Goal: Information Seeking & Learning: Learn about a topic

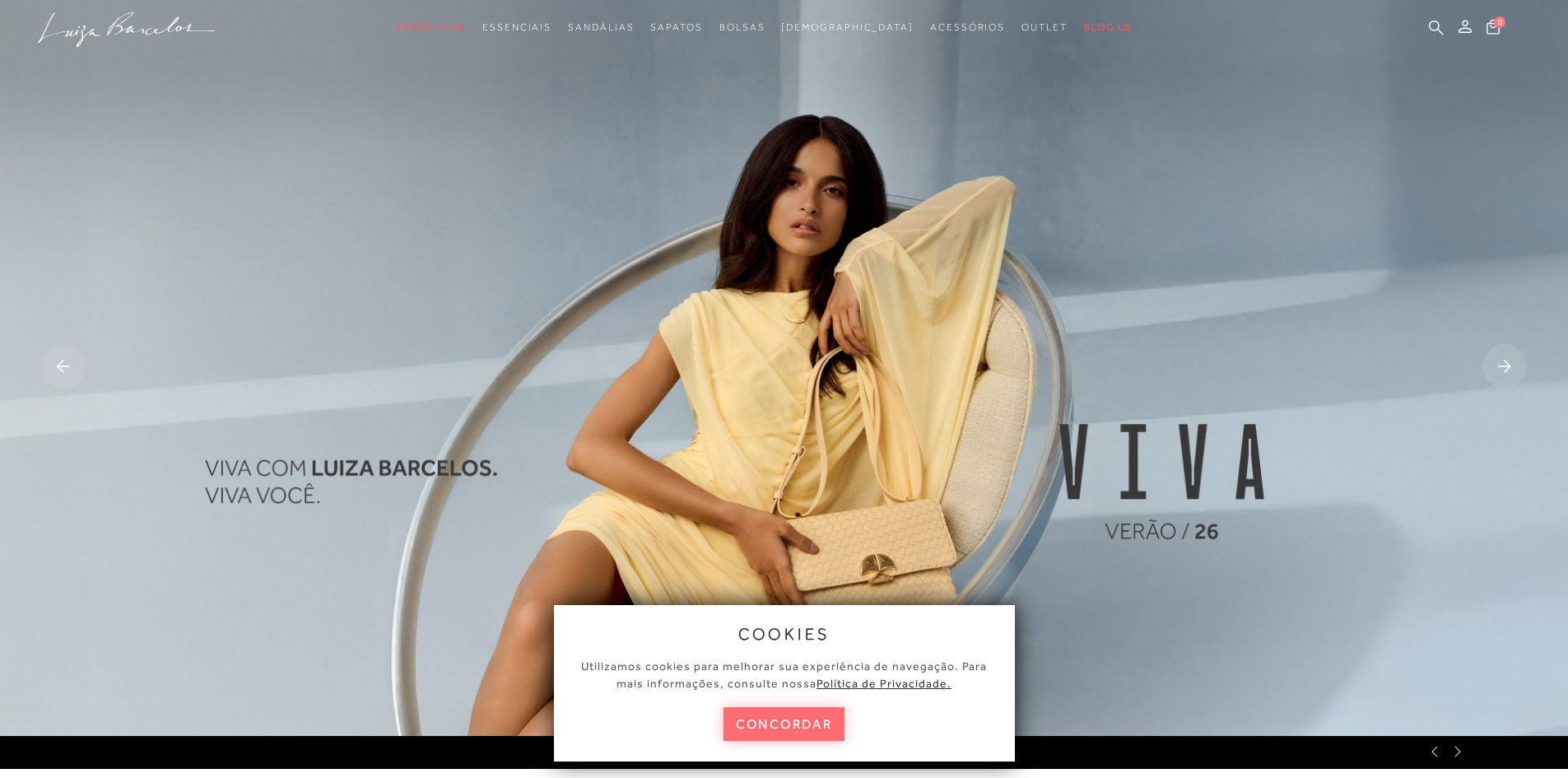
click at [803, 721] on button "concordar" at bounding box center [785, 724] width 122 height 34
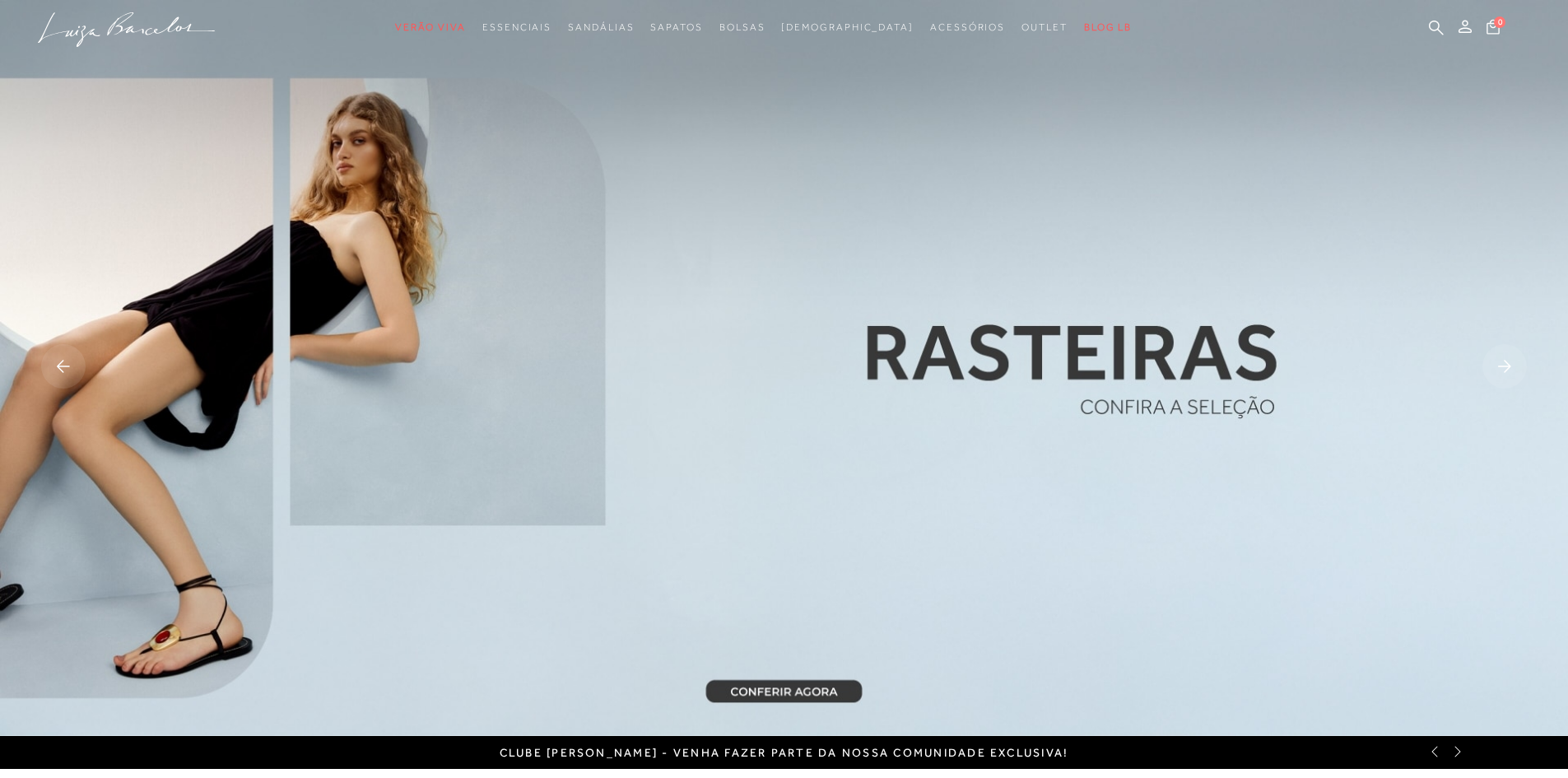
click at [1504, 368] on rect at bounding box center [1504, 366] width 44 height 44
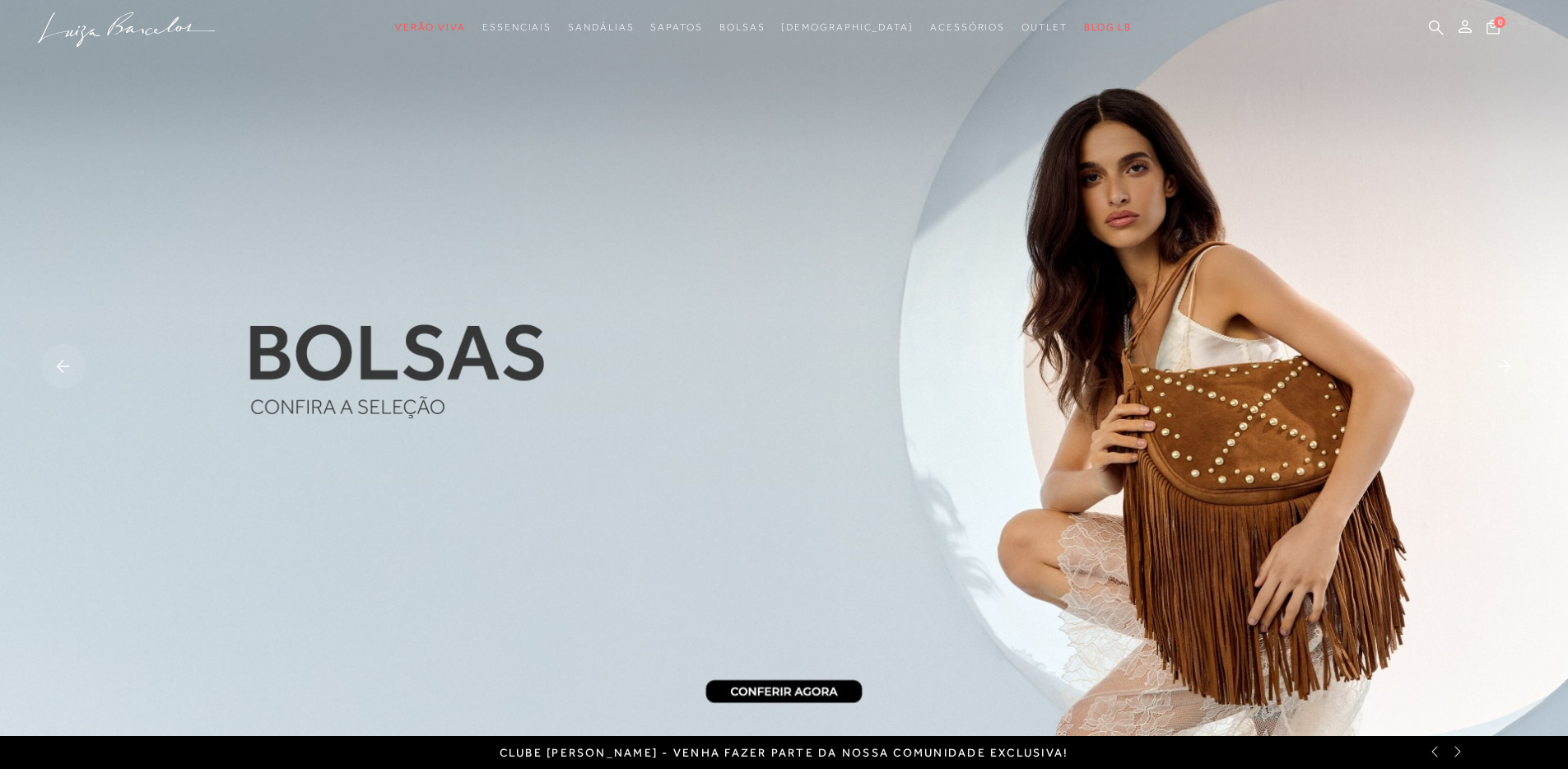
click at [1106, 470] on img at bounding box center [784, 368] width 1568 height 736
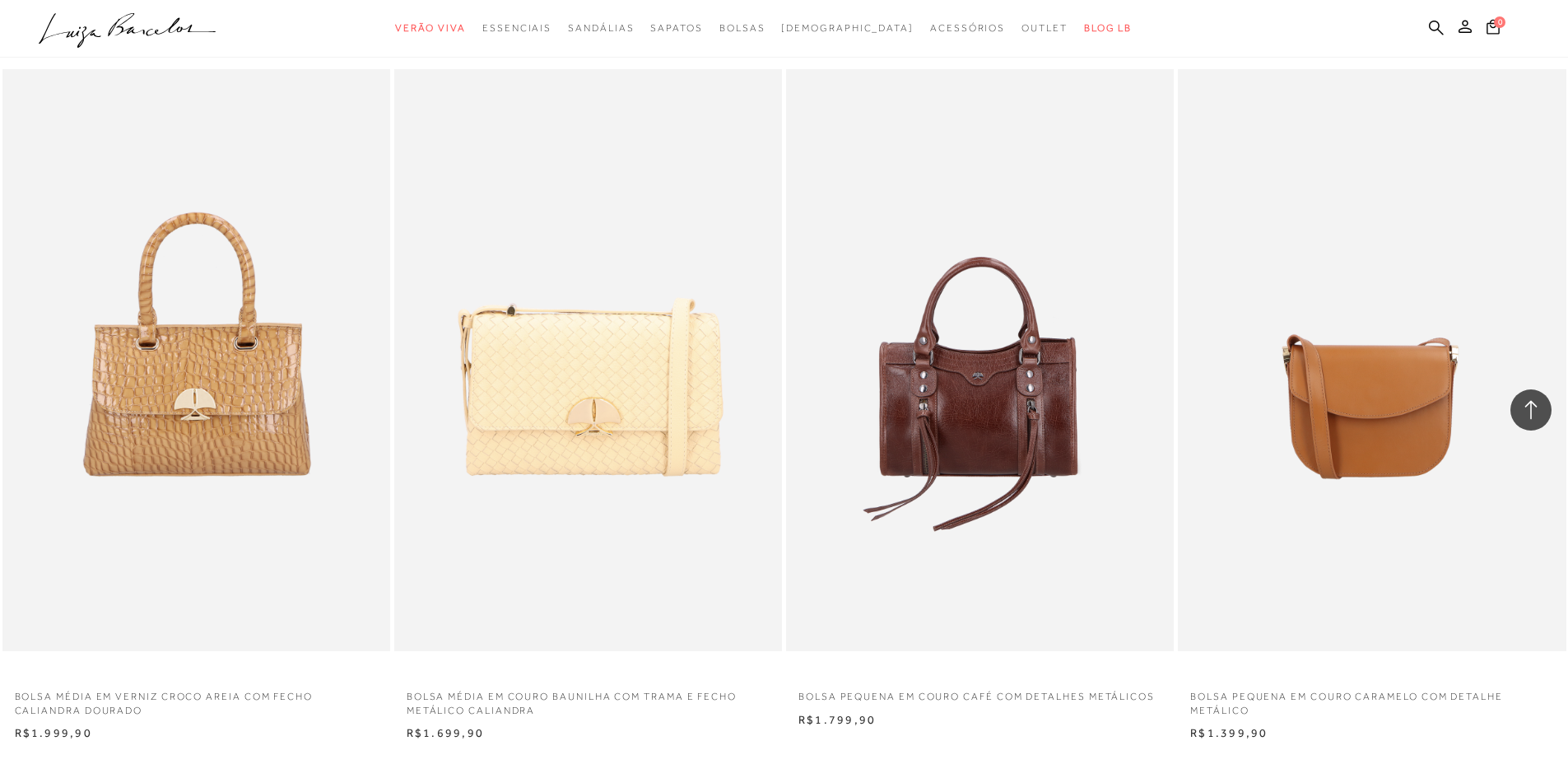
scroll to position [3787, 0]
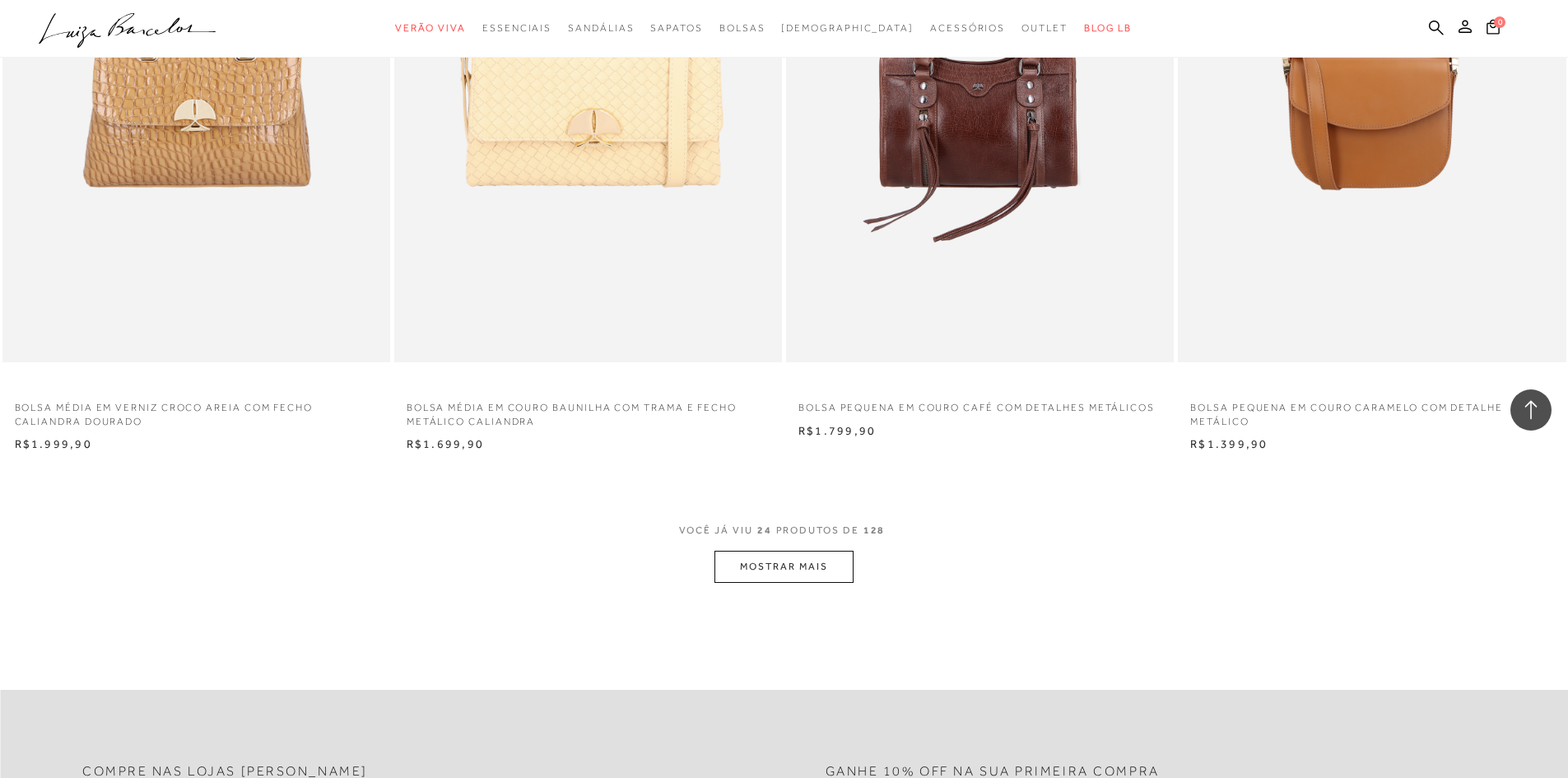
click at [804, 560] on button "MOSTRAR MAIS" at bounding box center [783, 567] width 138 height 32
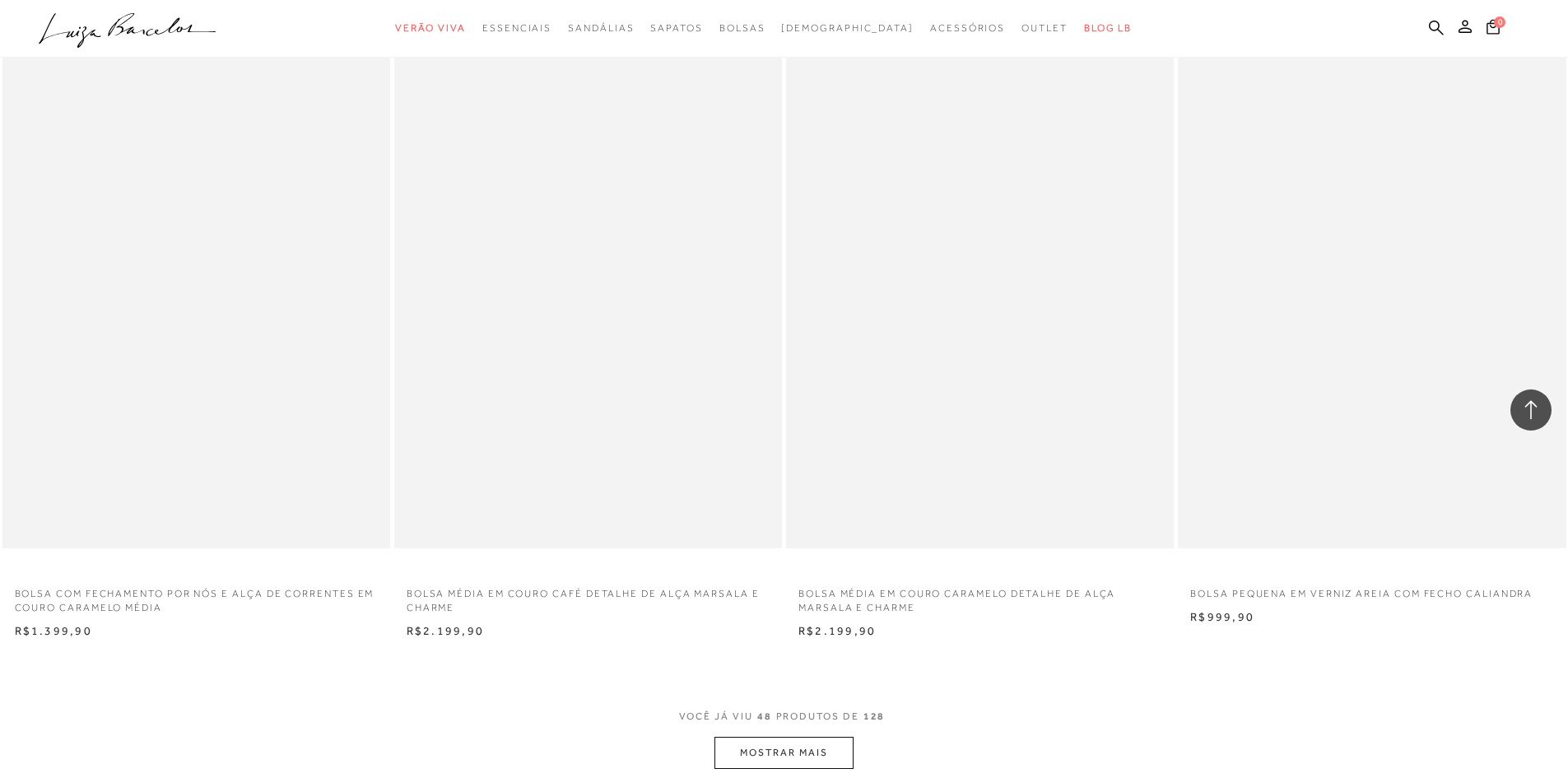
scroll to position [7987, 0]
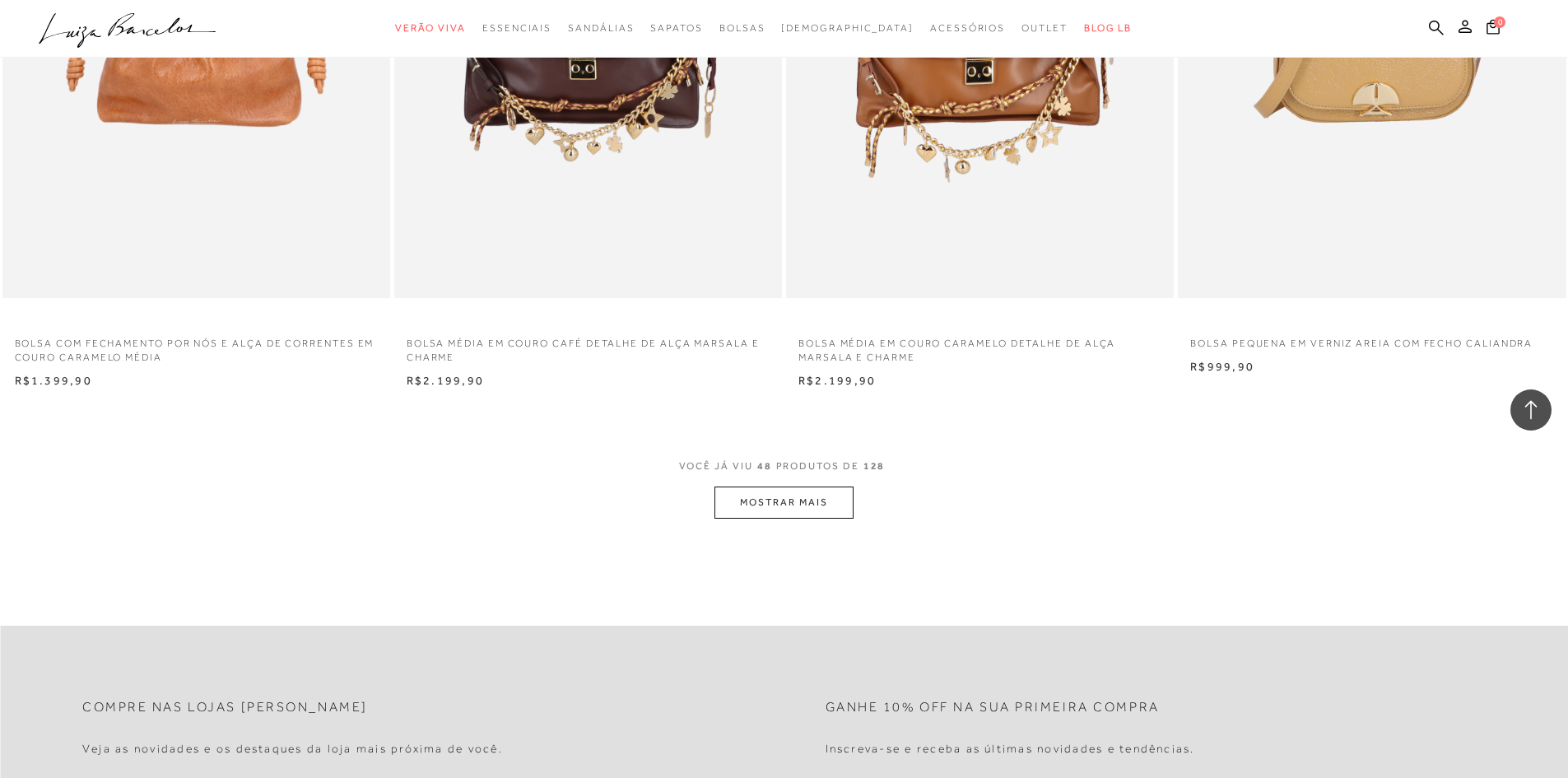
click at [834, 490] on button "MOSTRAR MAIS" at bounding box center [783, 502] width 138 height 32
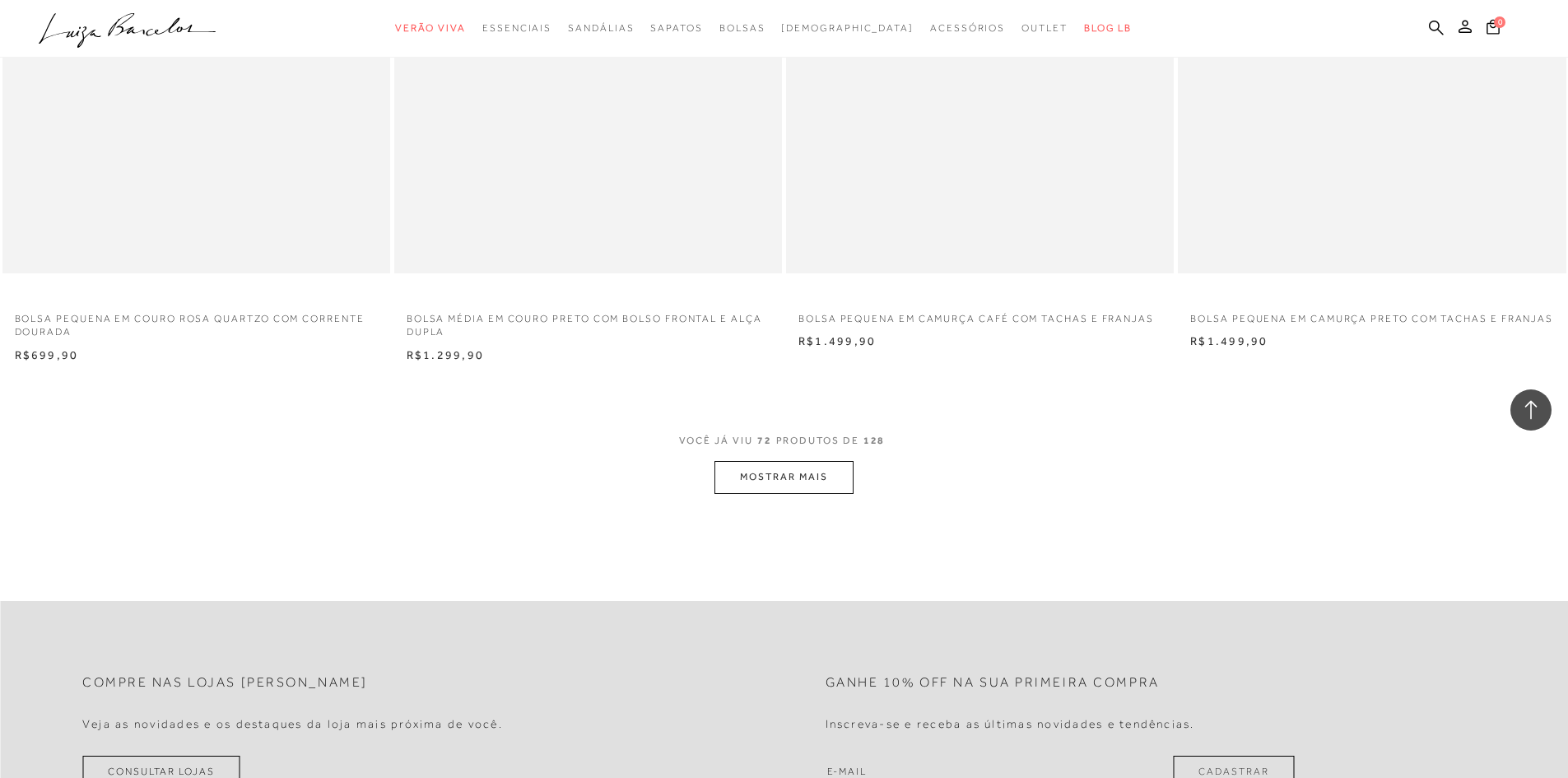
scroll to position [12186, 0]
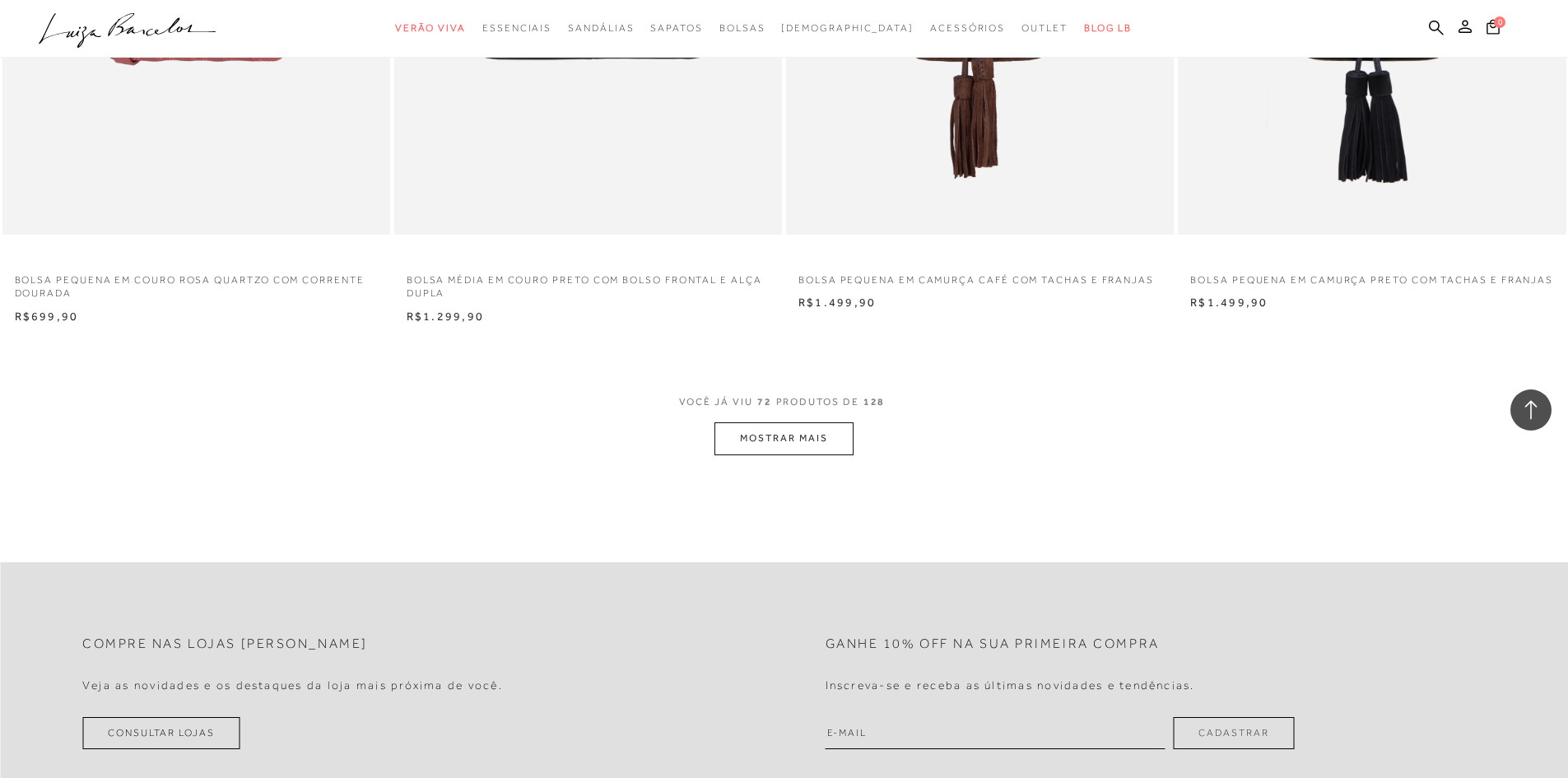
click at [814, 451] on button "MOSTRAR MAIS" at bounding box center [783, 438] width 138 height 32
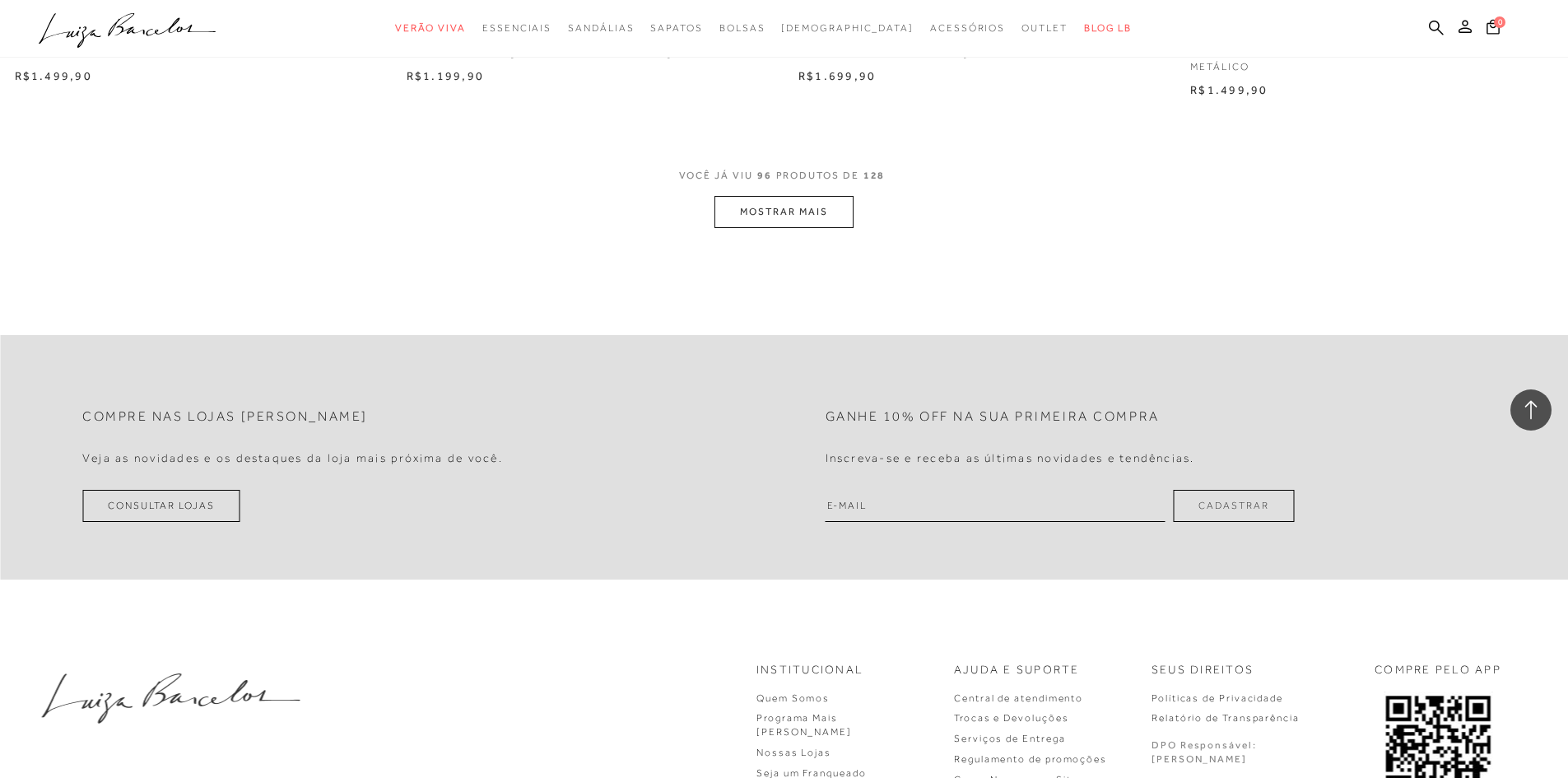
scroll to position [16549, 0]
click at [836, 218] on button "MOSTRAR MAIS" at bounding box center [783, 210] width 138 height 32
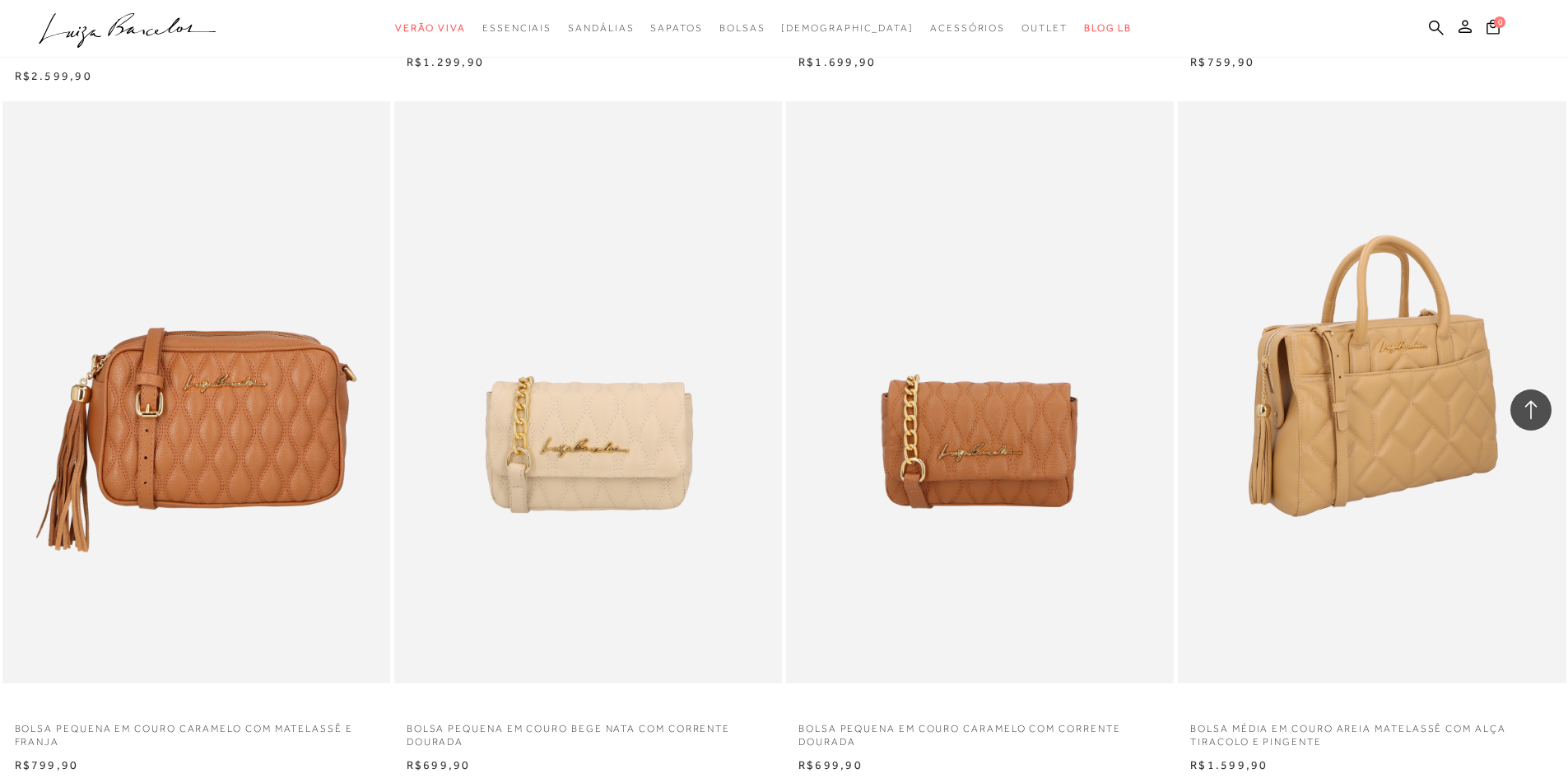
scroll to position [20667, 0]
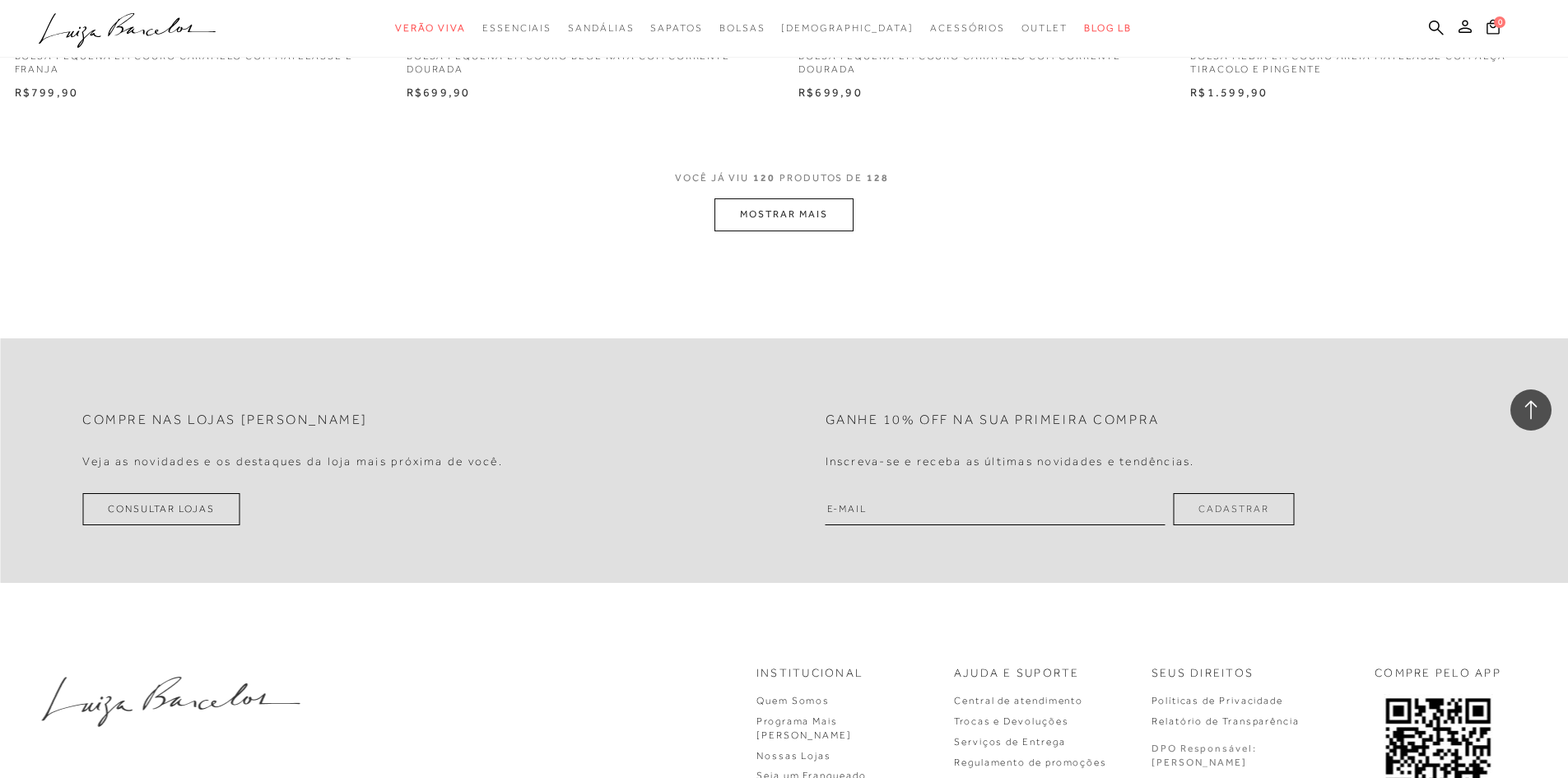
click at [835, 205] on button "MOSTRAR MAIS" at bounding box center [783, 214] width 138 height 32
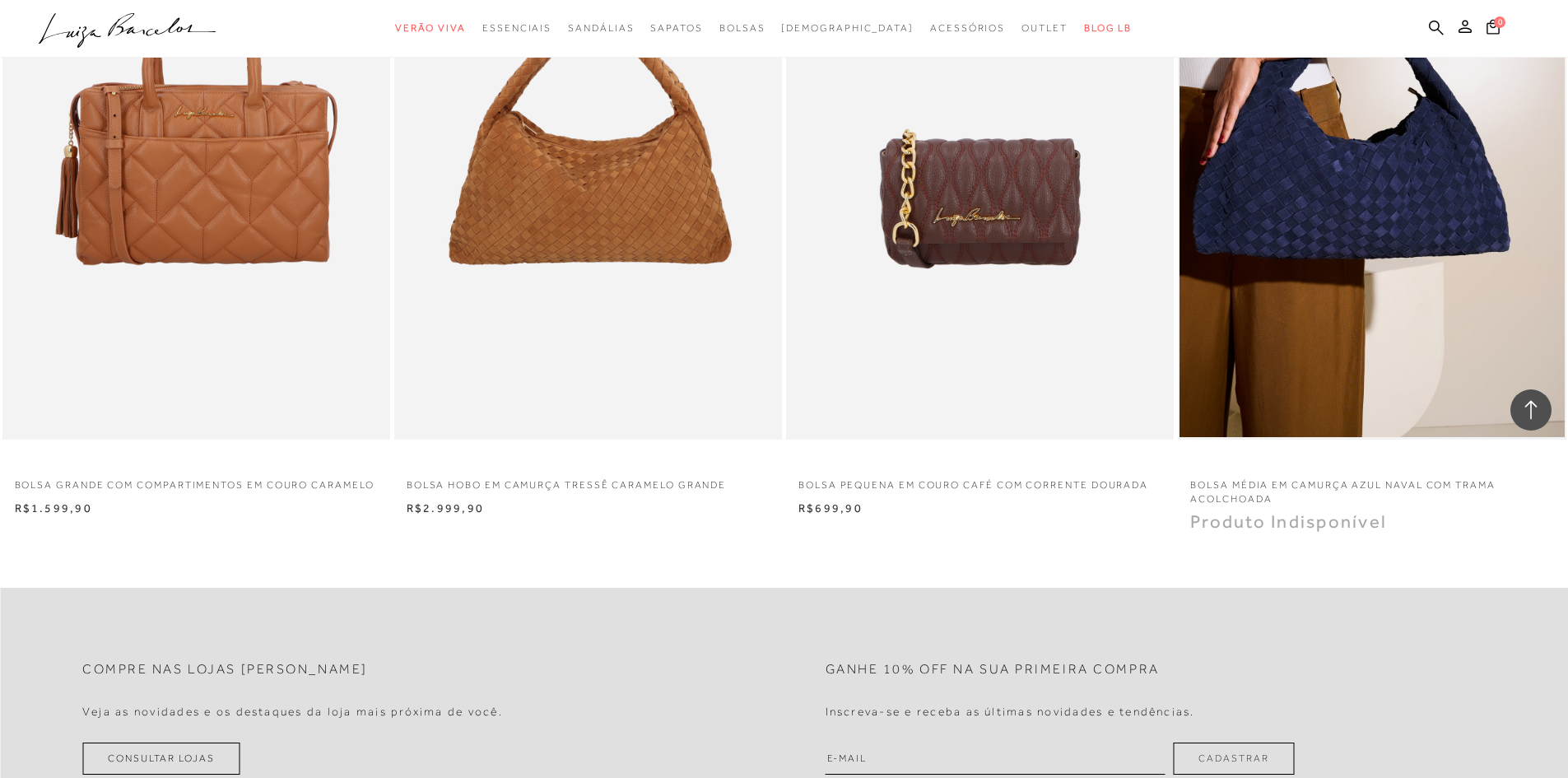
scroll to position [21216, 0]
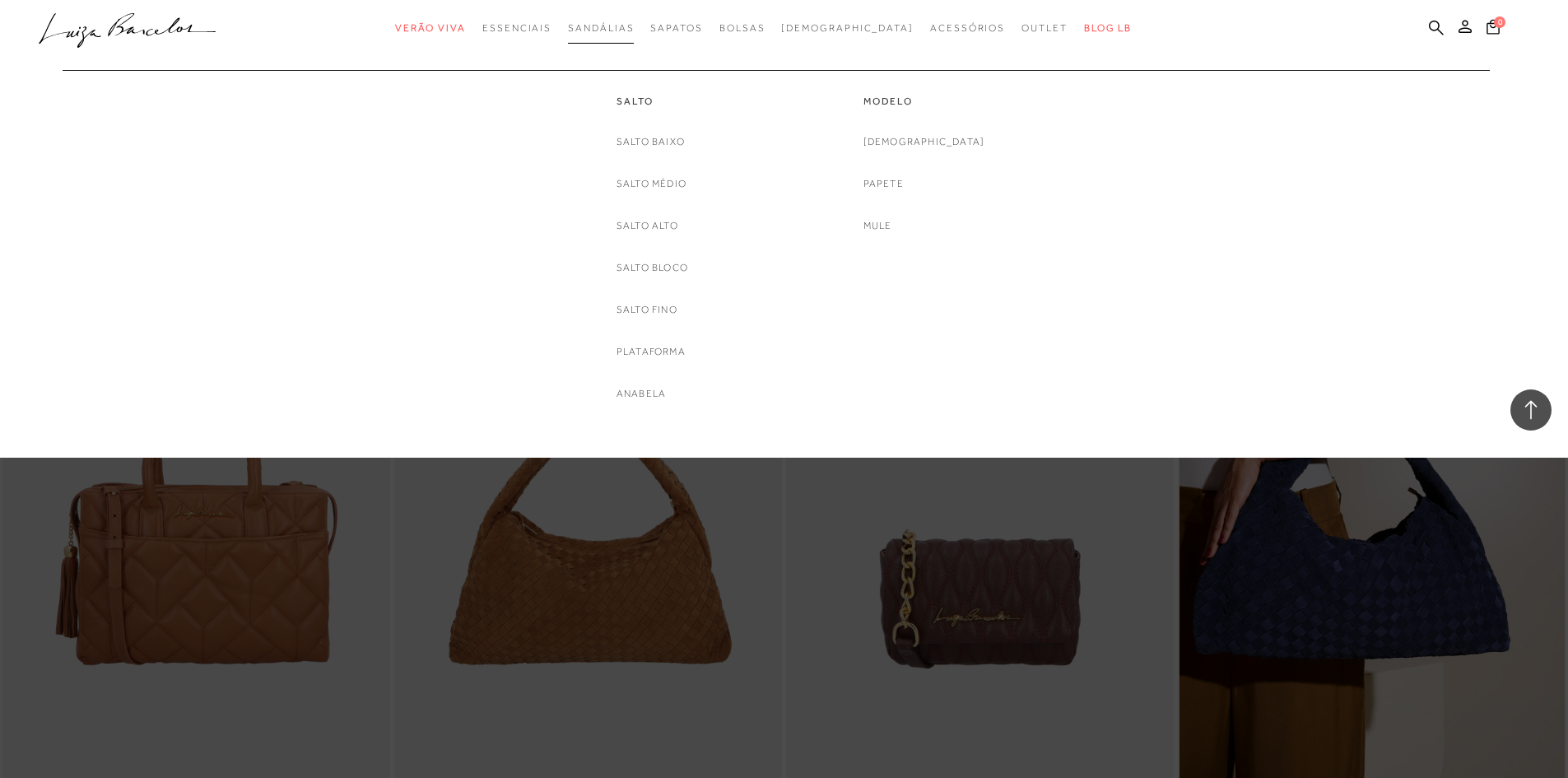
click at [629, 31] on span "Sandálias" at bounding box center [601, 28] width 66 height 11
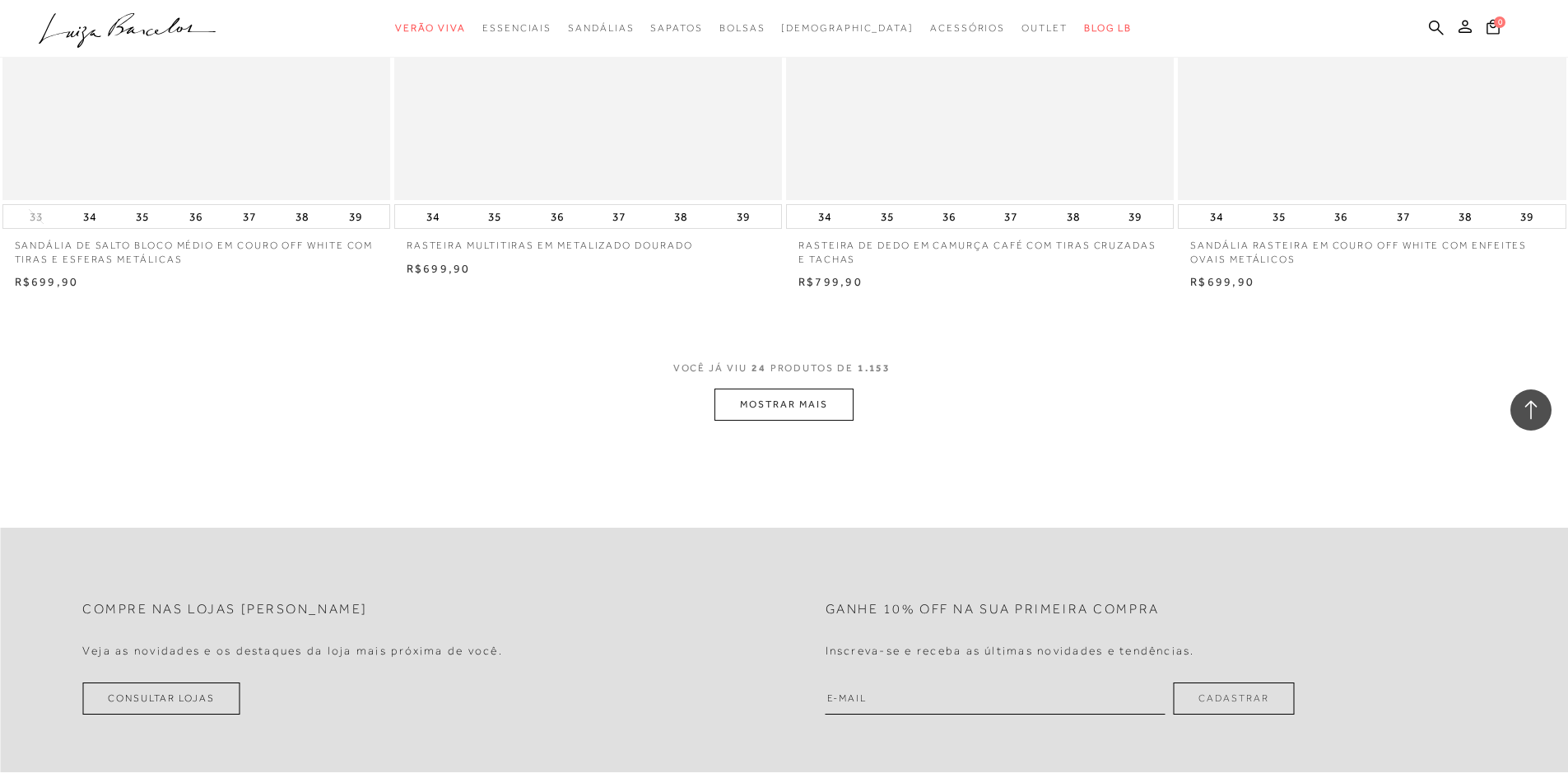
scroll to position [3952, 0]
click at [787, 393] on button "MOSTRAR MAIS" at bounding box center [783, 402] width 138 height 32
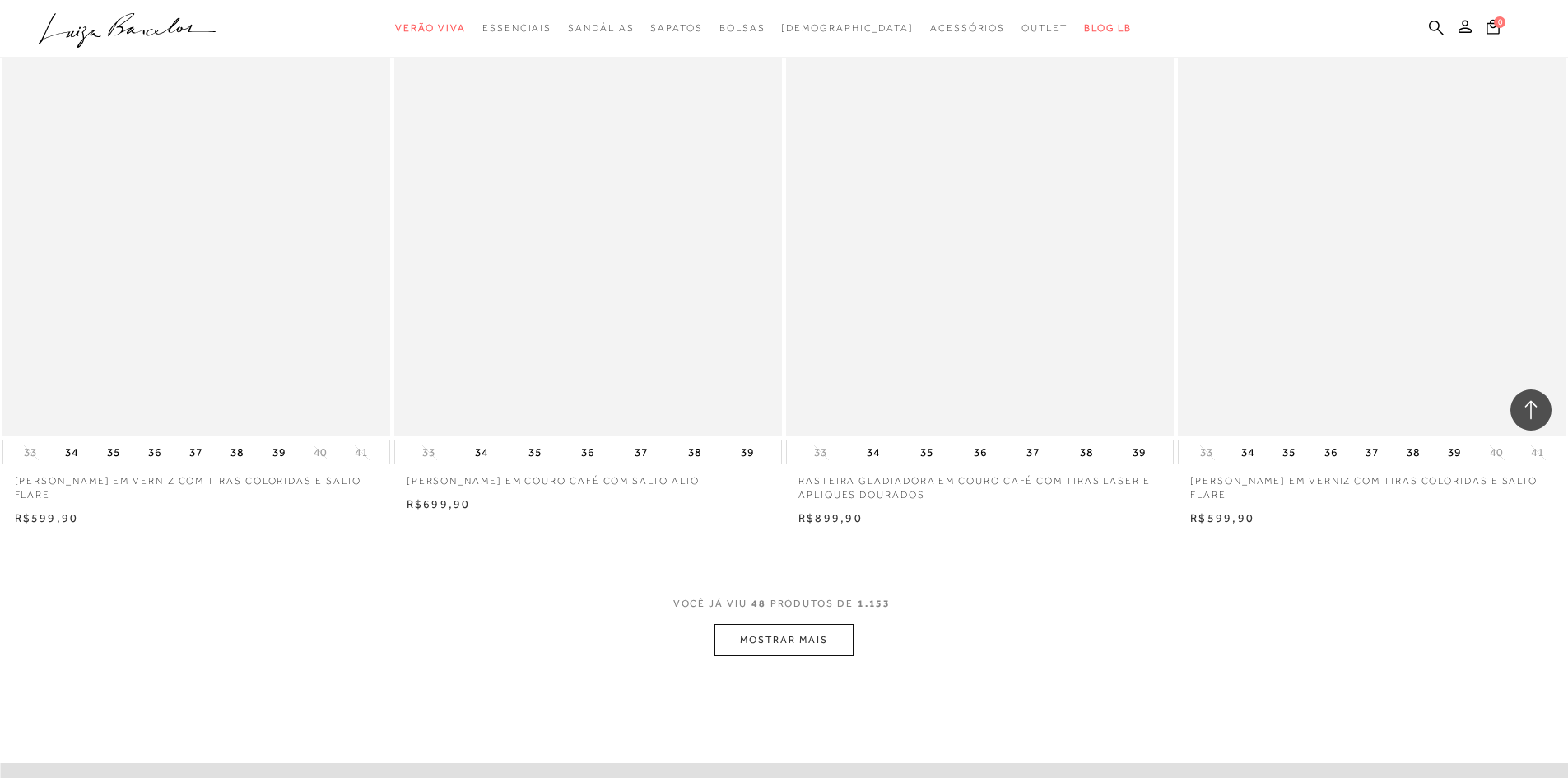
scroll to position [8233, 0]
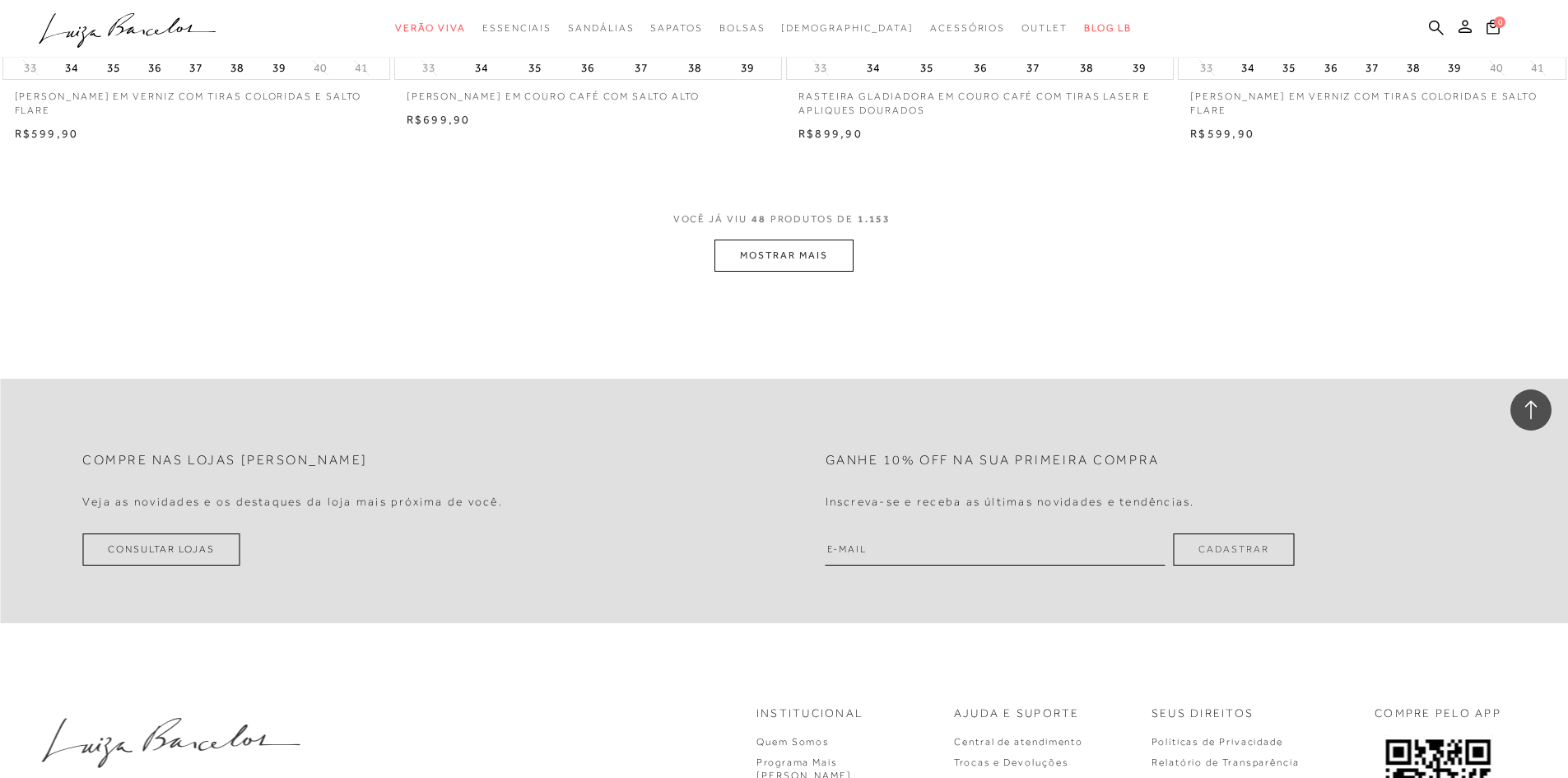
click at [744, 252] on button "MOSTRAR MAIS" at bounding box center [783, 255] width 138 height 32
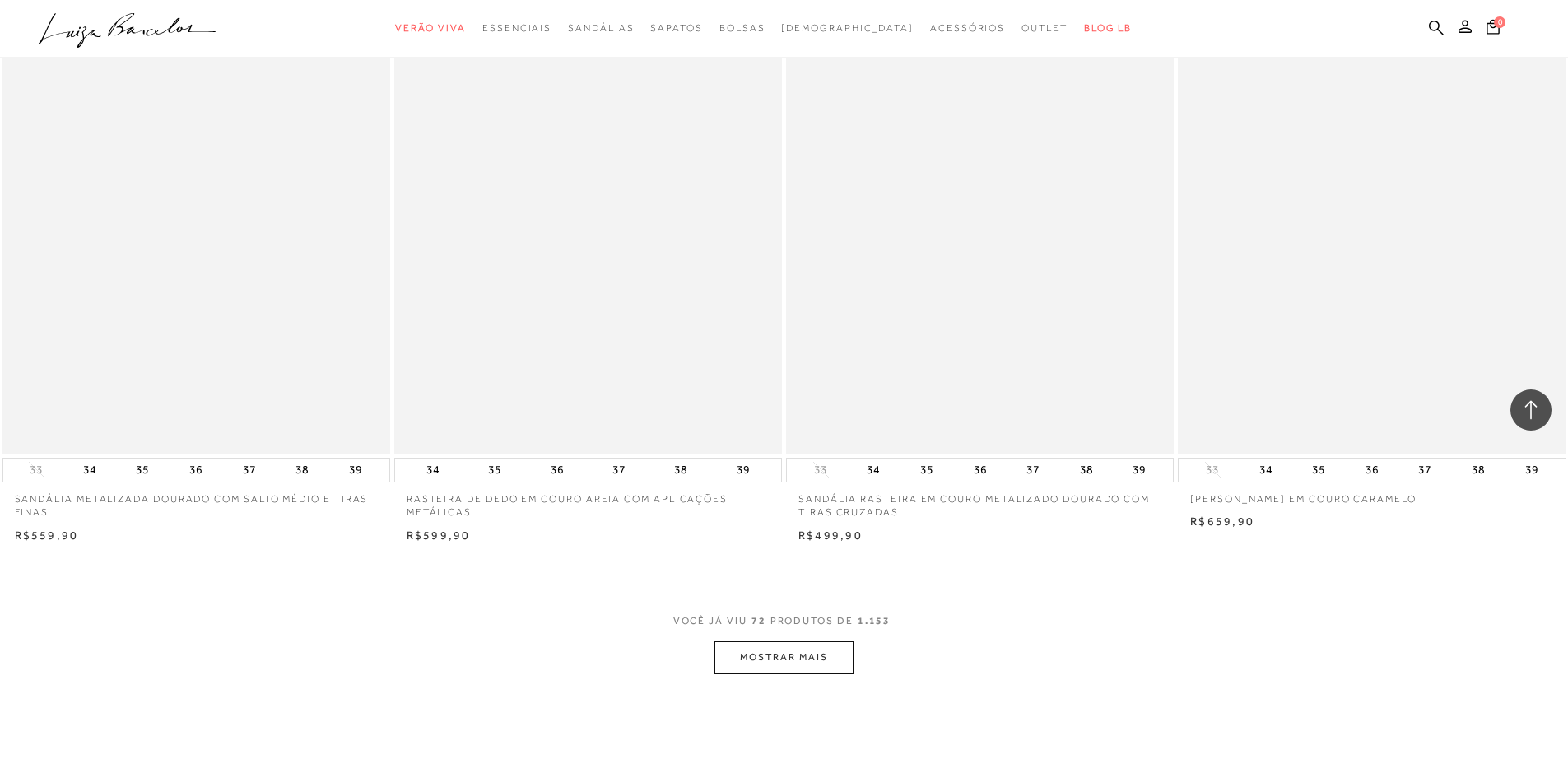
scroll to position [12268, 0]
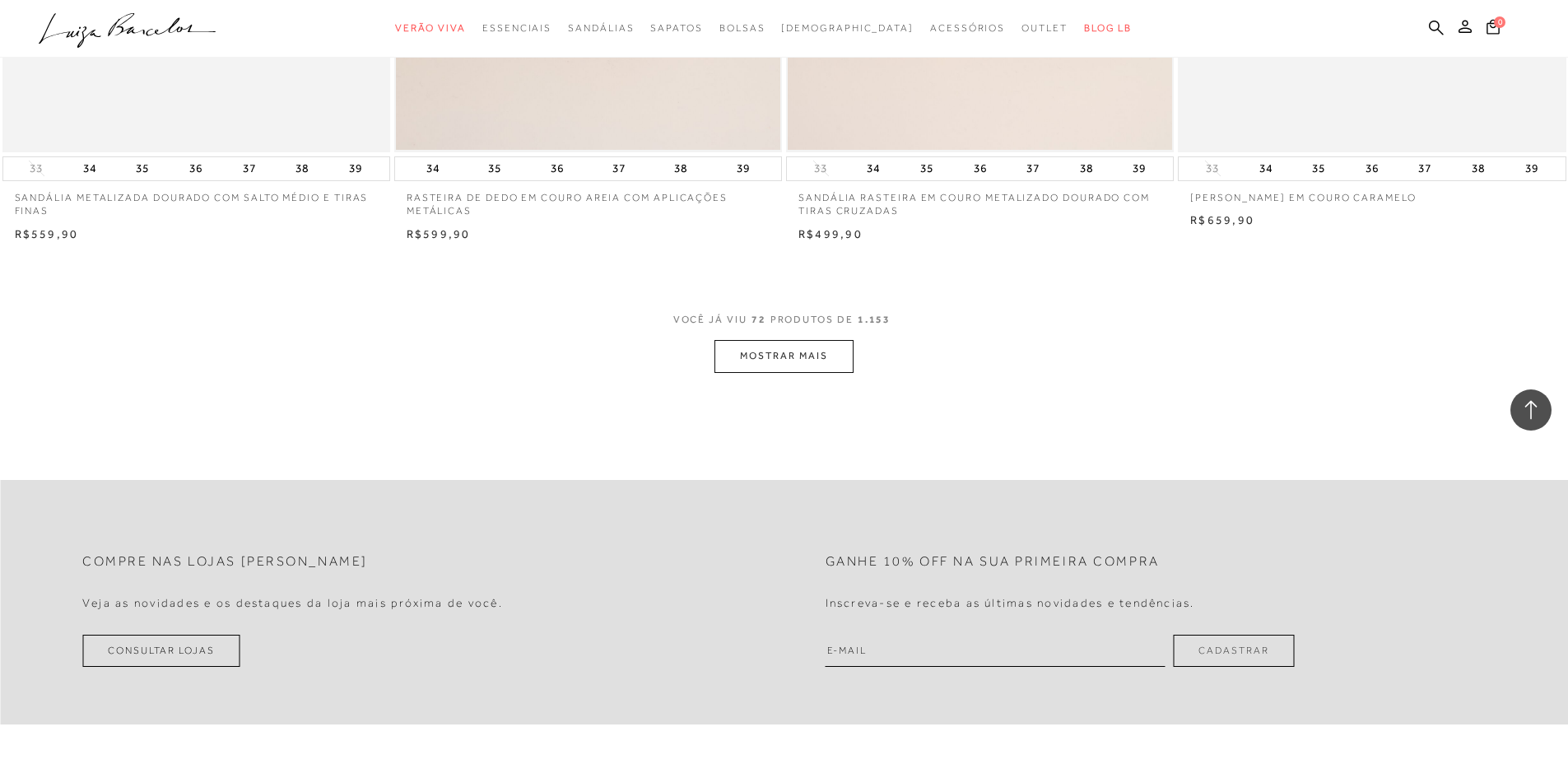
click at [786, 344] on button "MOSTRAR MAIS" at bounding box center [783, 356] width 138 height 32
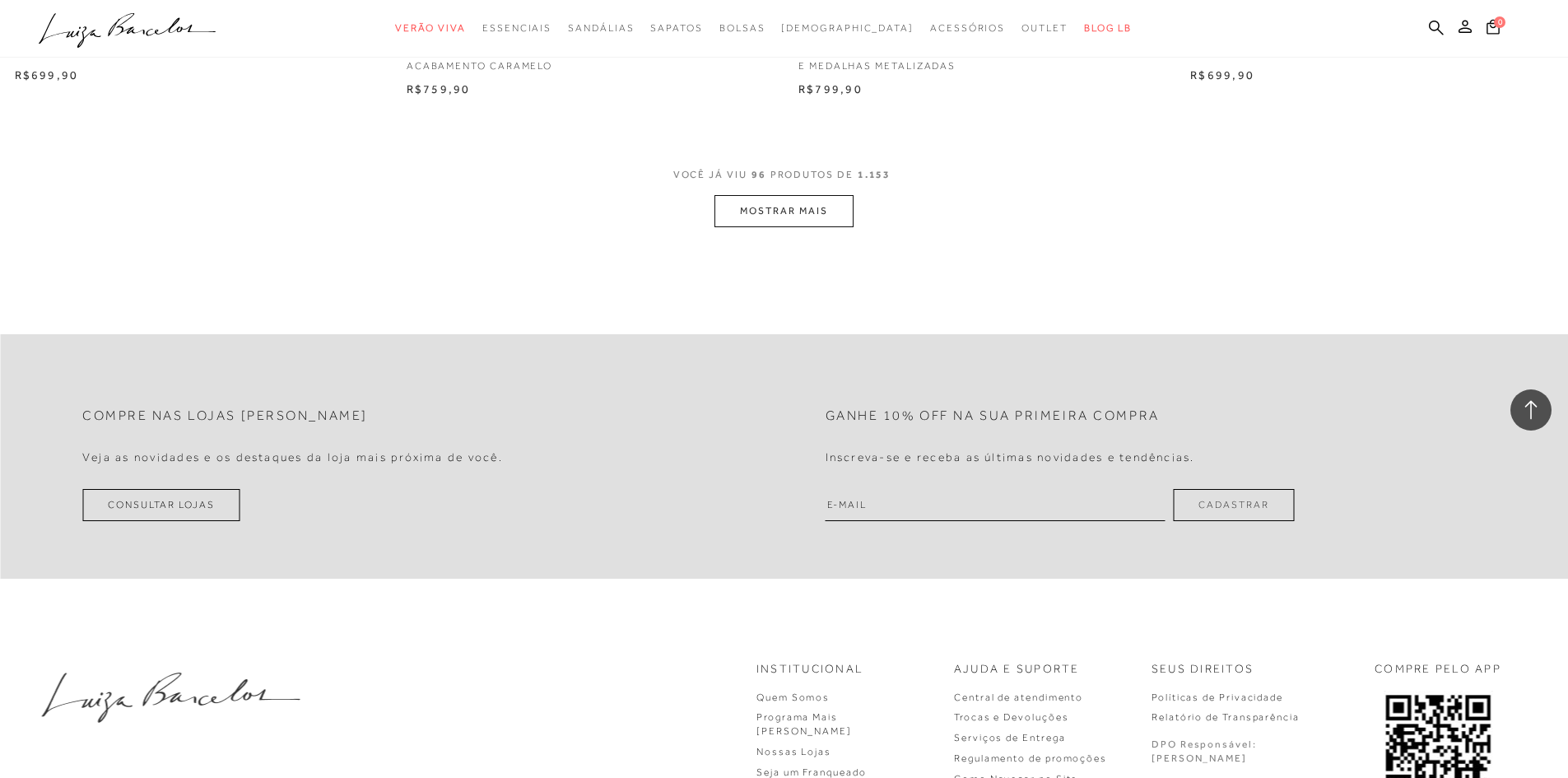
scroll to position [16549, 0]
click at [807, 225] on button "MOSTRAR MAIS" at bounding box center [783, 210] width 138 height 32
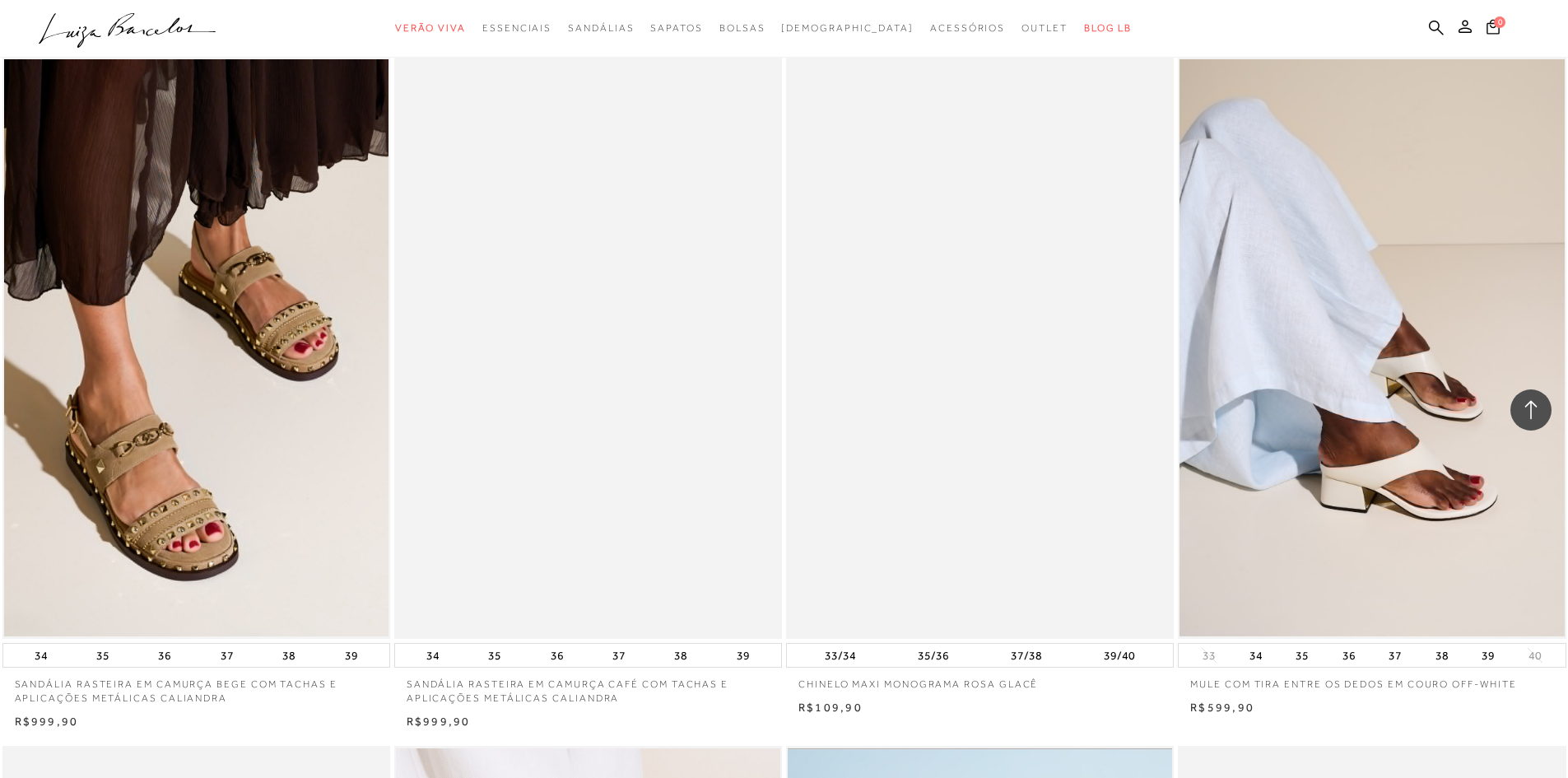
scroll to position [17291, 0]
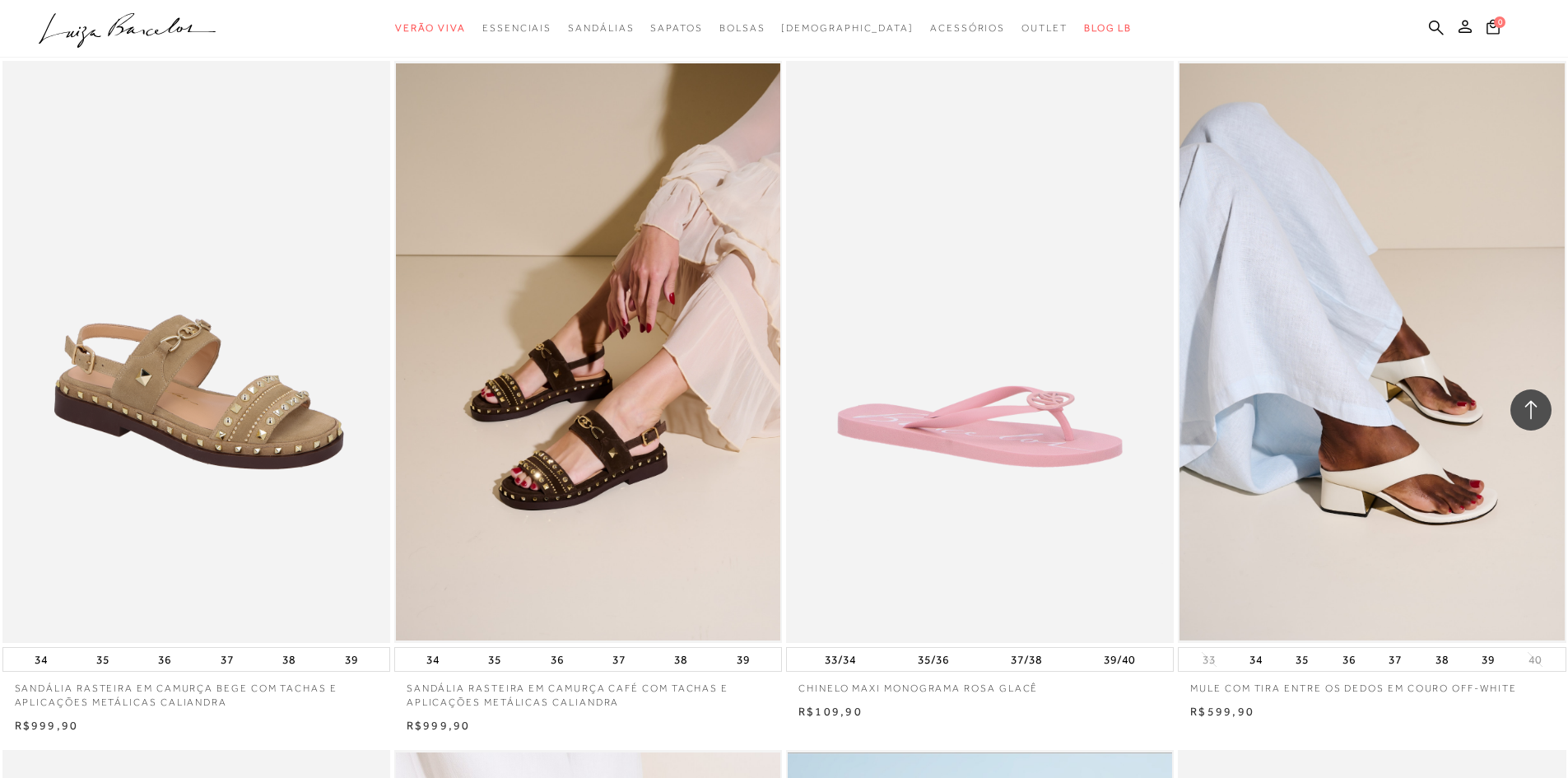
click at [274, 309] on img at bounding box center [198, 352] width 386 height 582
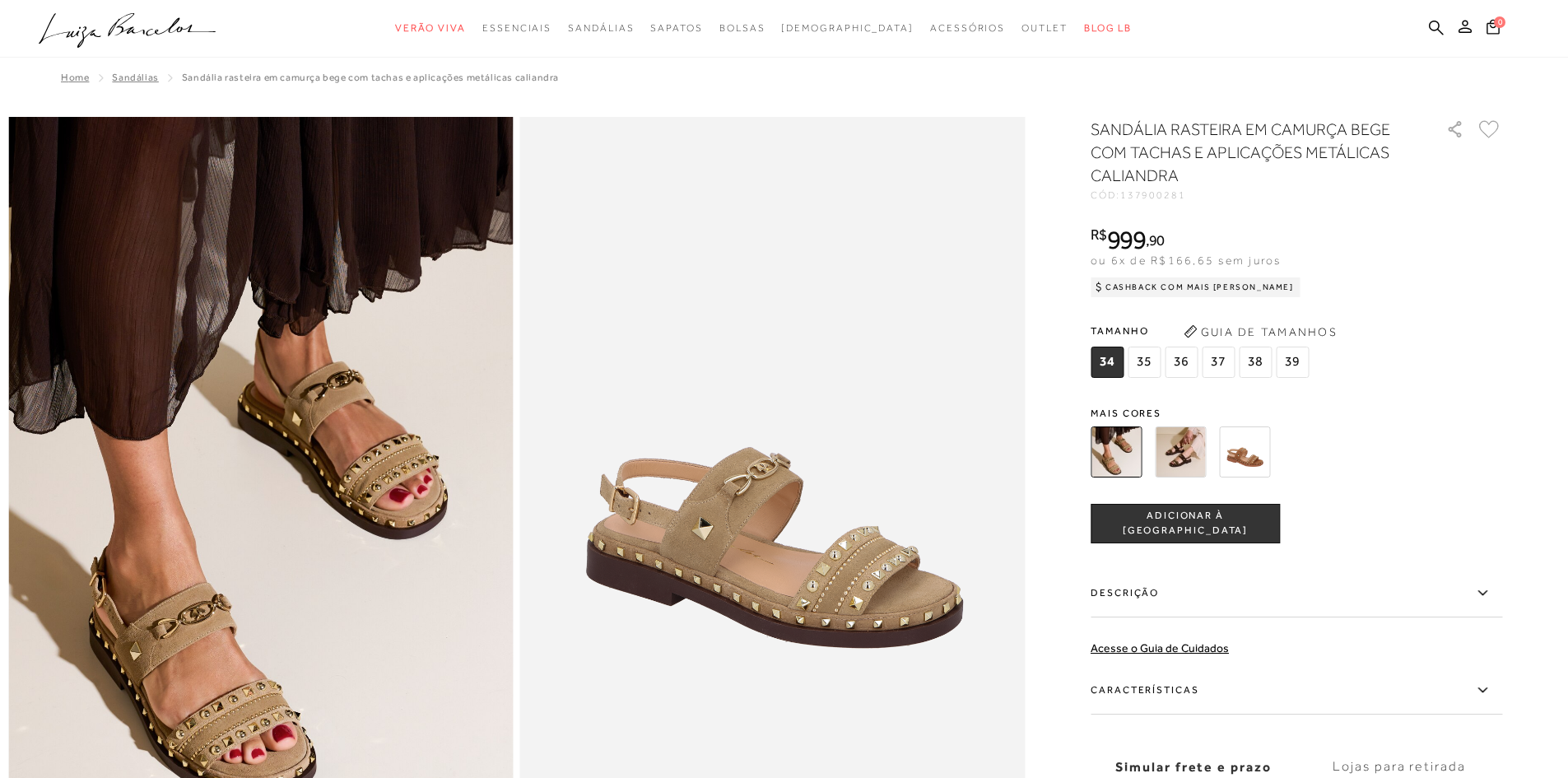
click at [1259, 452] on img at bounding box center [1244, 452] width 51 height 51
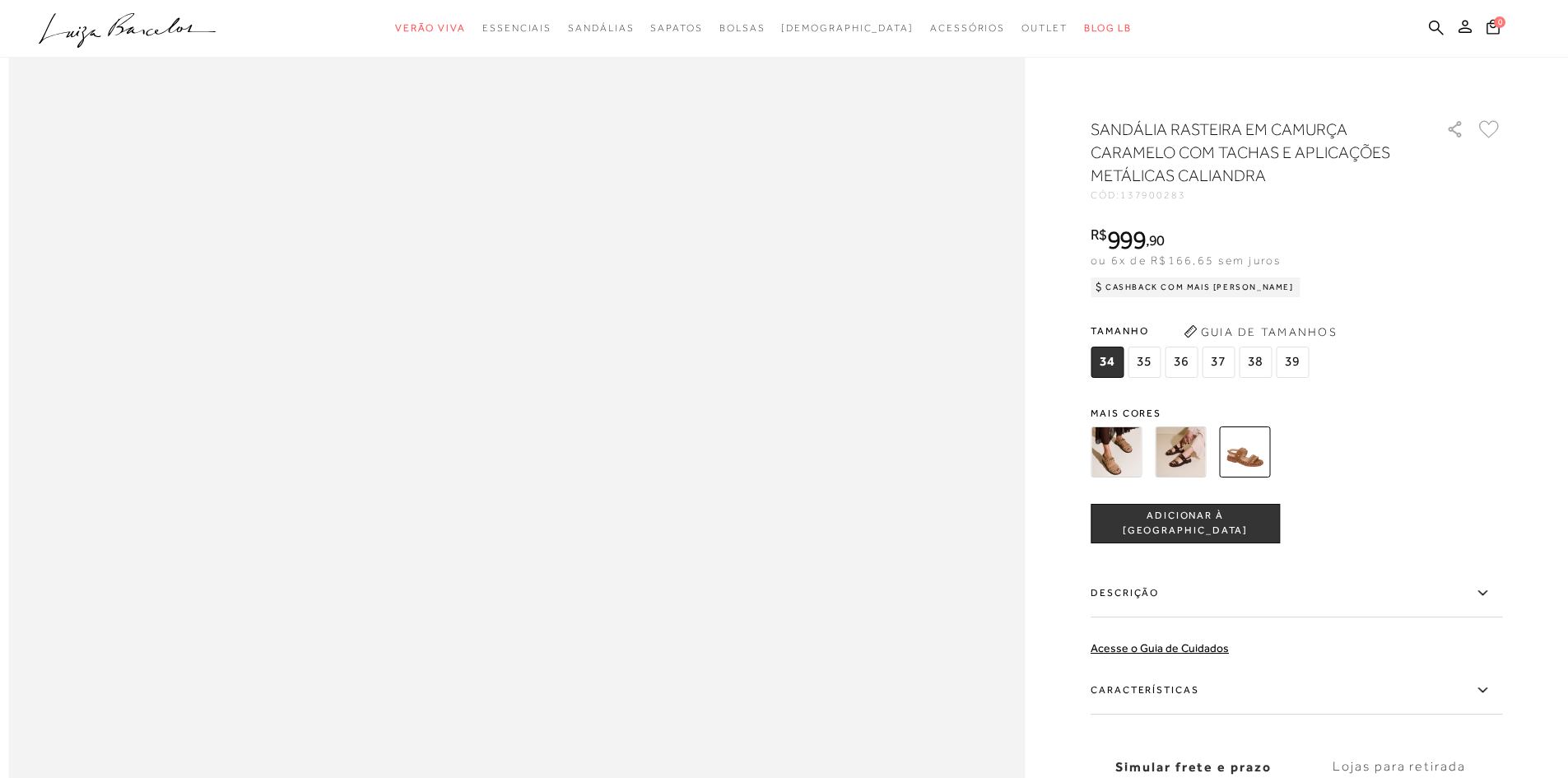
scroll to position [1565, 0]
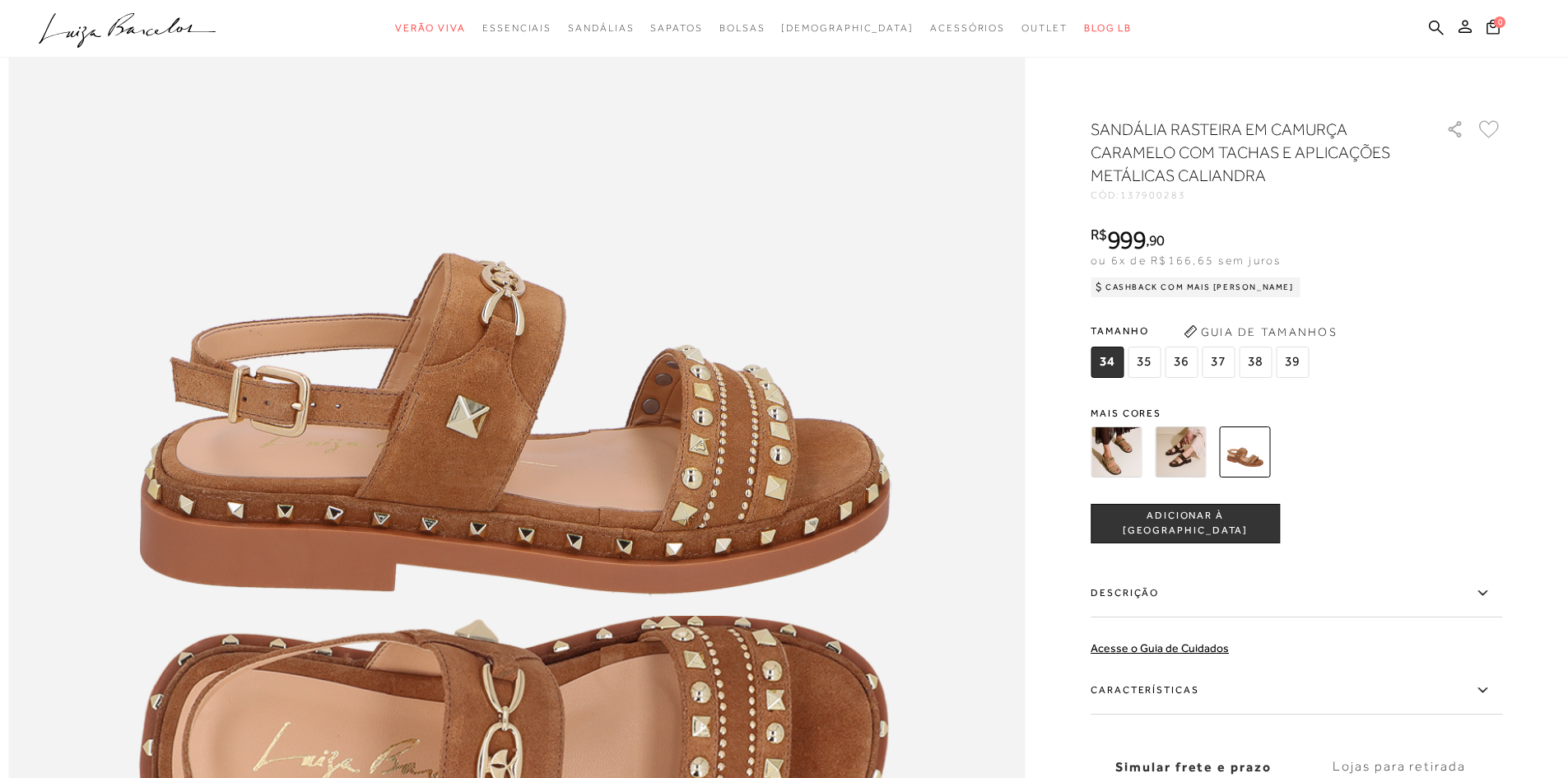
click at [1126, 466] on img at bounding box center [1116, 452] width 51 height 51
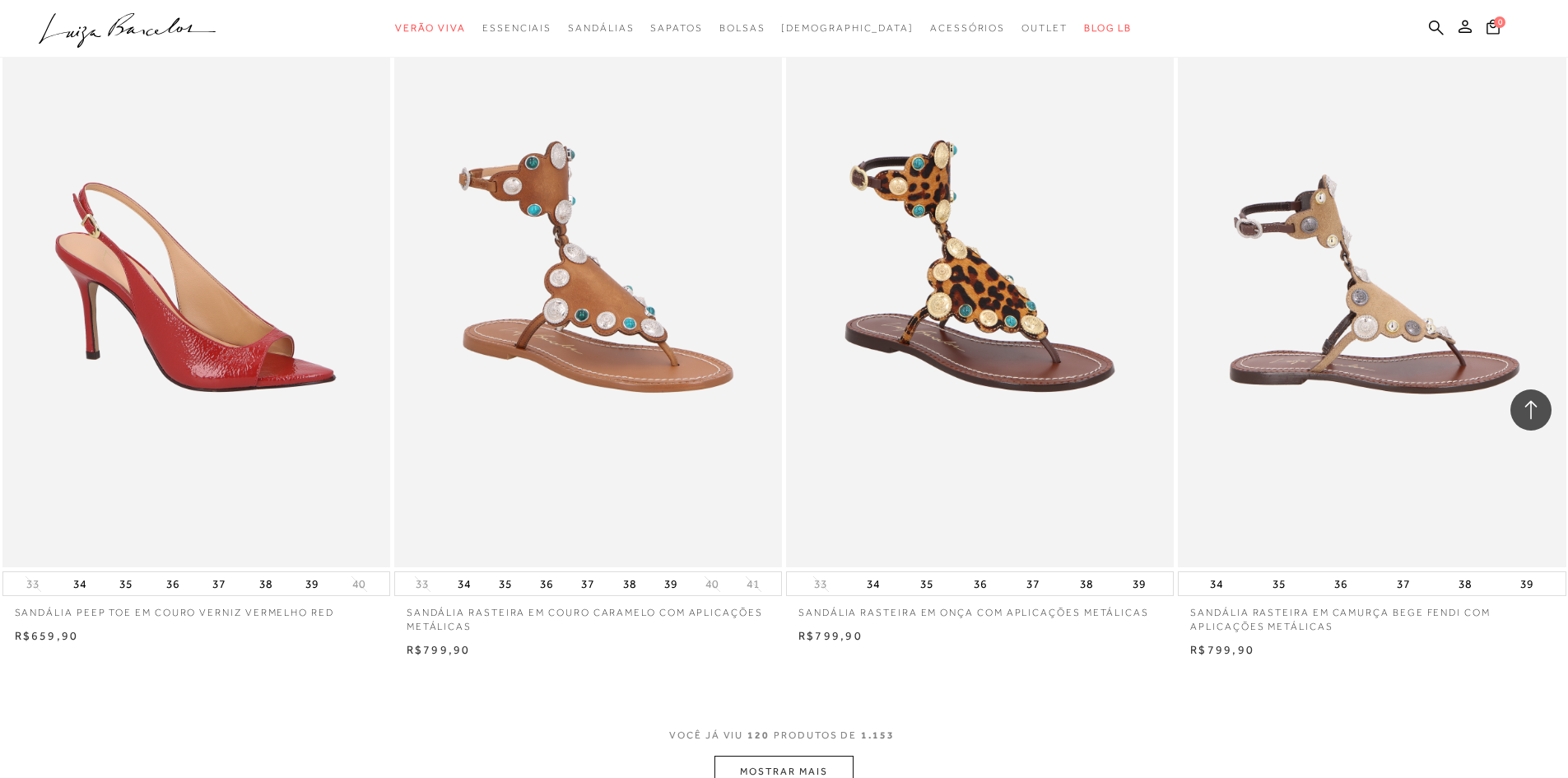
scroll to position [20305, 0]
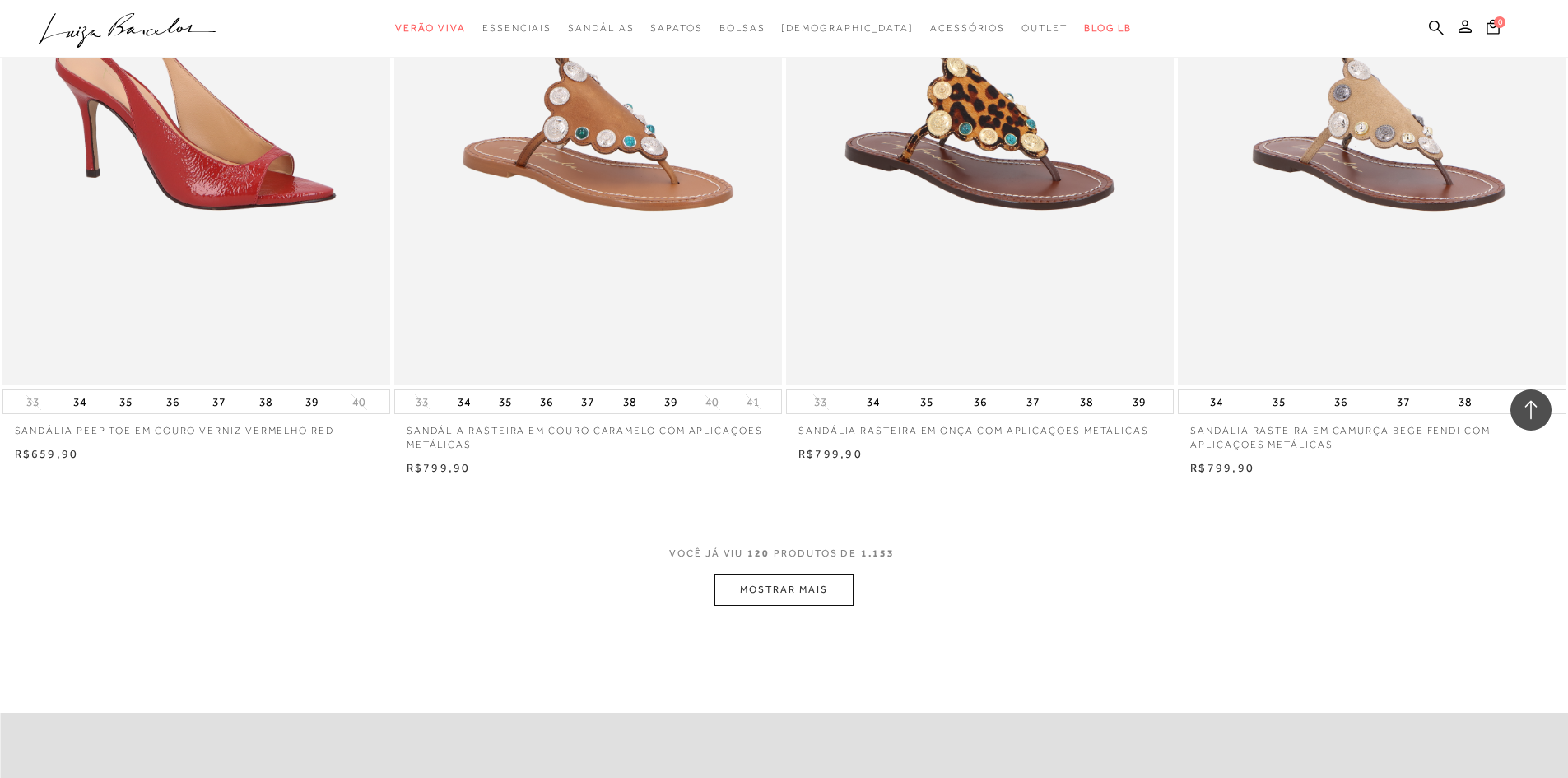
click at [833, 583] on button "MOSTRAR MAIS" at bounding box center [783, 589] width 138 height 32
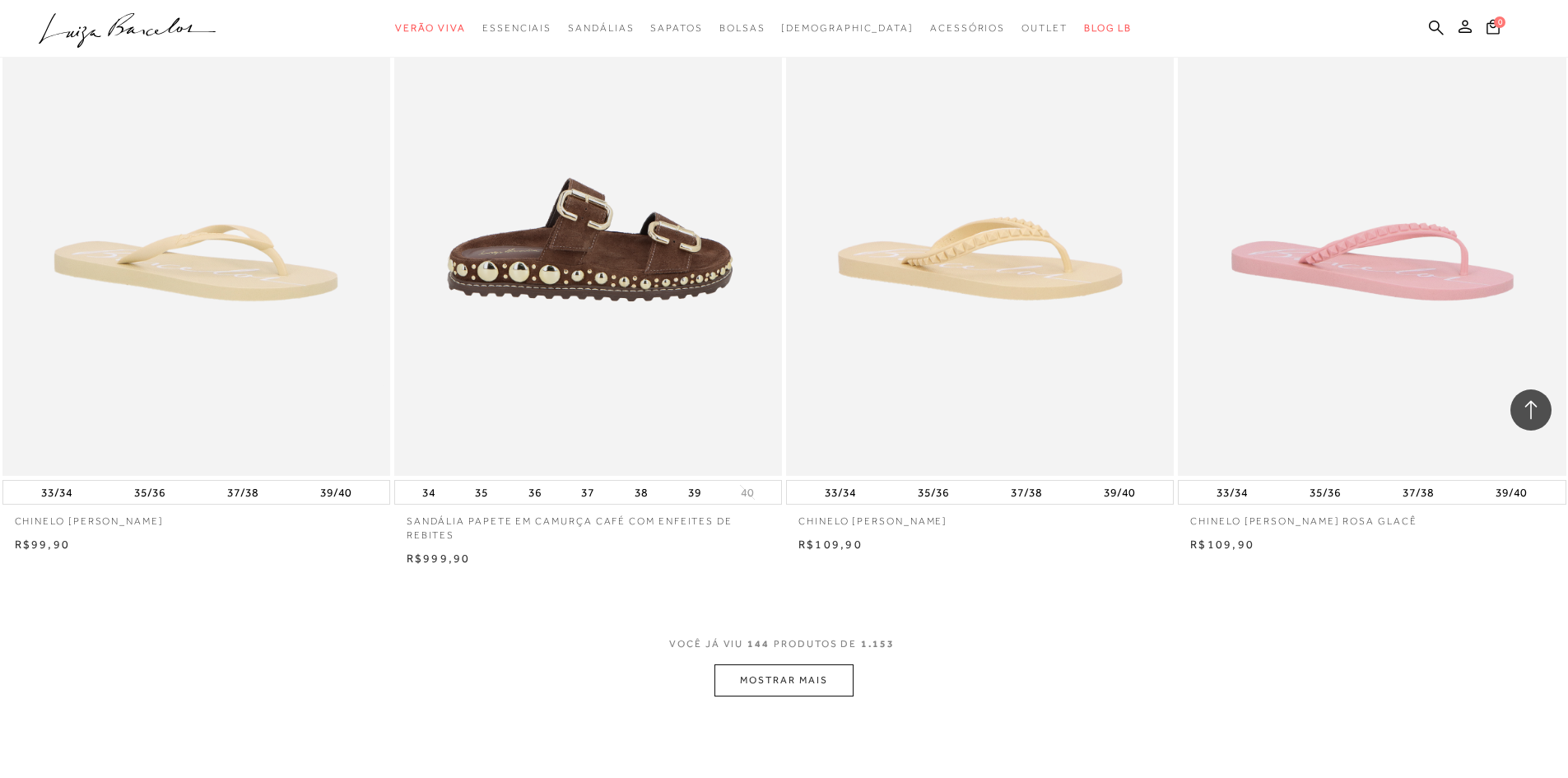
scroll to position [24340, 0]
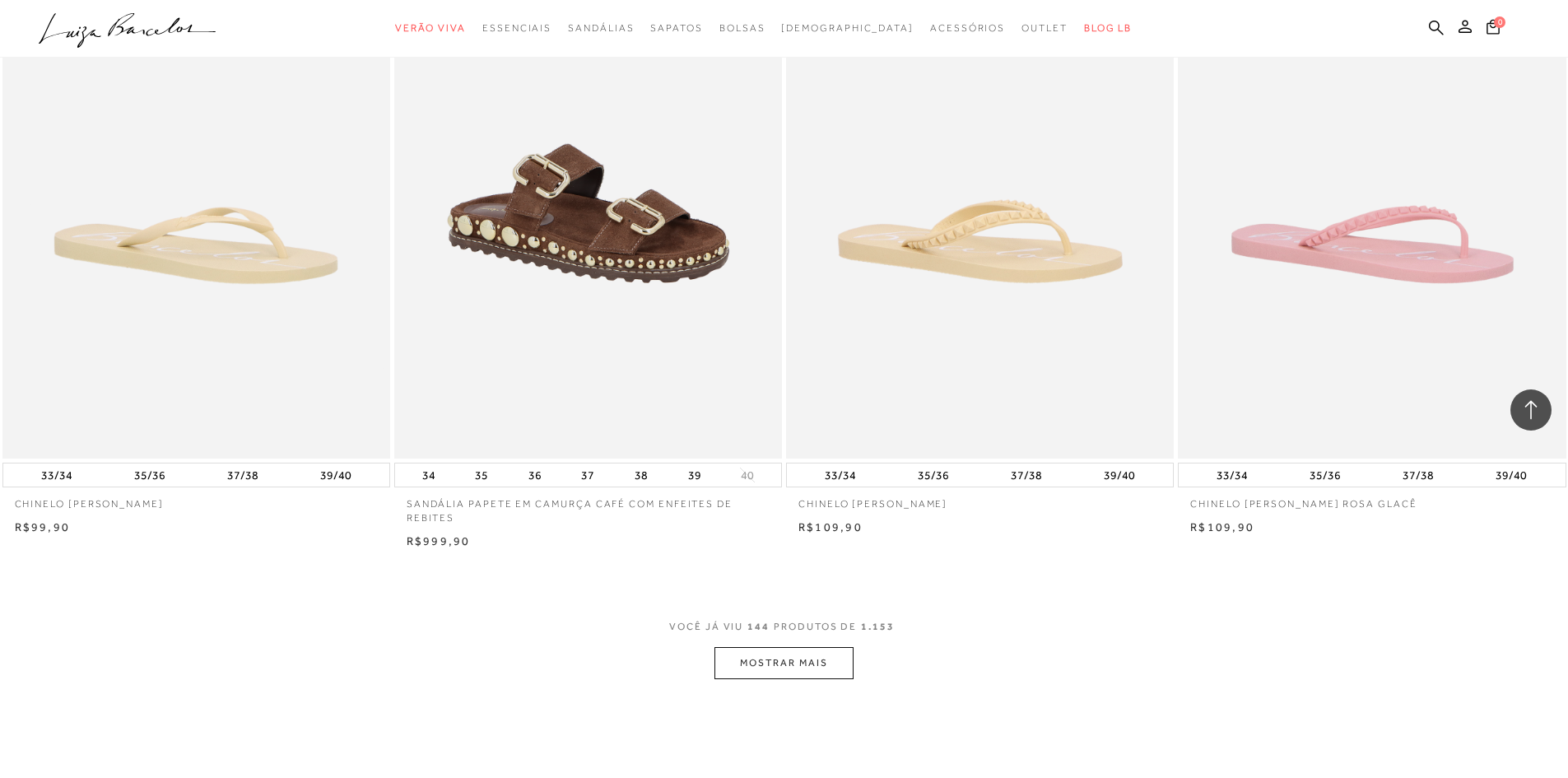
click at [807, 641] on span "VOCÊ JÁ VIU 144 PRODUTOS DE 1.153" at bounding box center [784, 633] width 230 height 30
click at [794, 652] on button "MOSTRAR MAIS" at bounding box center [783, 663] width 138 height 32
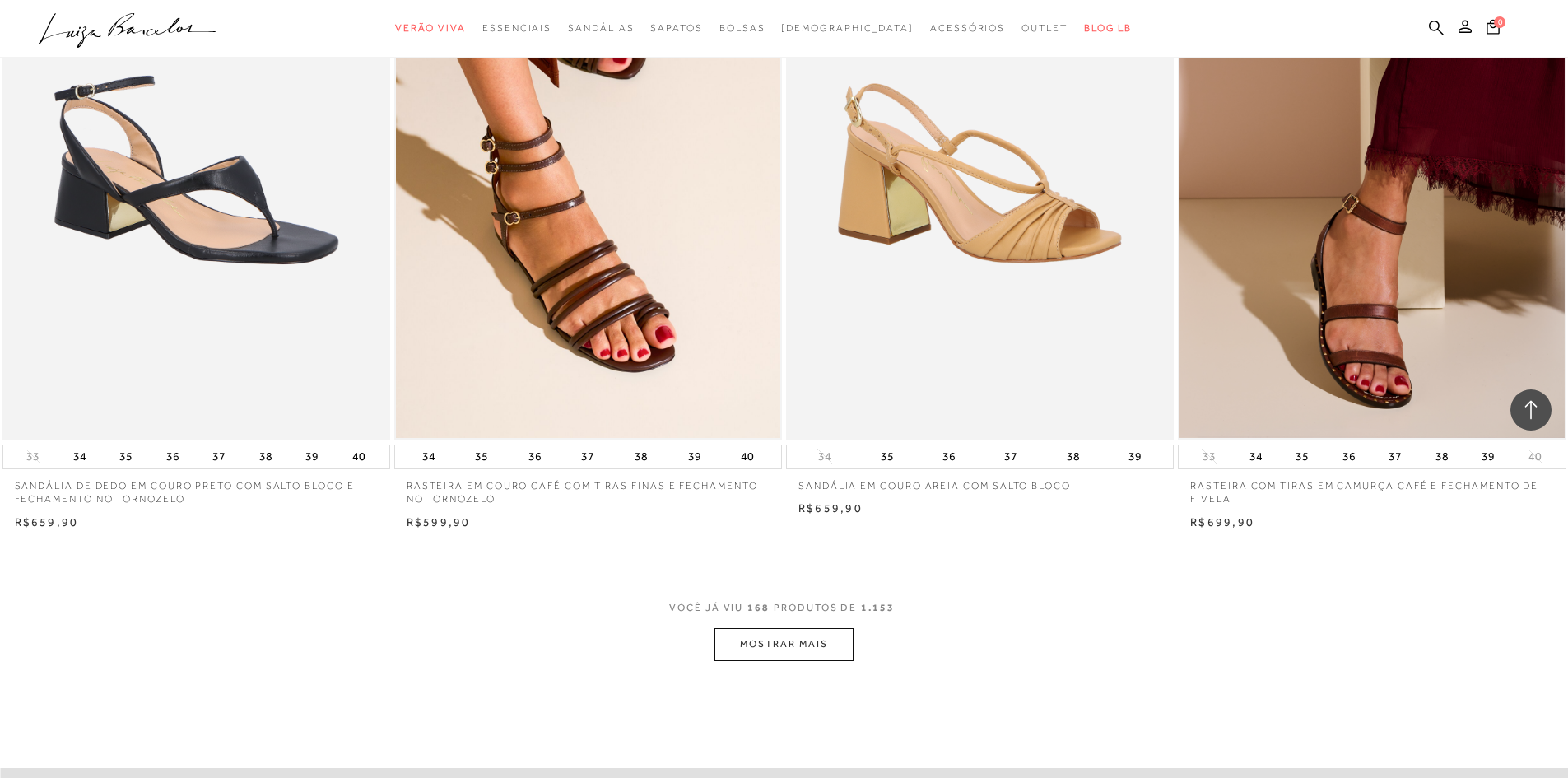
scroll to position [28456, 0]
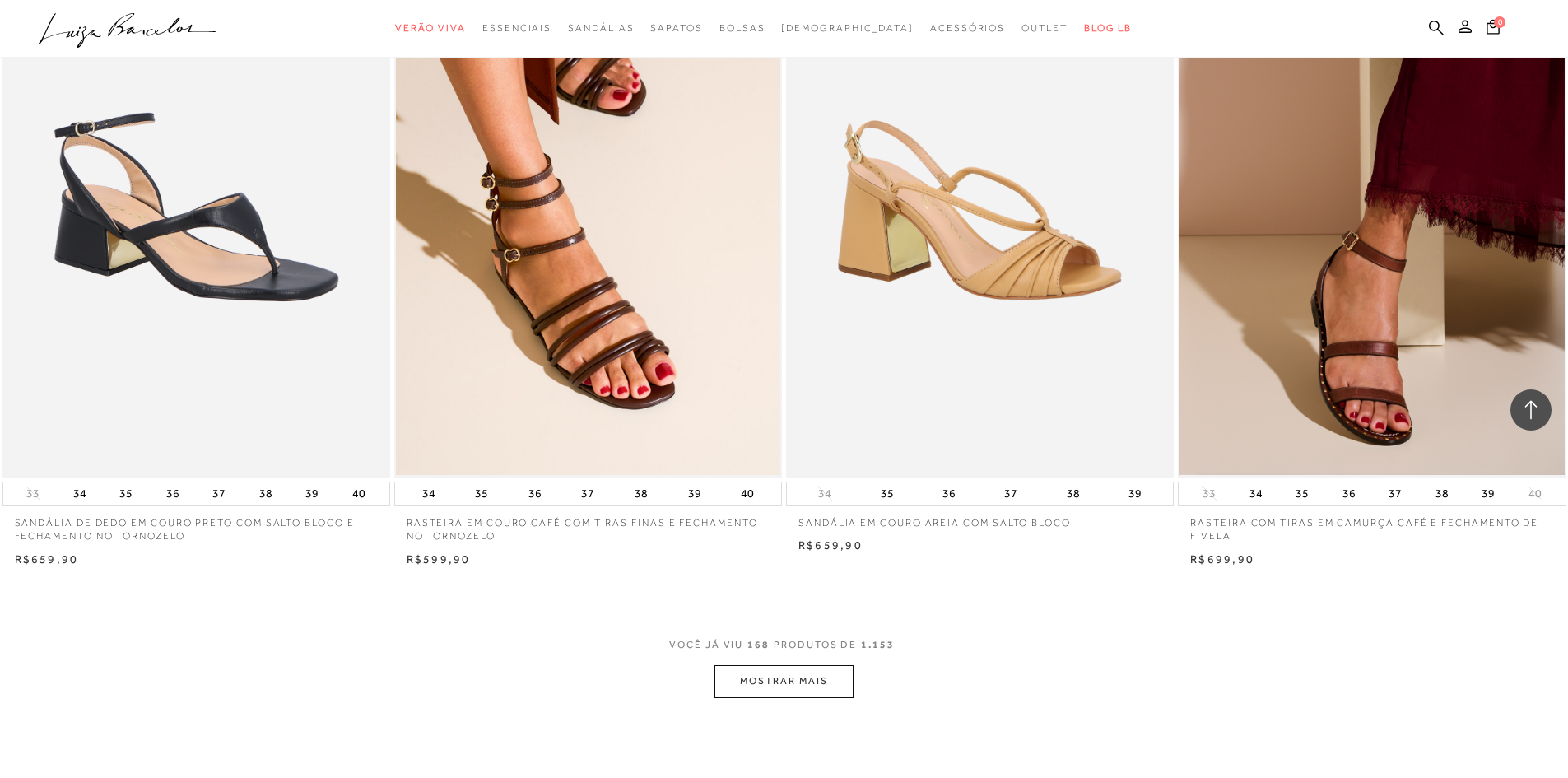
click at [756, 676] on button "MOSTRAR MAIS" at bounding box center [783, 681] width 138 height 32
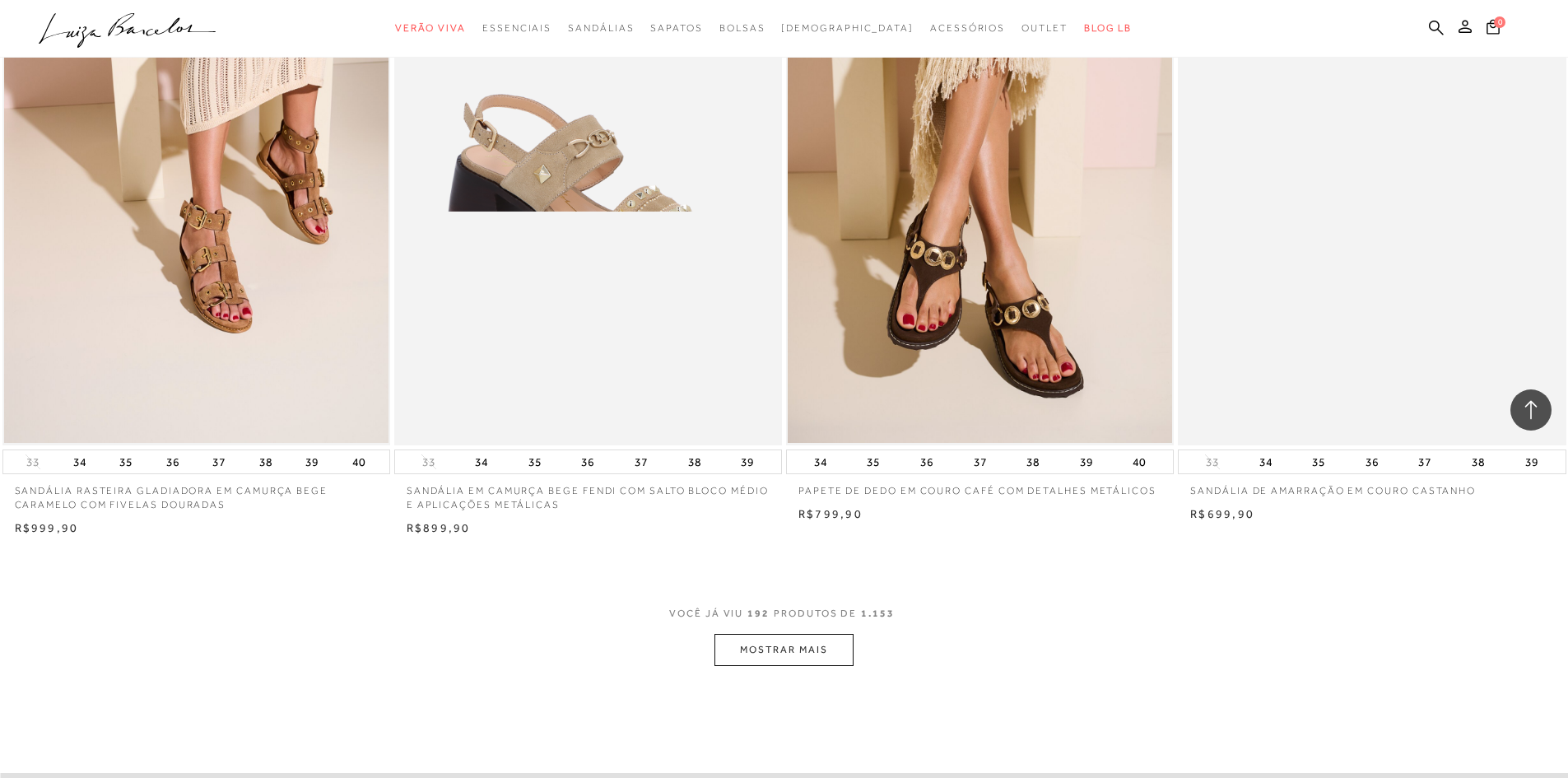
scroll to position [32985, 0]
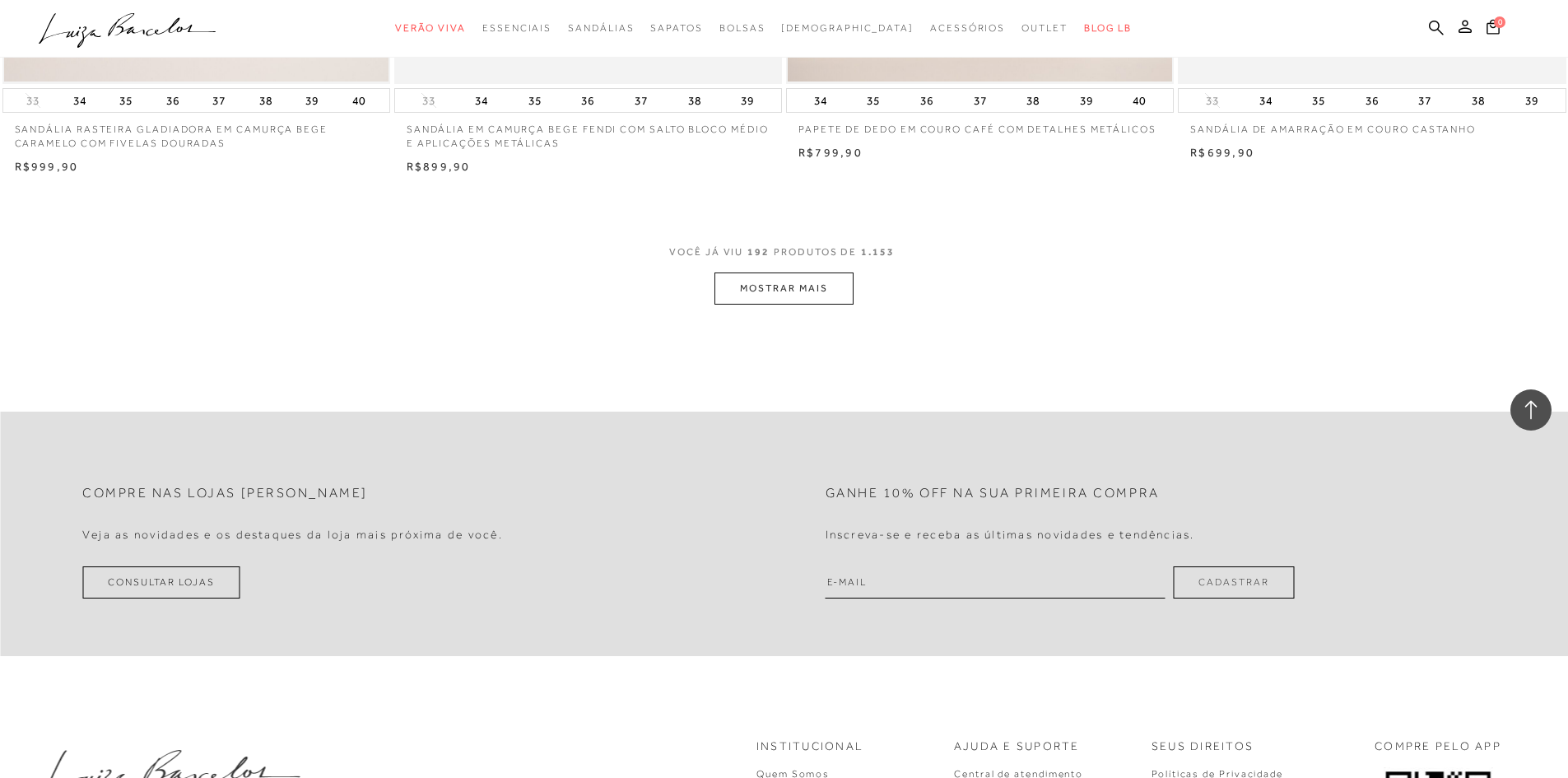
click at [759, 300] on button "MOSTRAR MAIS" at bounding box center [783, 288] width 138 height 32
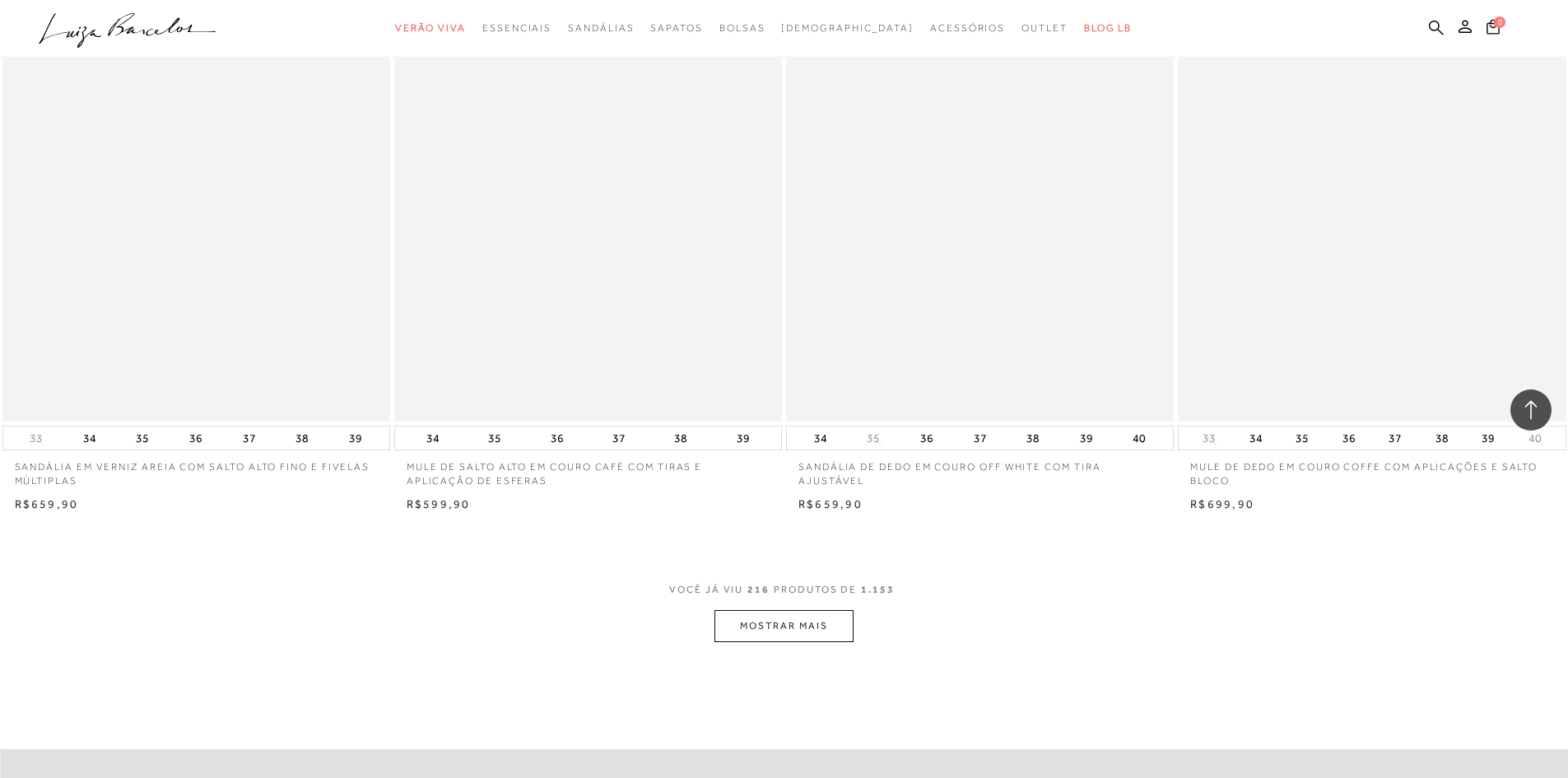
scroll to position [37102, 0]
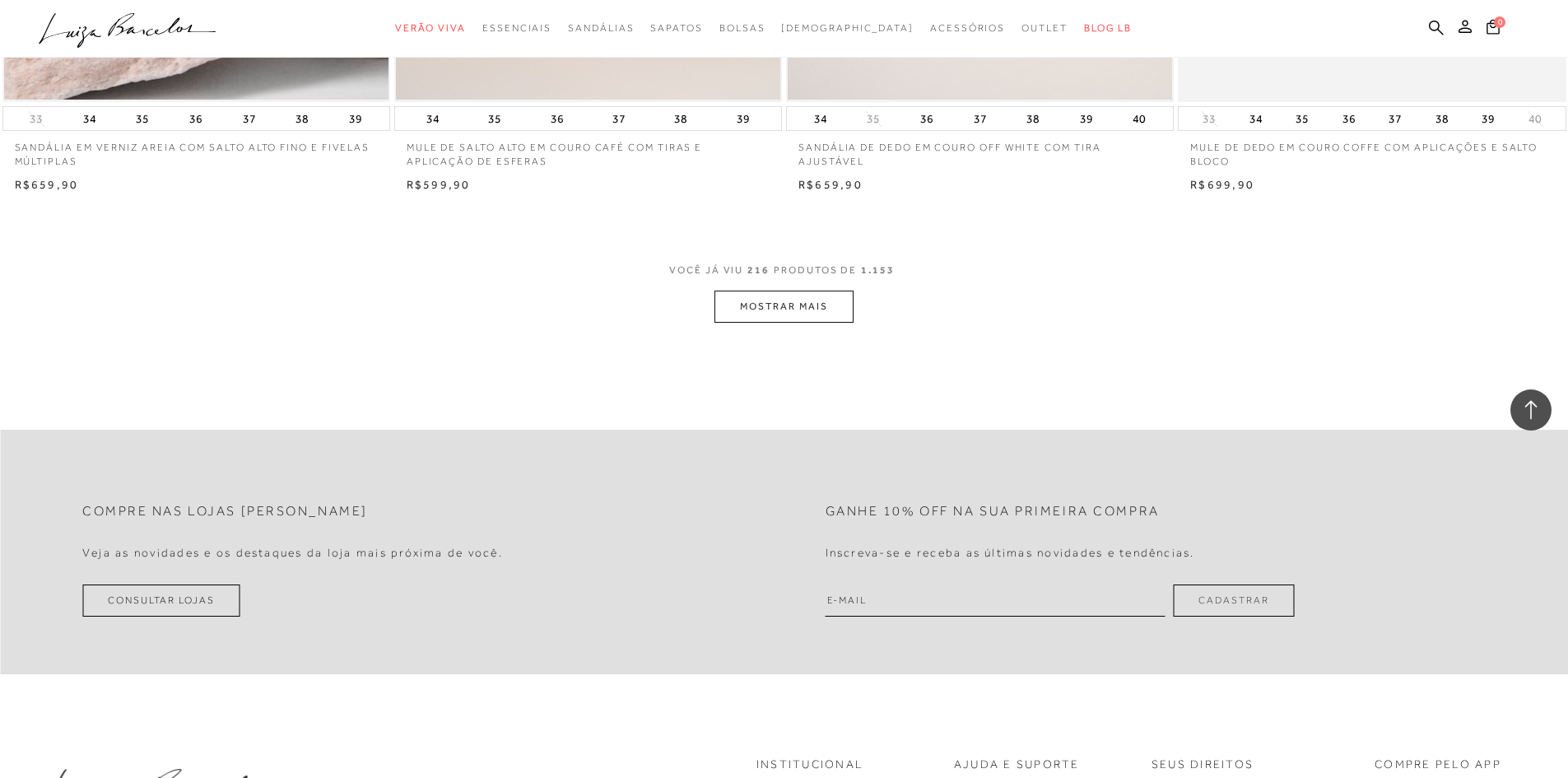
click at [777, 313] on button "MOSTRAR MAIS" at bounding box center [783, 306] width 138 height 32
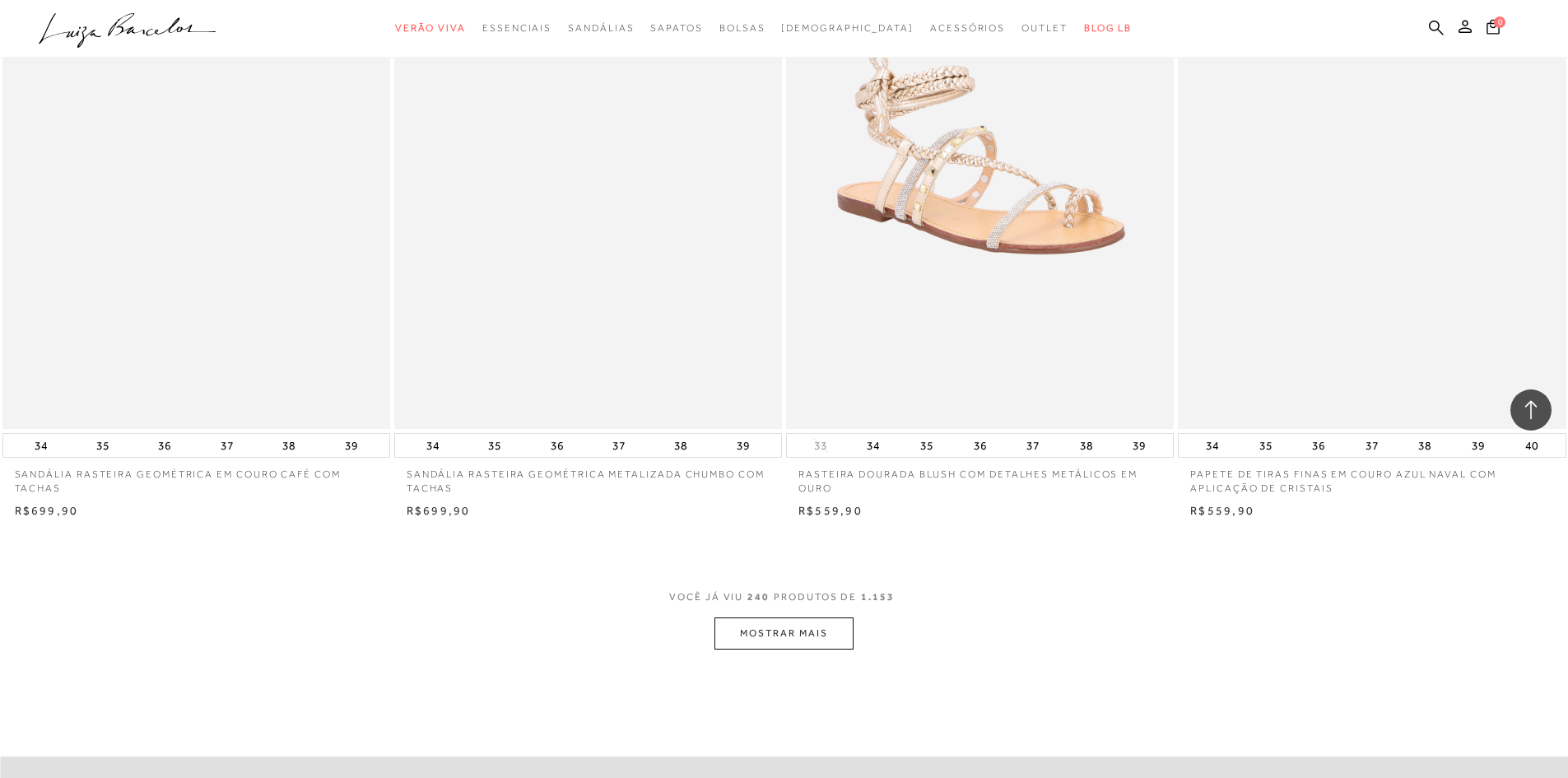
scroll to position [41054, 0]
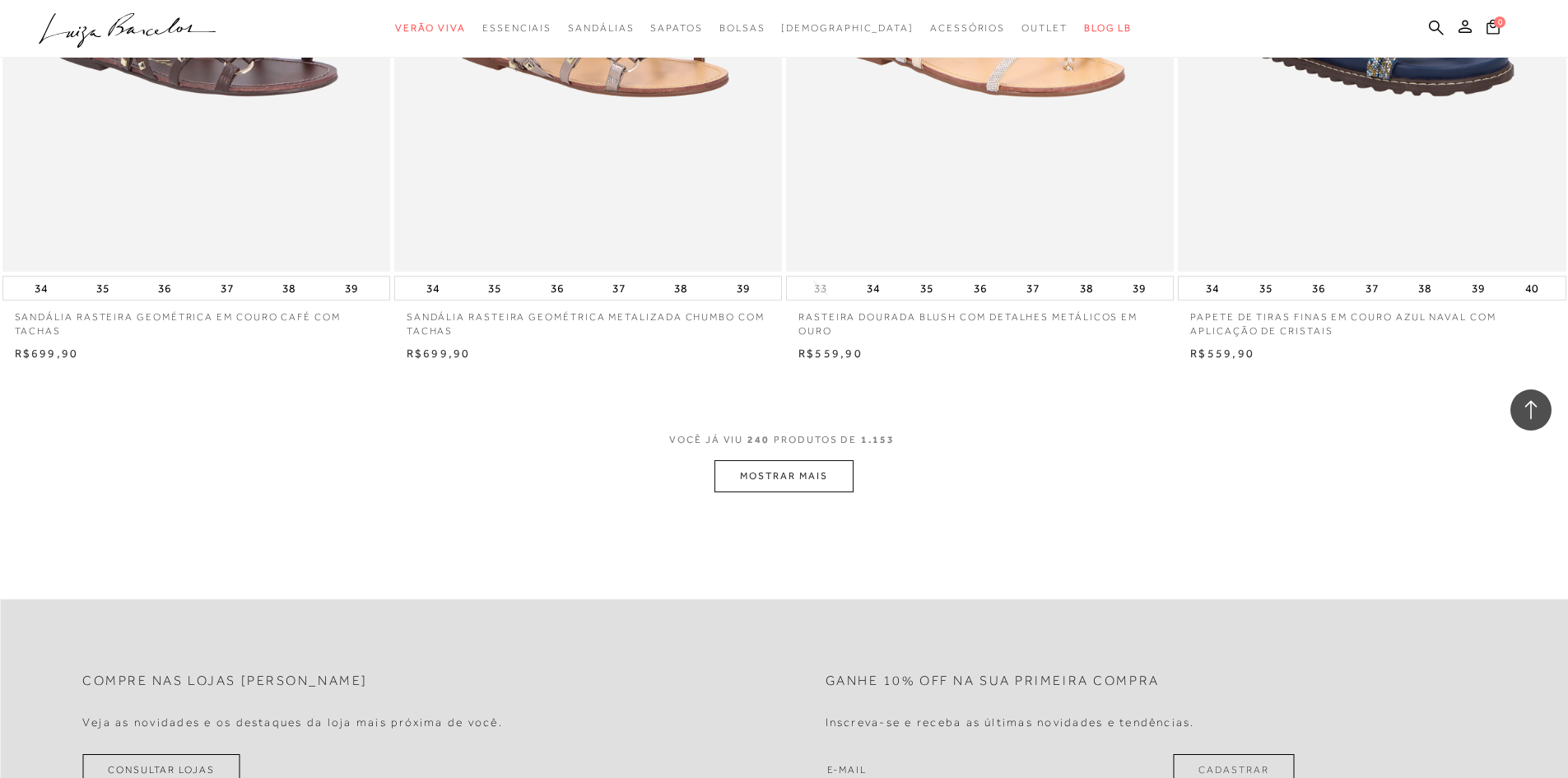
click at [787, 469] on button "MOSTRAR MAIS" at bounding box center [783, 476] width 138 height 32
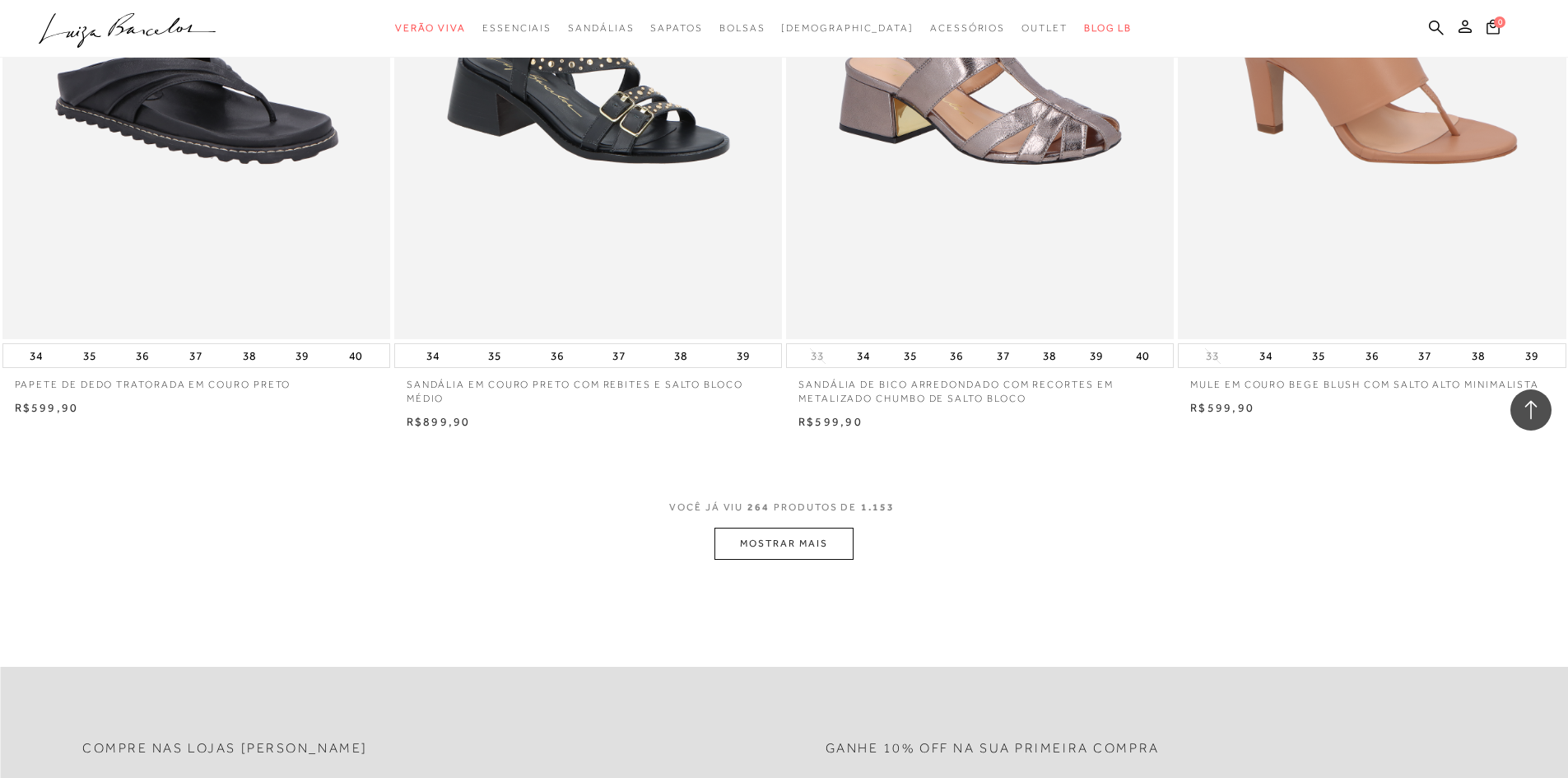
scroll to position [45254, 0]
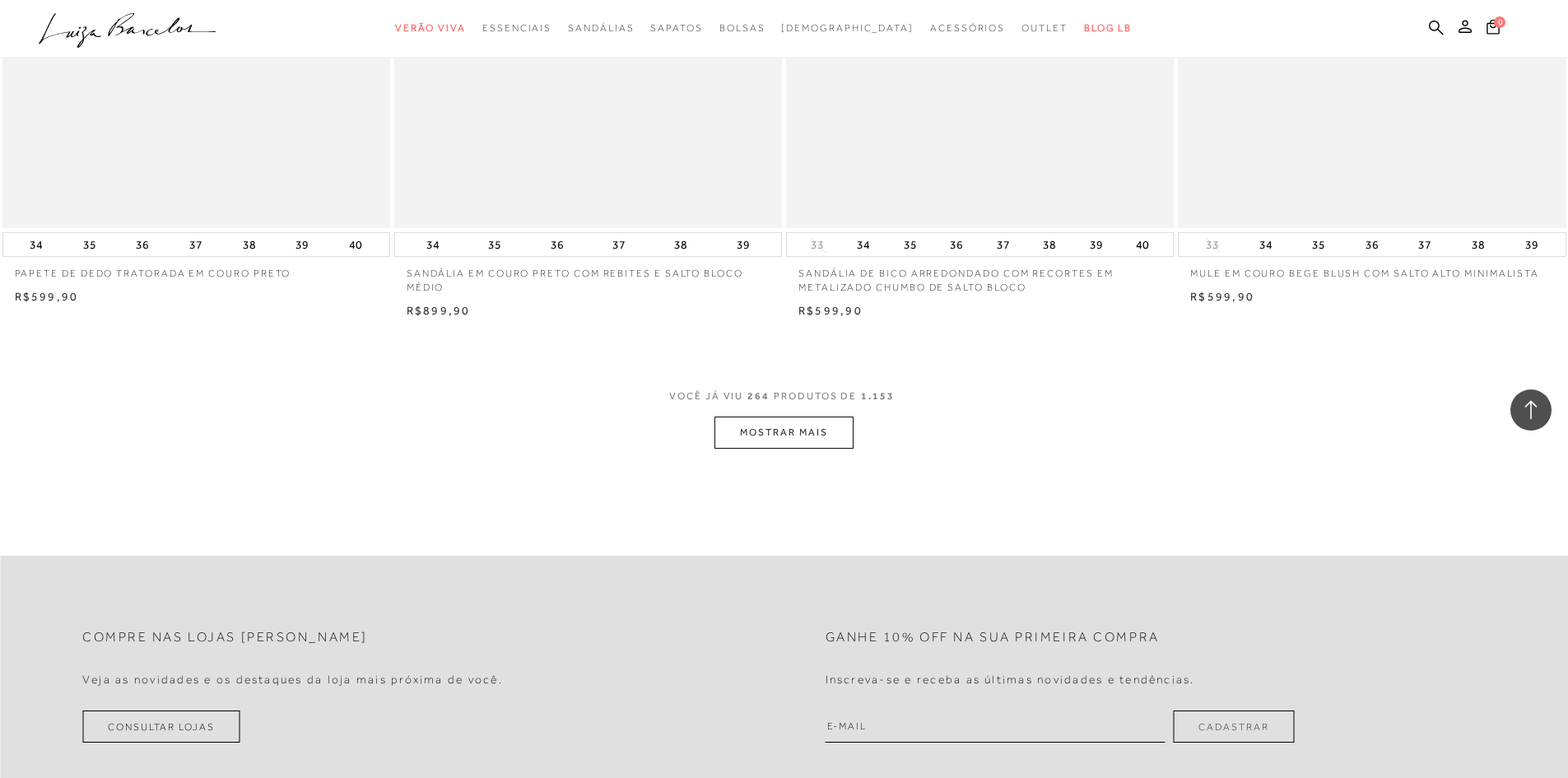
click at [796, 436] on button "MOSTRAR MAIS" at bounding box center [783, 433] width 138 height 32
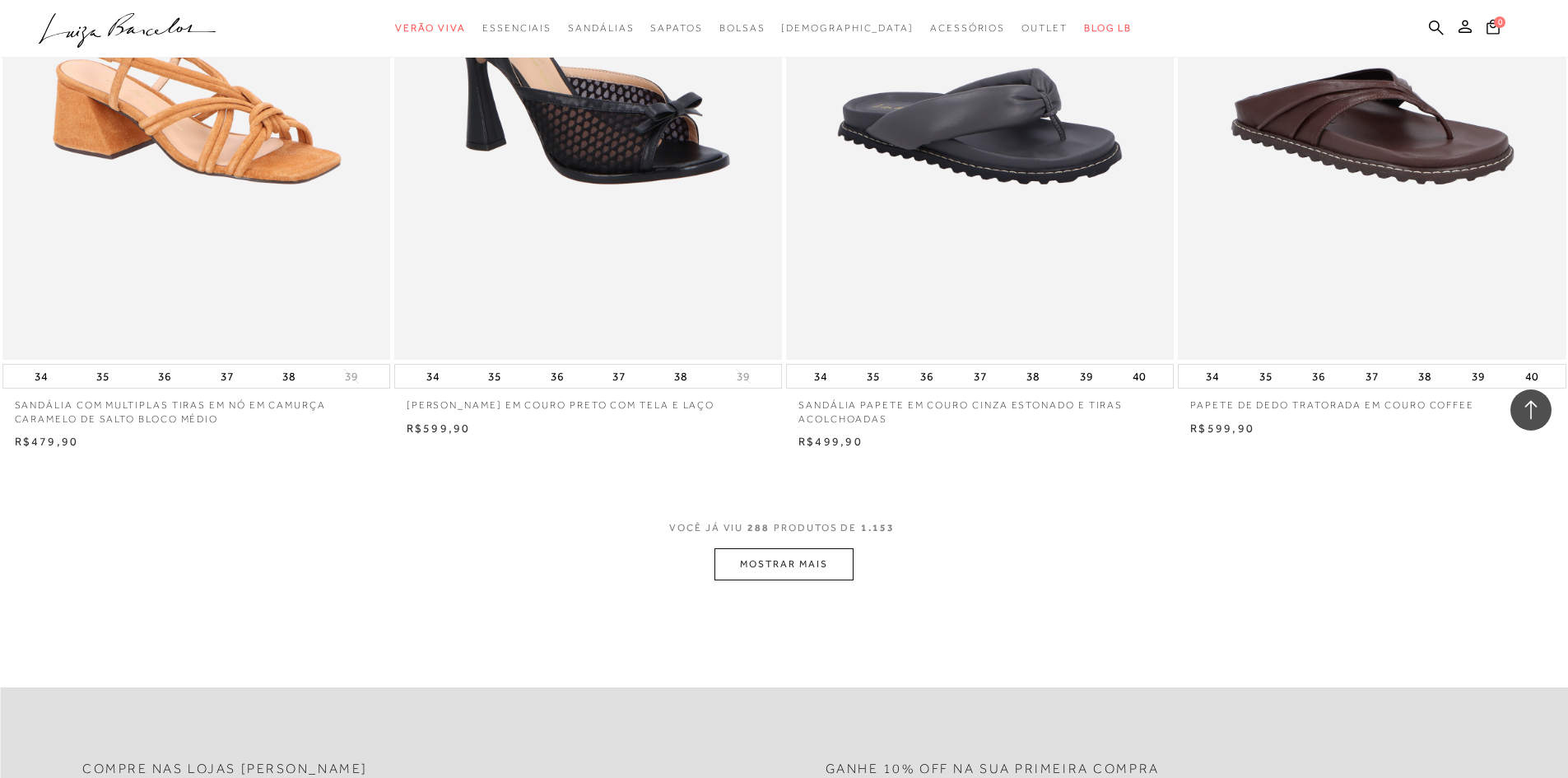
scroll to position [49288, 0]
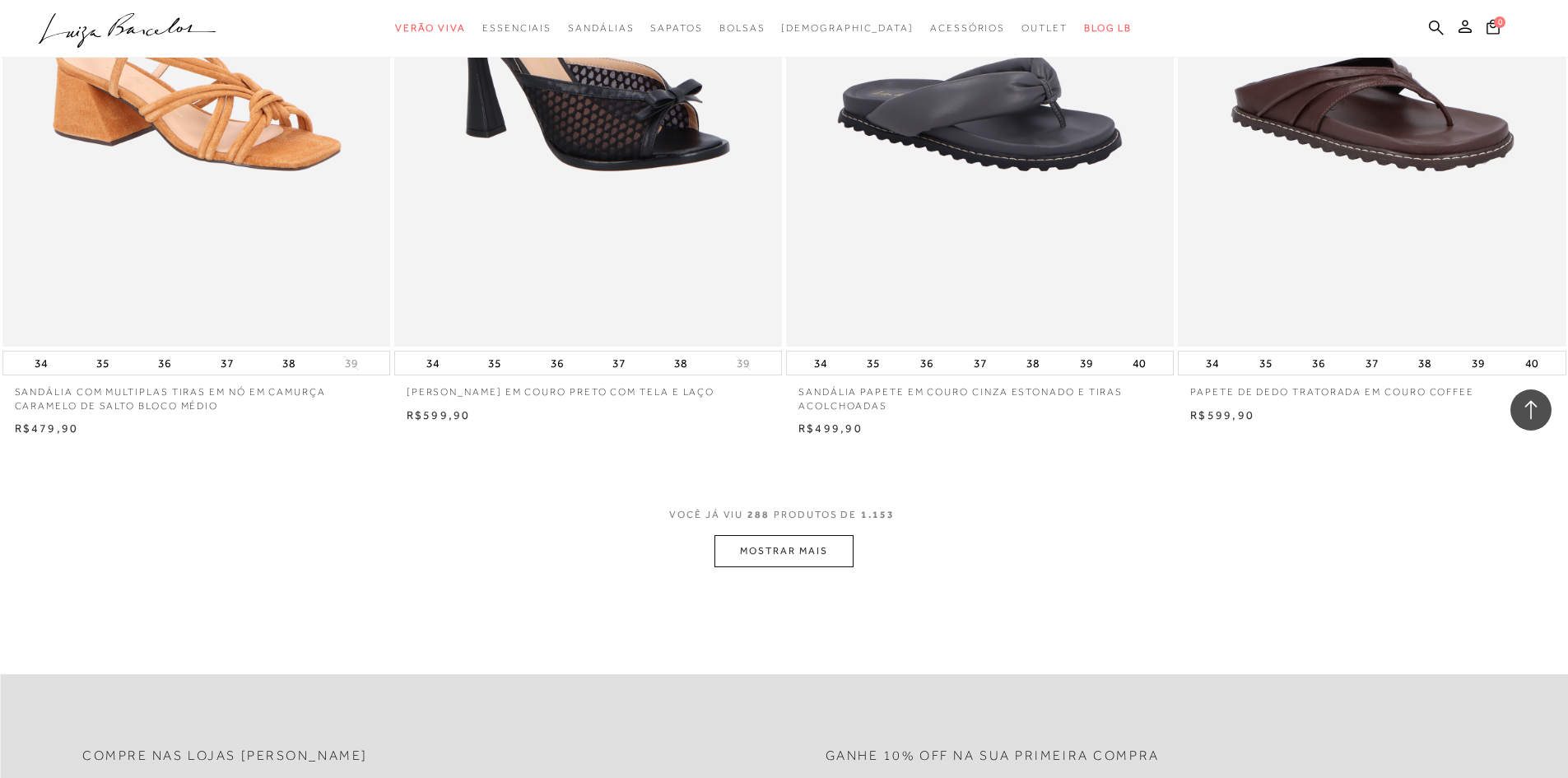
click at [807, 553] on button "MOSTRAR MAIS" at bounding box center [783, 551] width 138 height 32
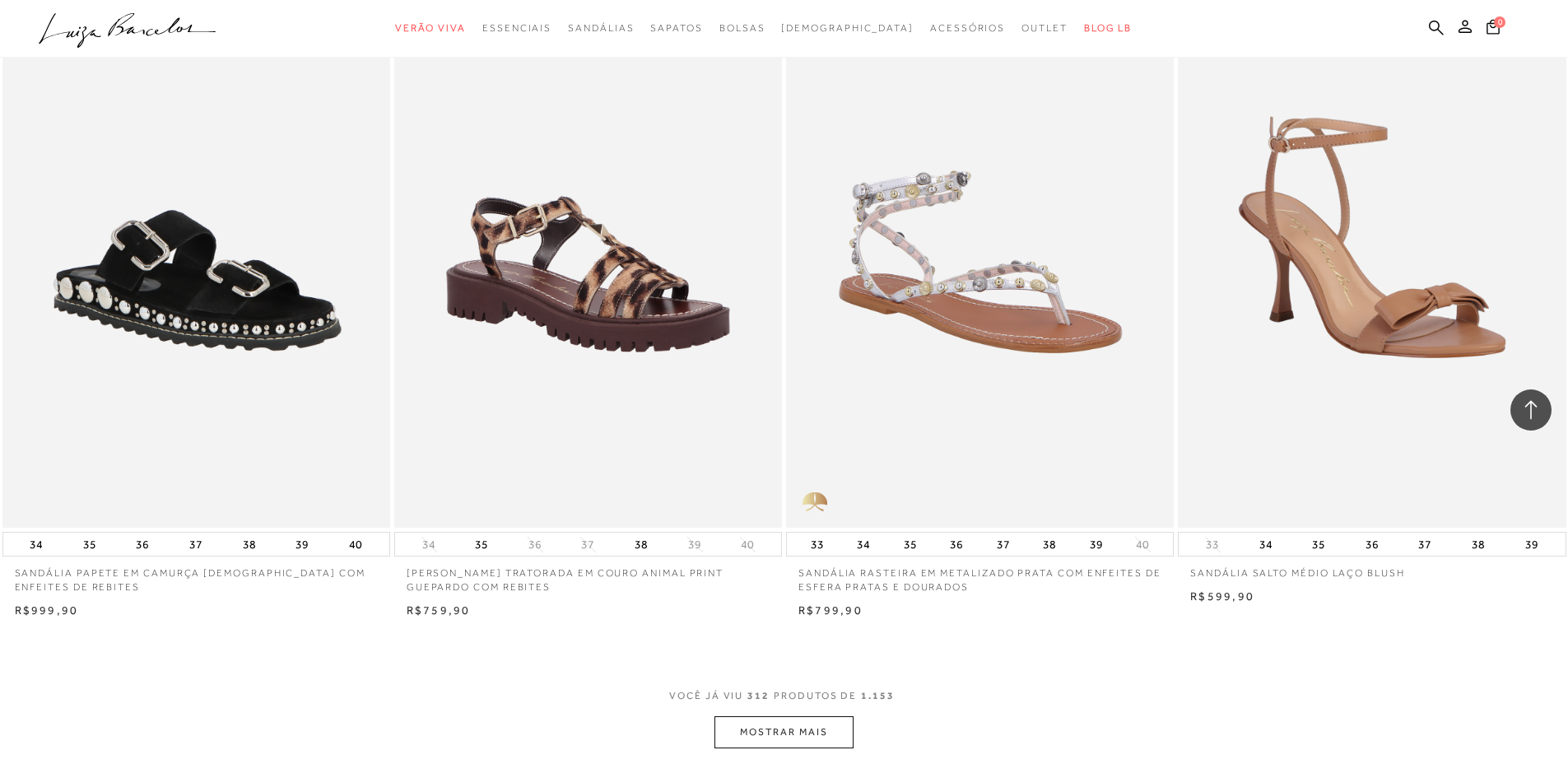
scroll to position [53323, 0]
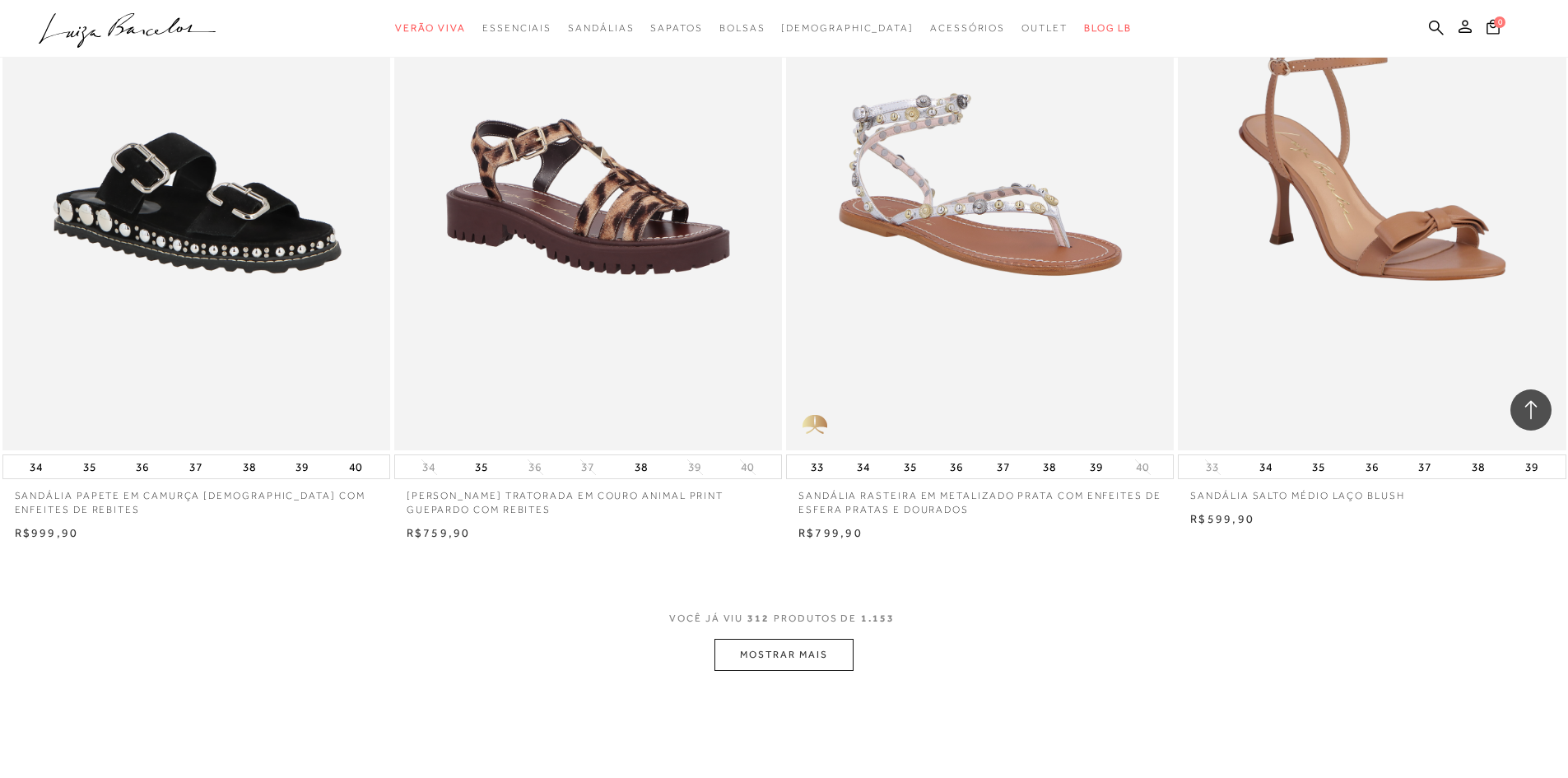
click at [769, 650] on button "MOSTRAR MAIS" at bounding box center [783, 654] width 138 height 32
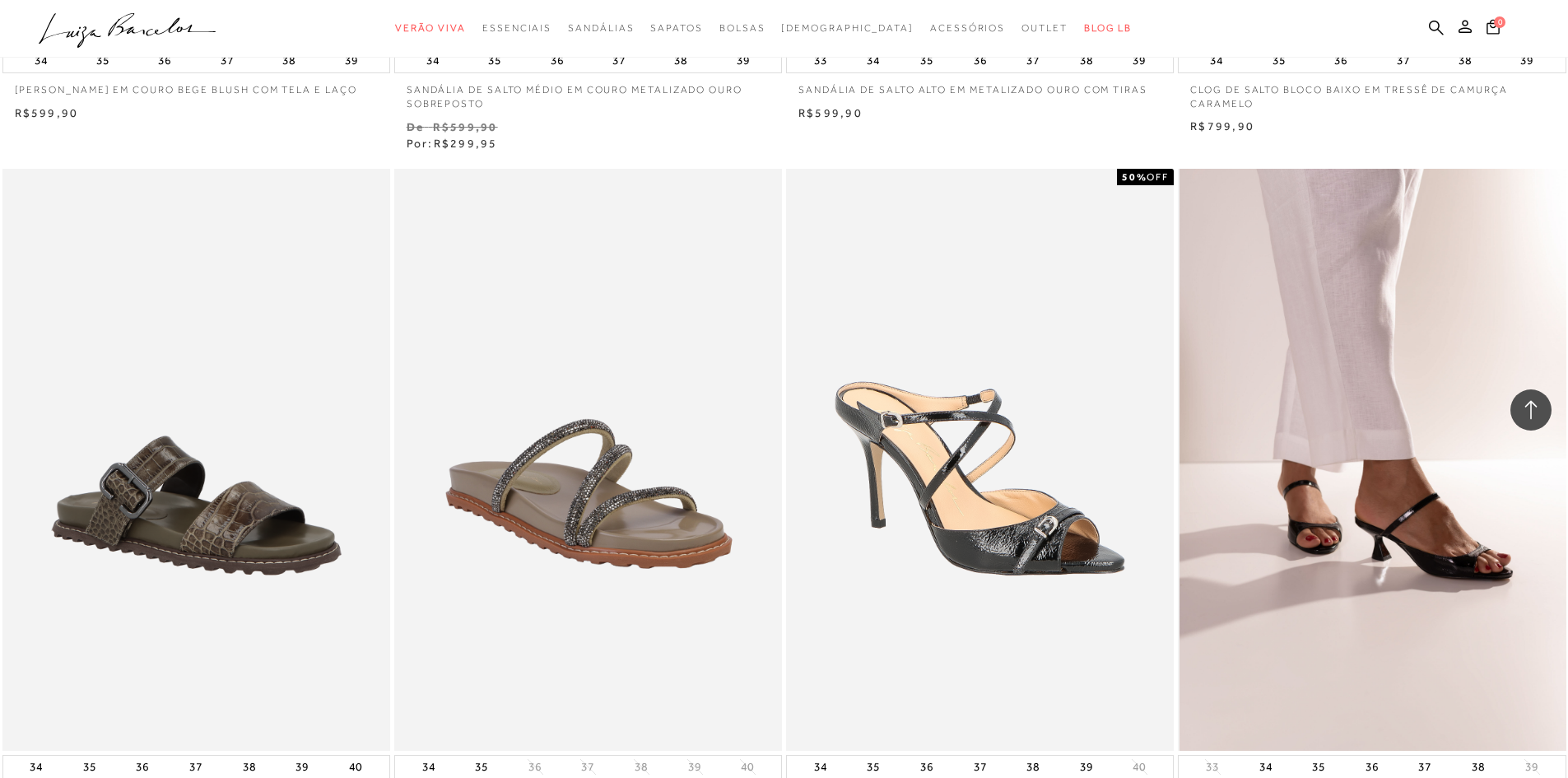
scroll to position [57686, 0]
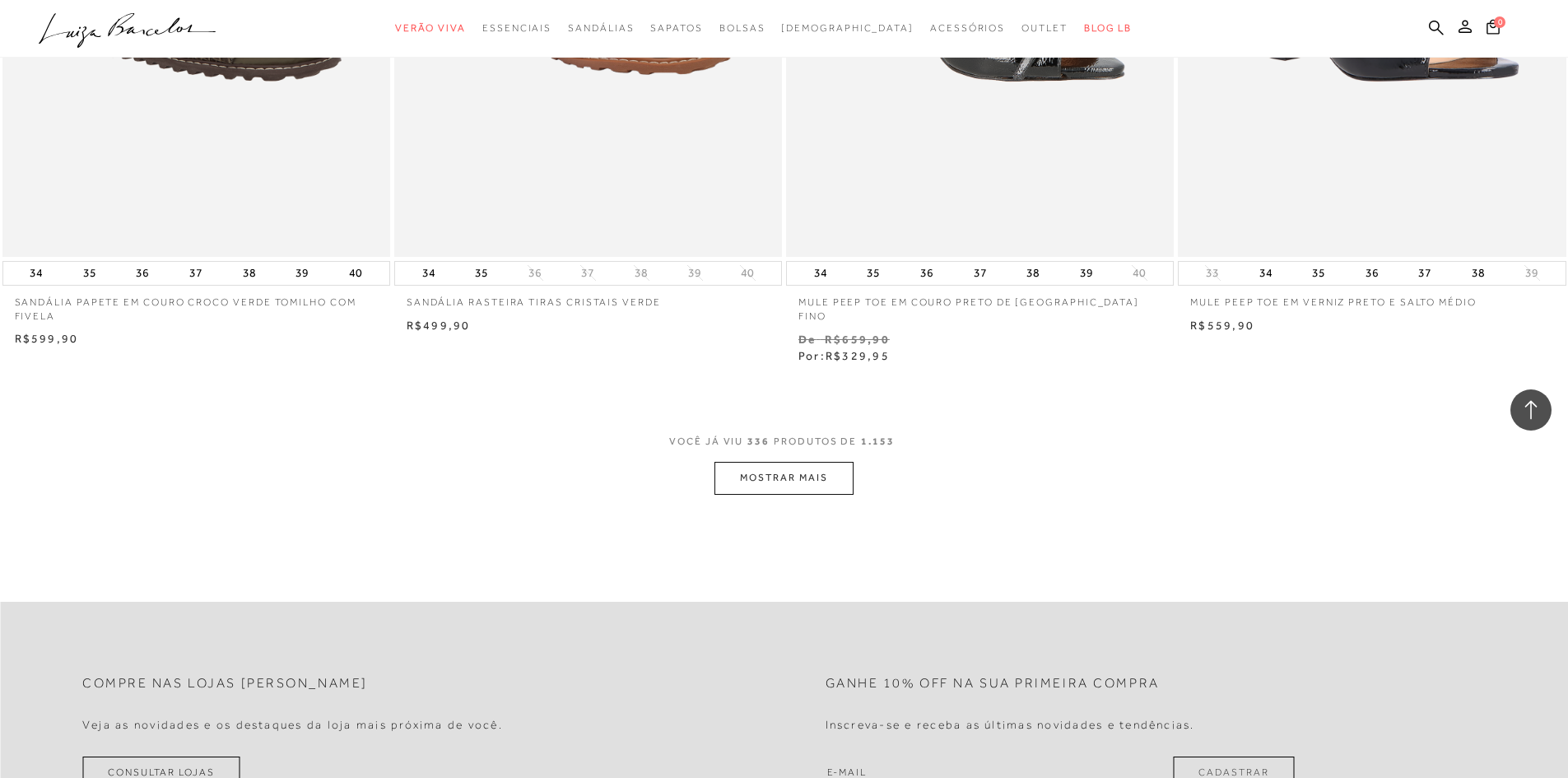
click at [789, 462] on button "MOSTRAR MAIS" at bounding box center [783, 478] width 138 height 32
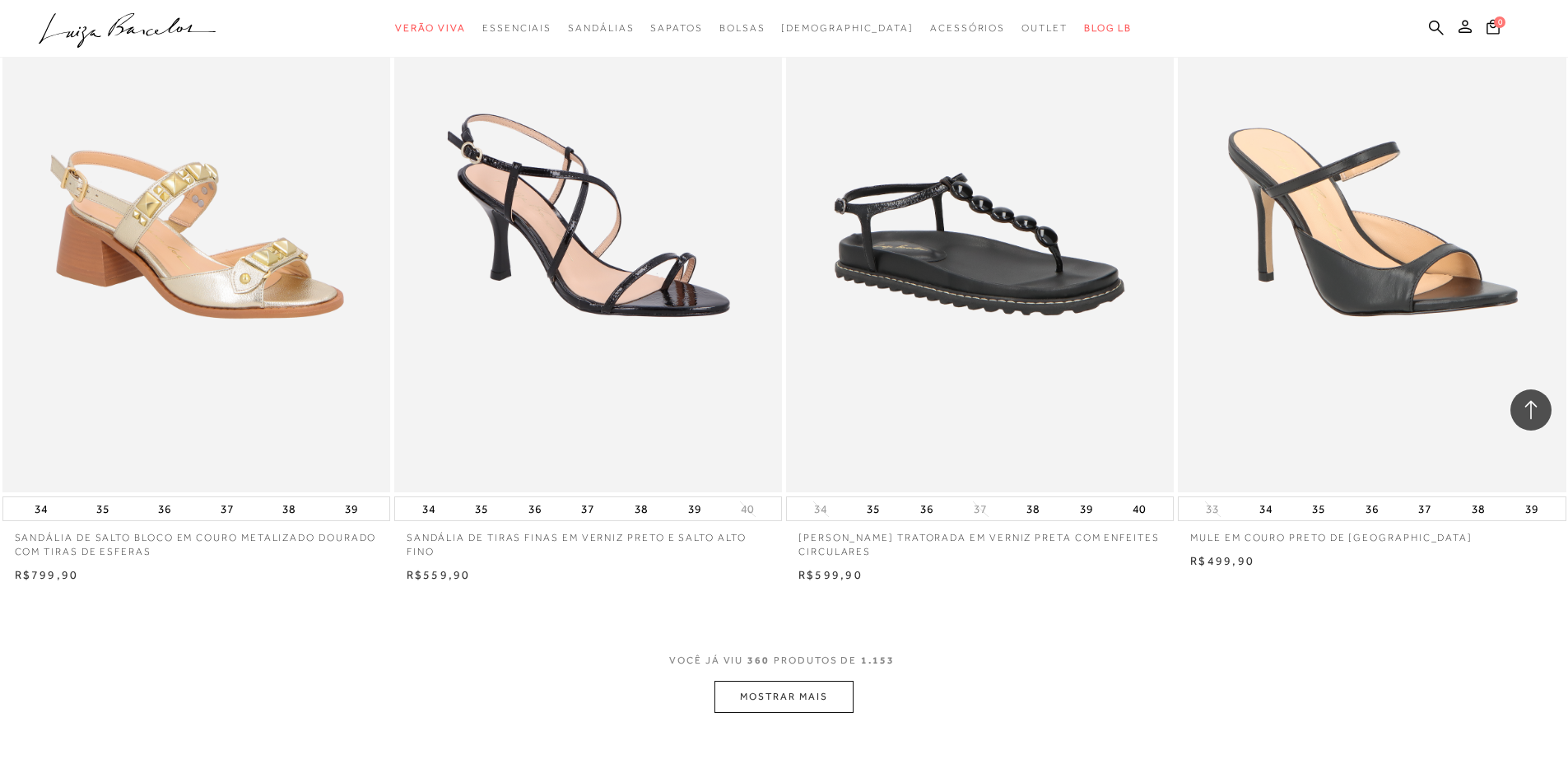
scroll to position [61930, 0]
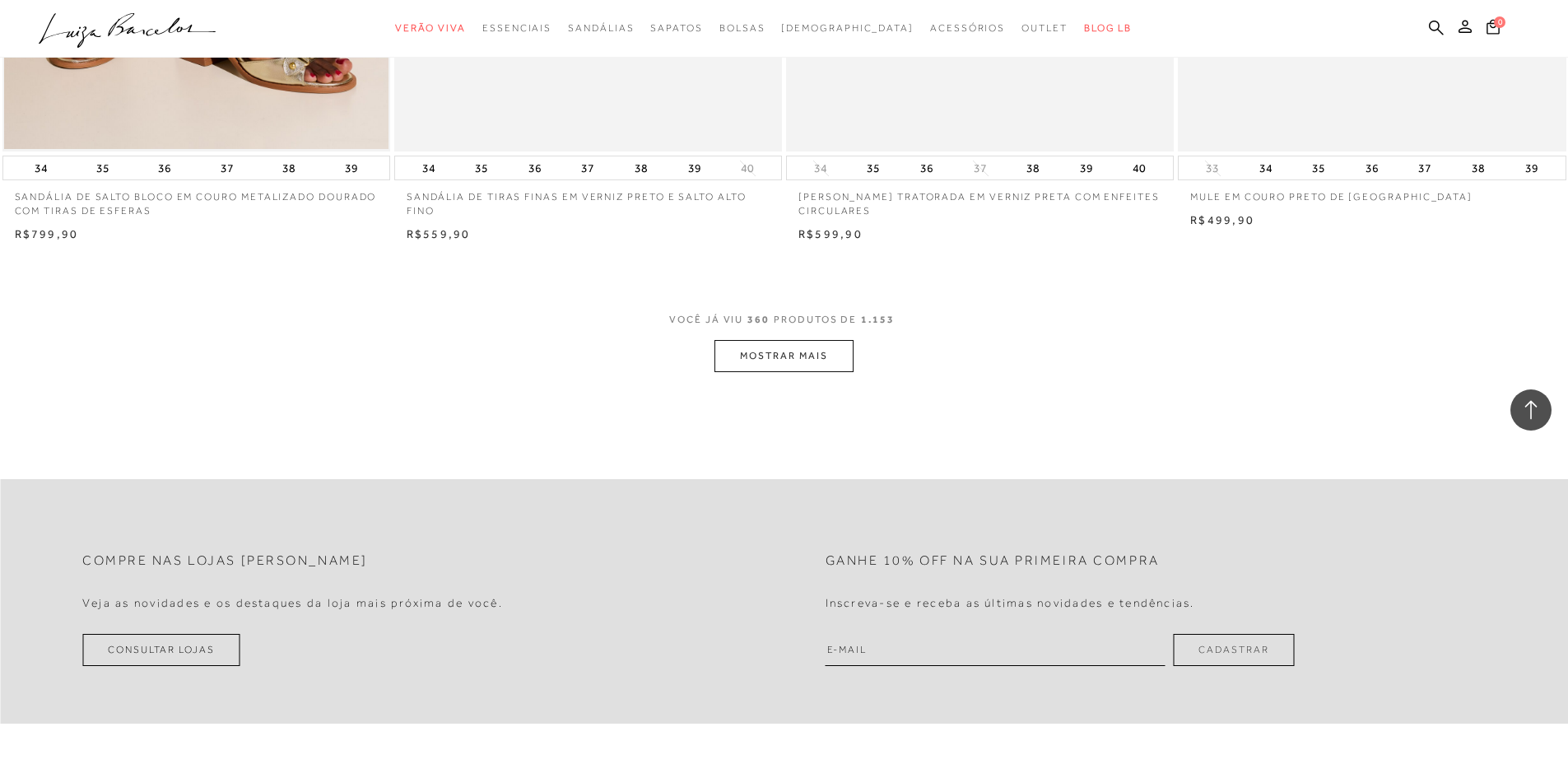
click at [817, 340] on button "MOSTRAR MAIS" at bounding box center [783, 356] width 138 height 32
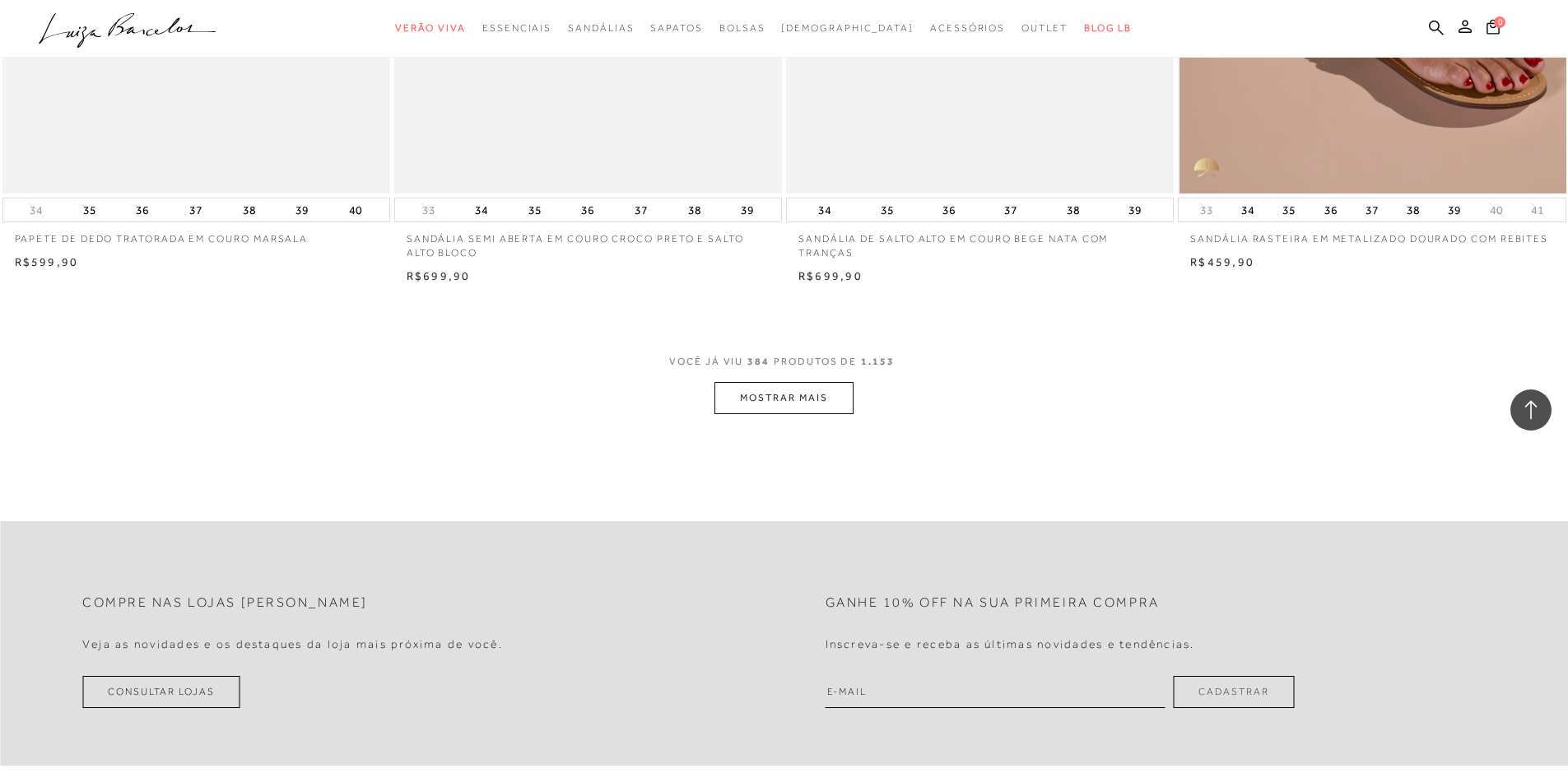
scroll to position [66046, 0]
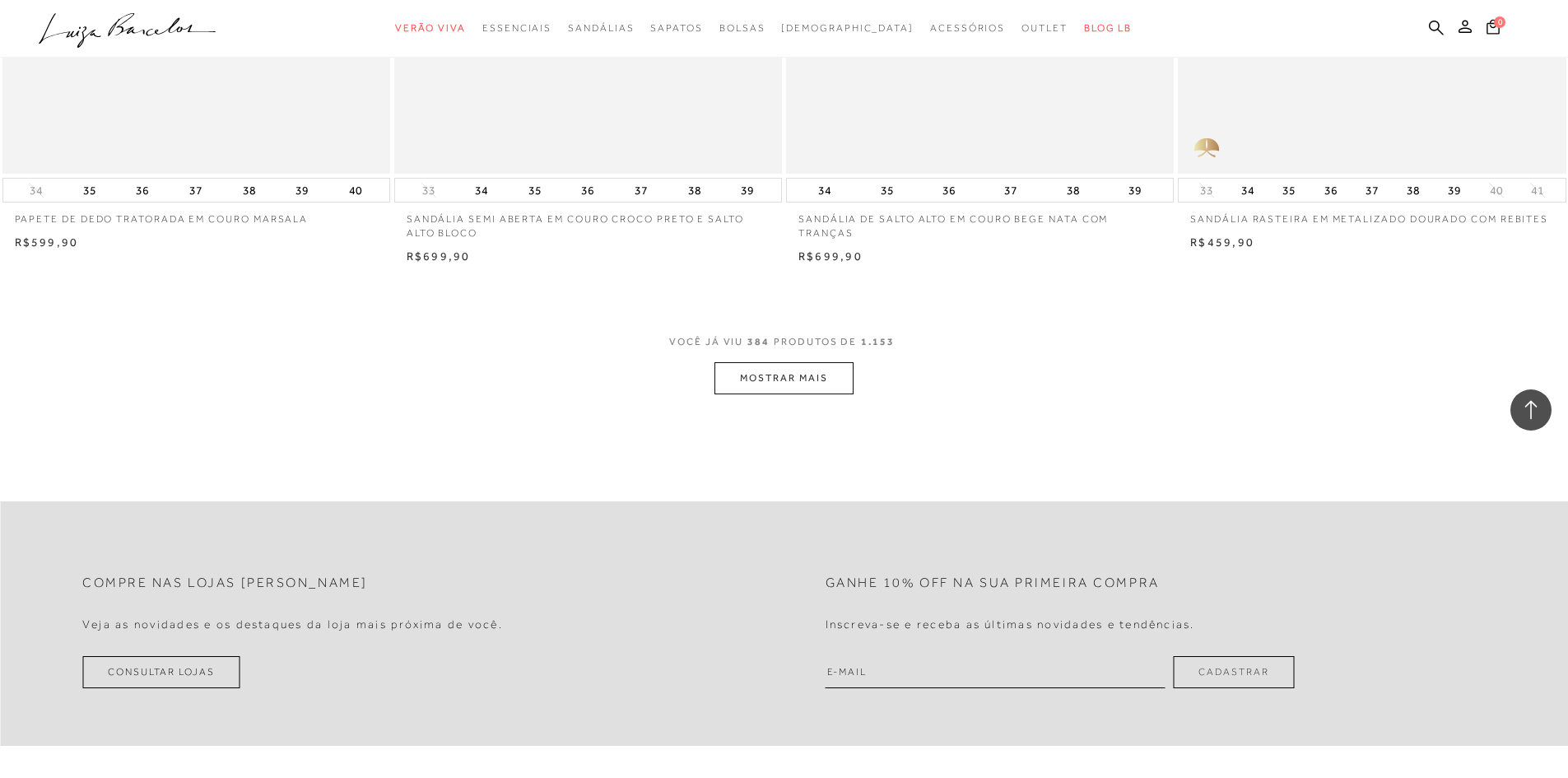
click at [766, 362] on button "MOSTRAR MAIS" at bounding box center [783, 378] width 138 height 32
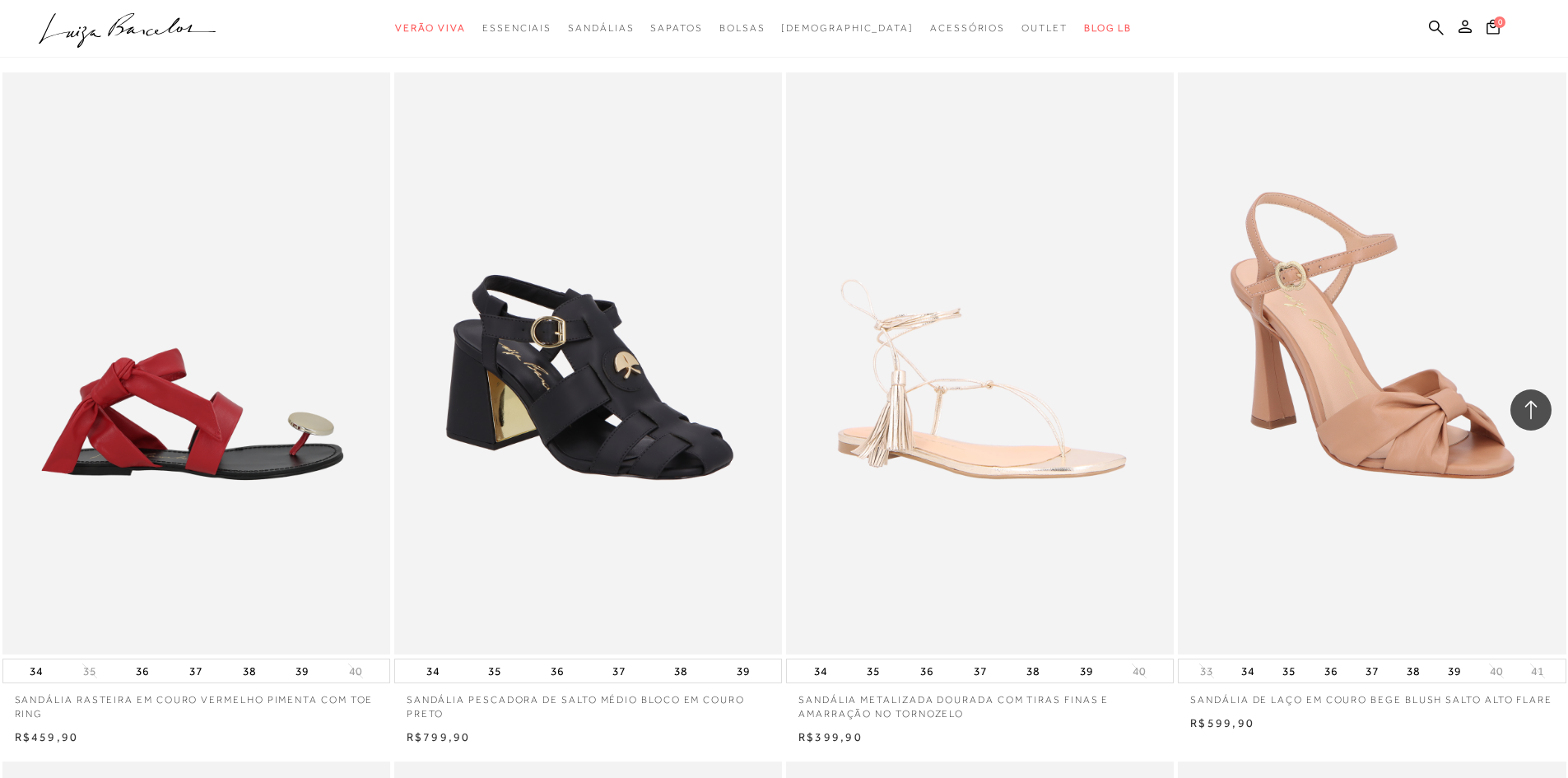
scroll to position [67941, 0]
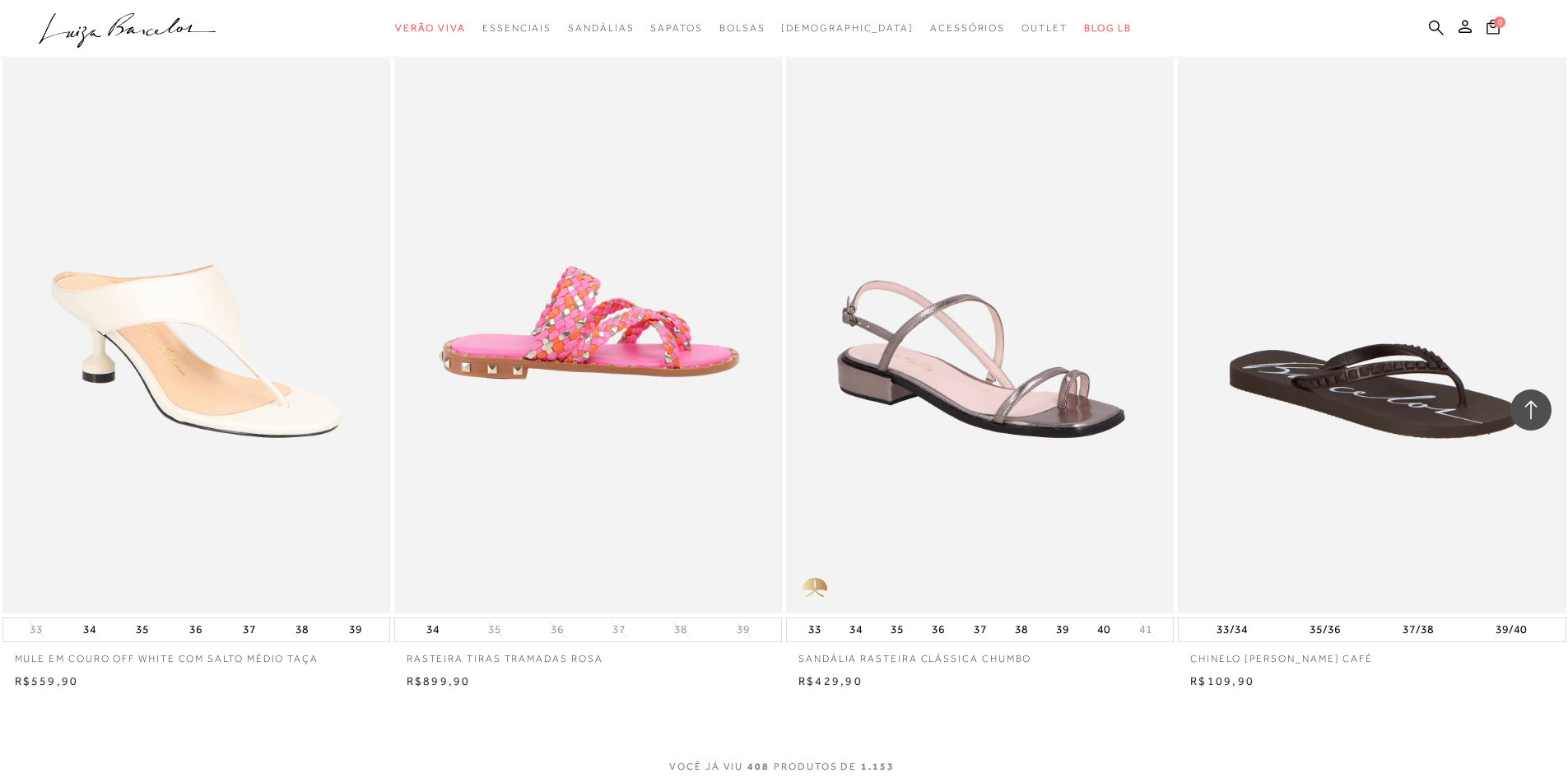
scroll to position [69835, 0]
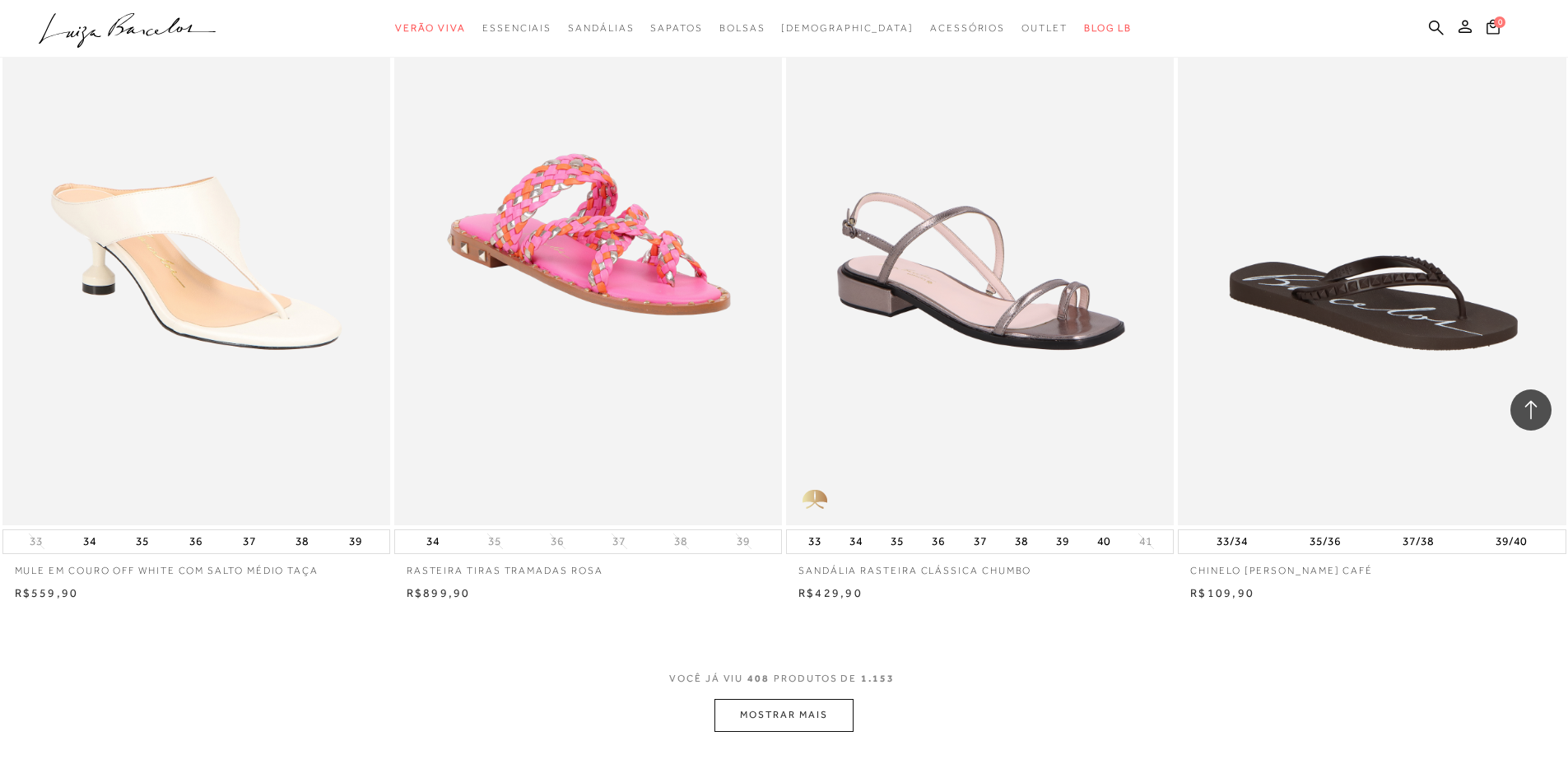
click at [794, 706] on button "MOSTRAR MAIS" at bounding box center [783, 714] width 138 height 32
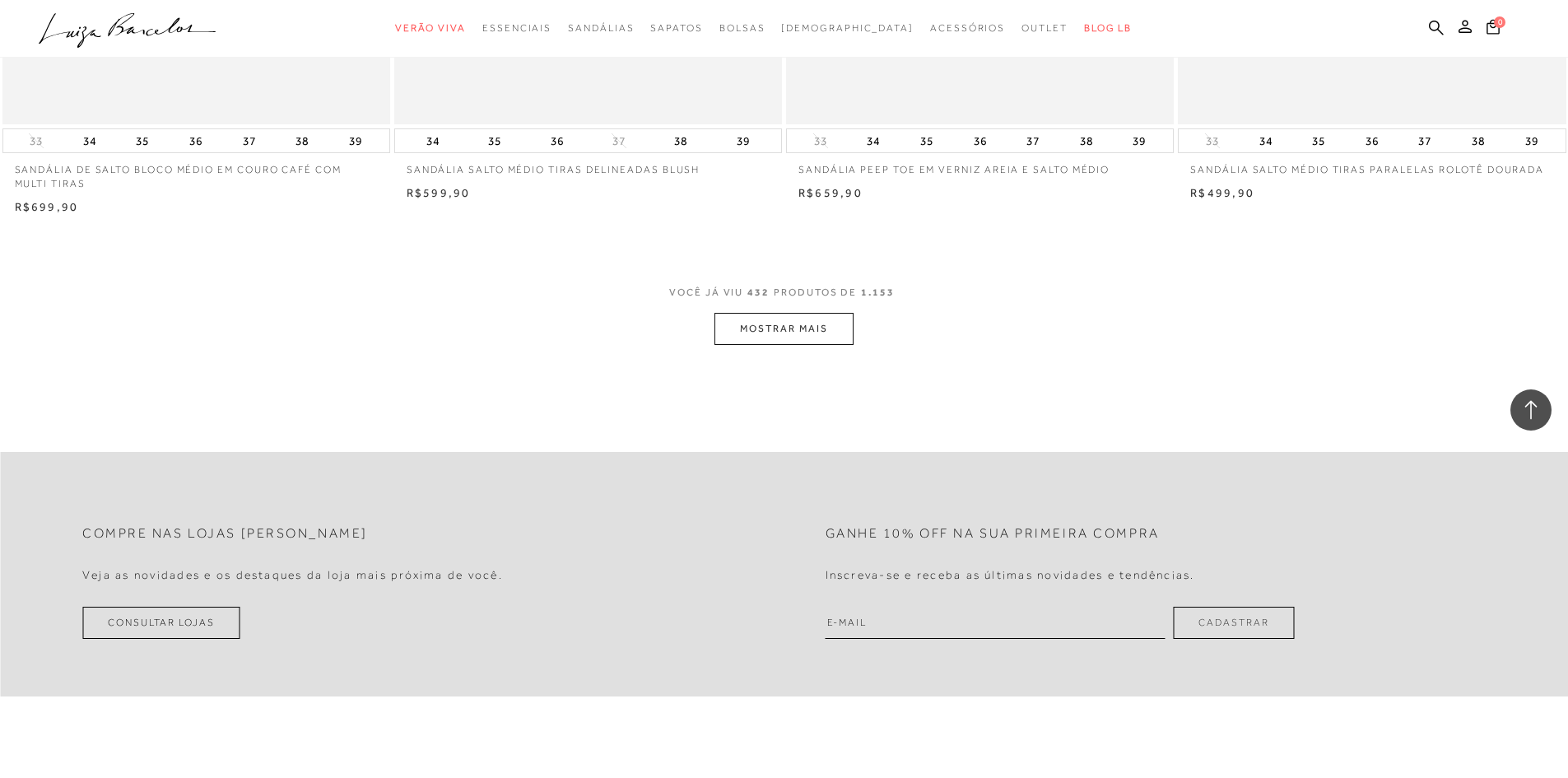
scroll to position [74363, 0]
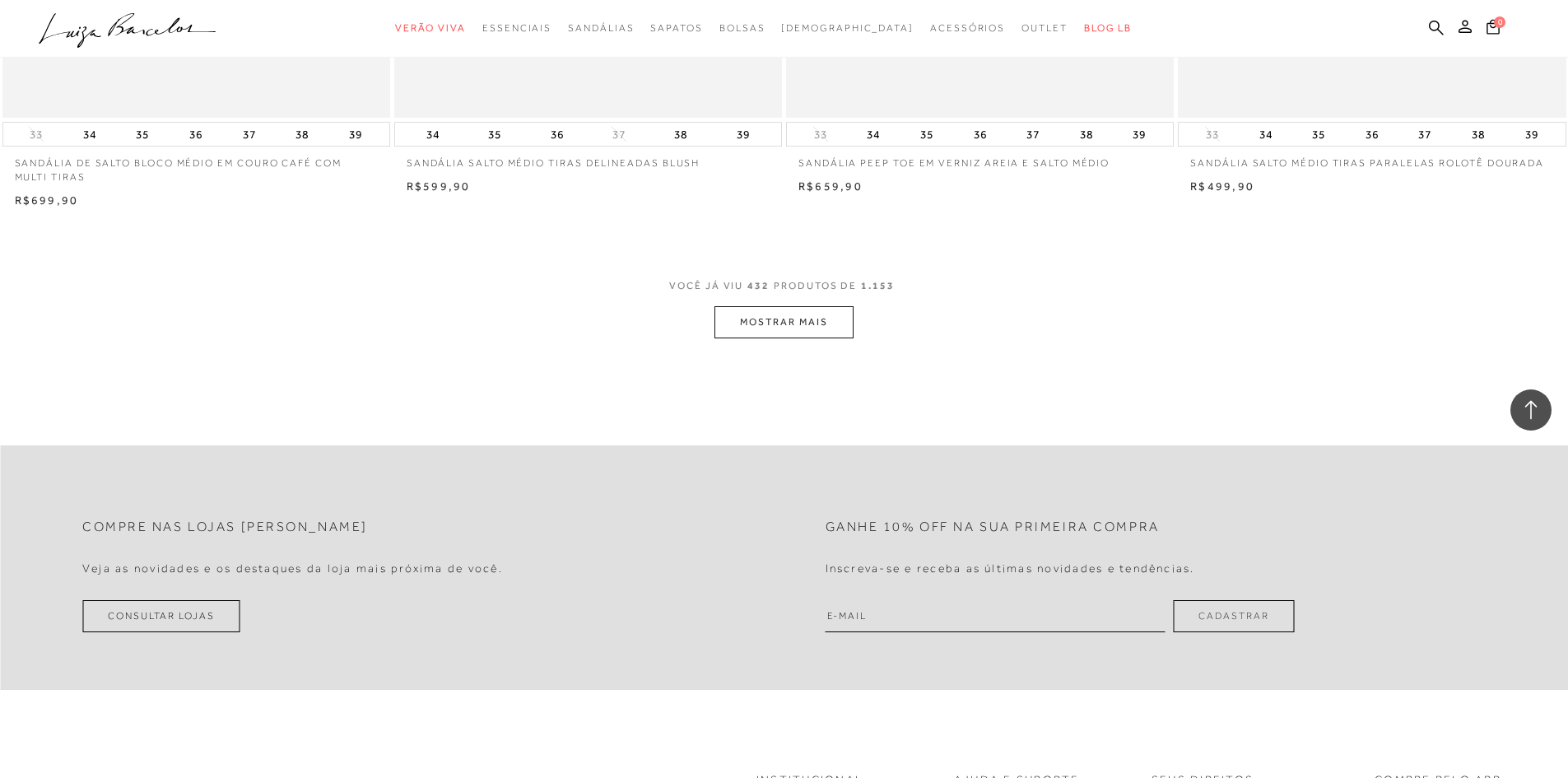
click at [834, 306] on button "MOSTRAR MAIS" at bounding box center [783, 322] width 138 height 32
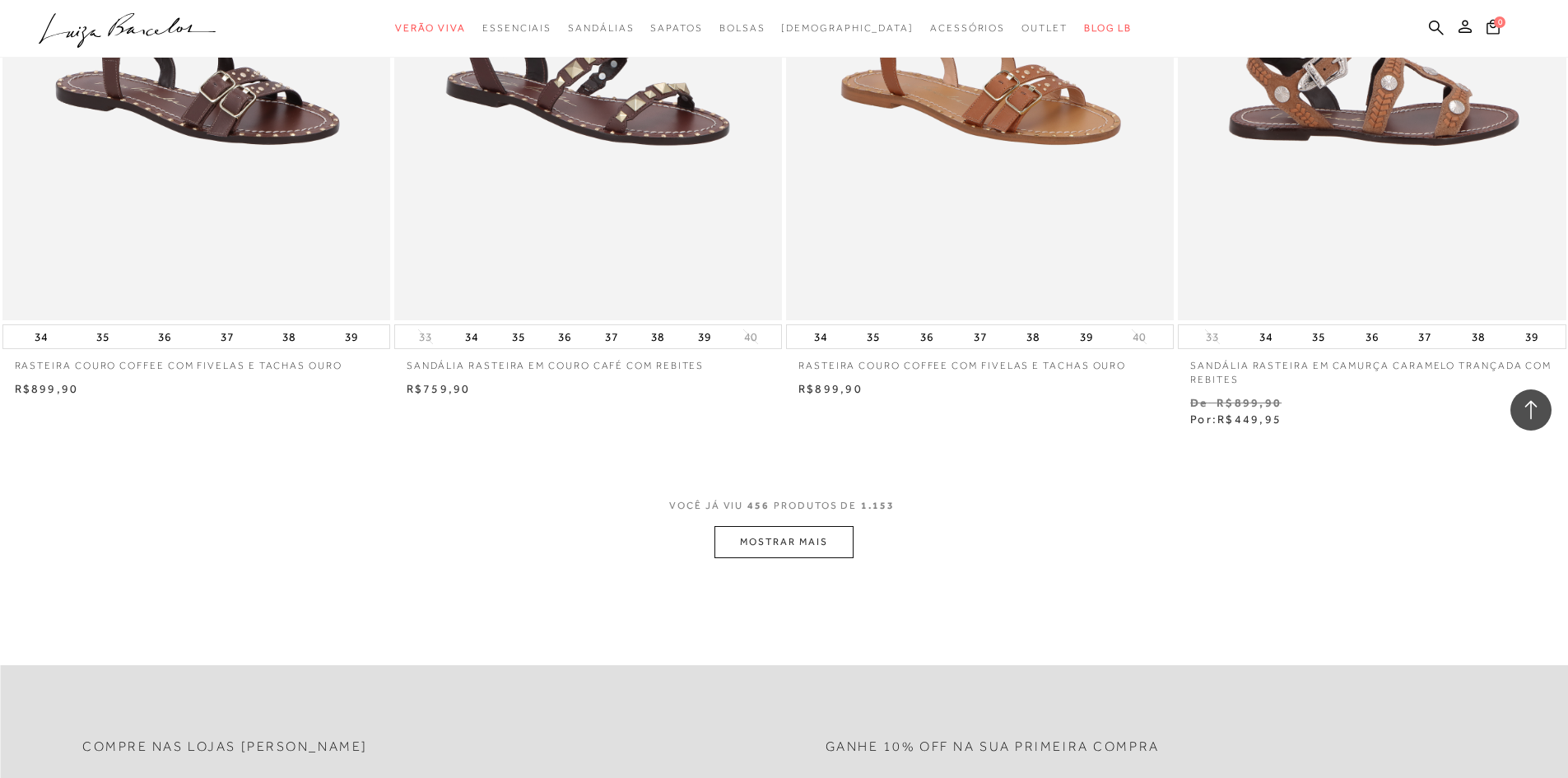
scroll to position [78398, 0]
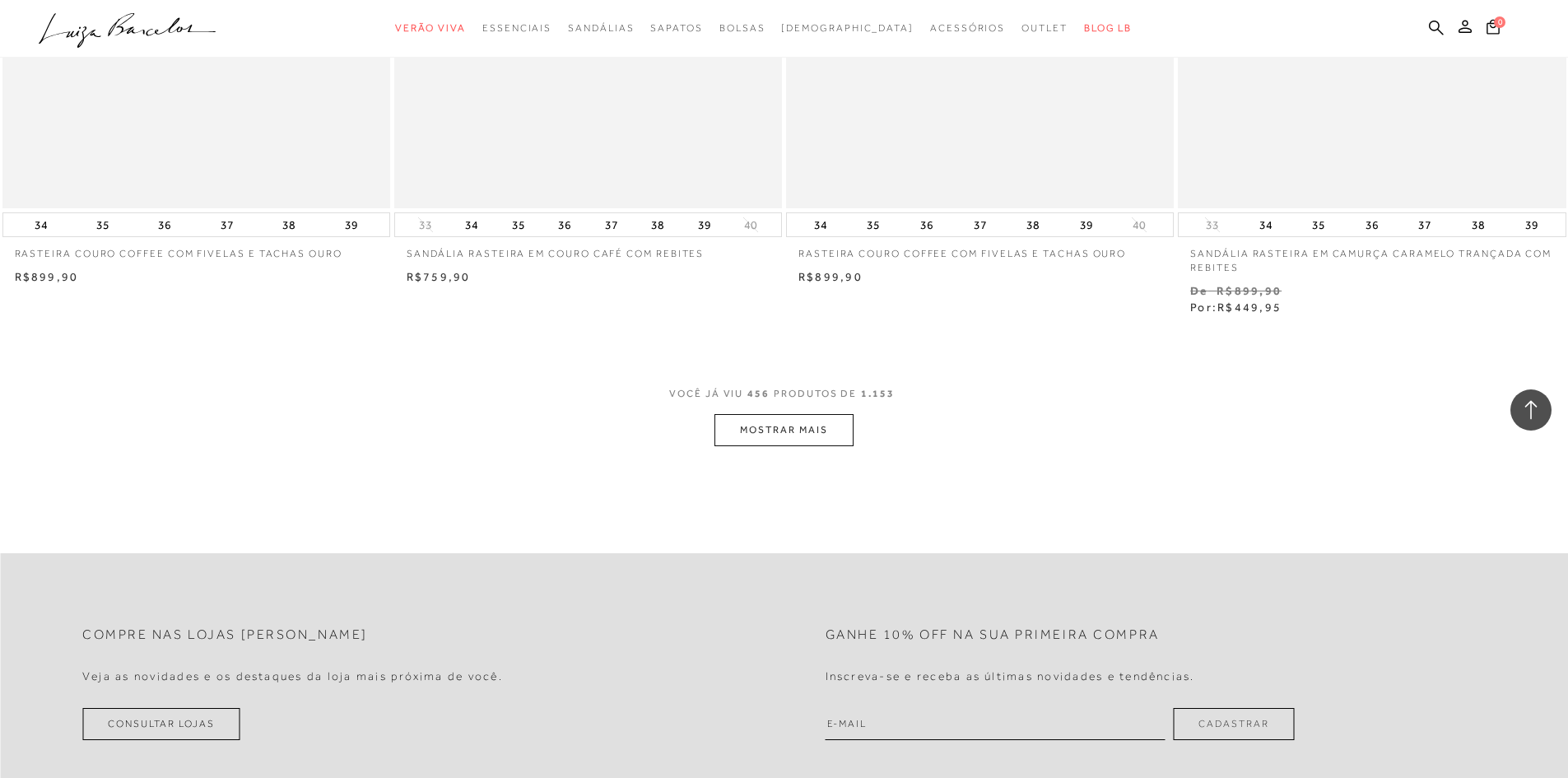
click at [787, 419] on button "MOSTRAR MAIS" at bounding box center [783, 430] width 138 height 32
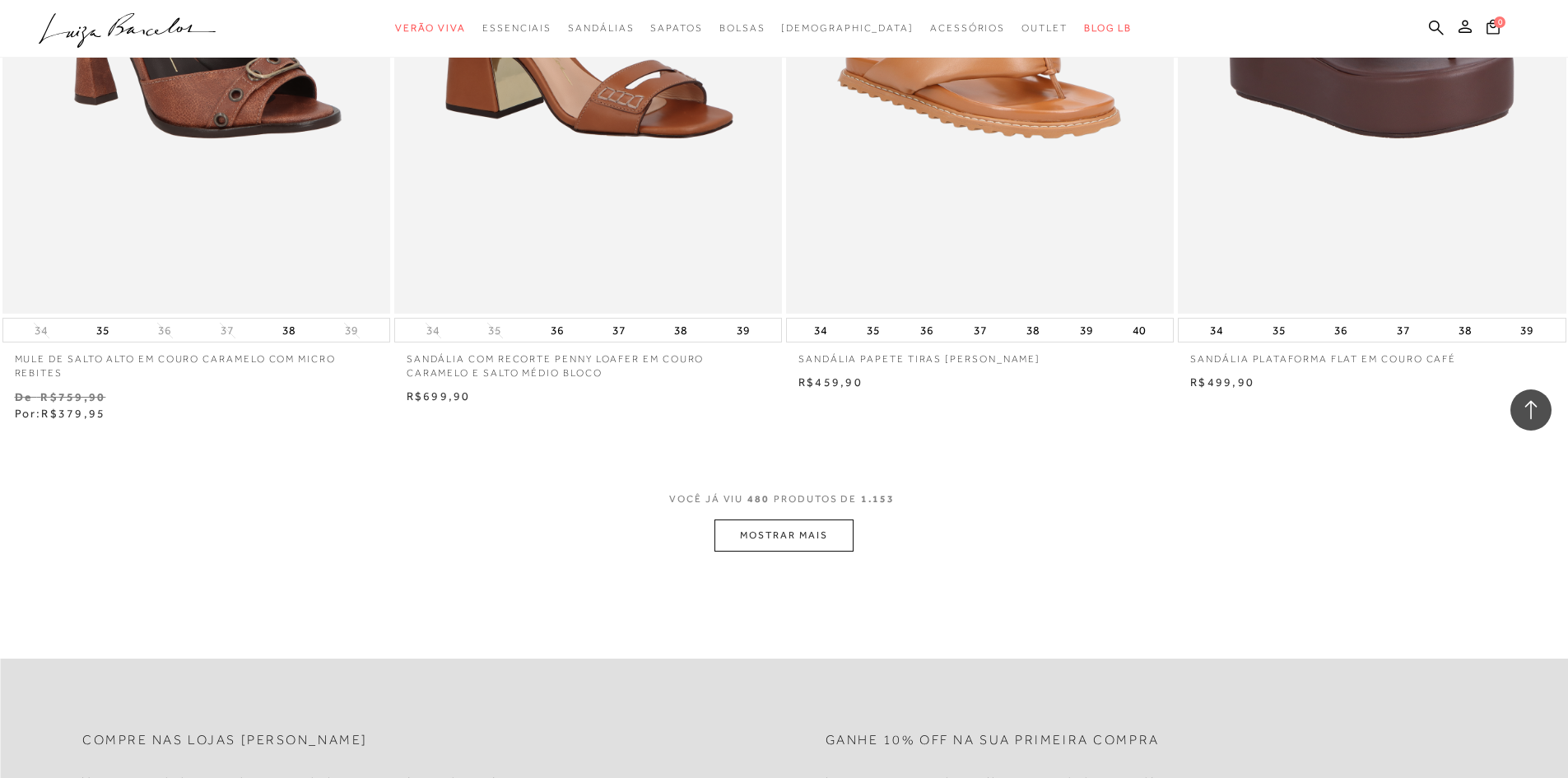
scroll to position [82514, 0]
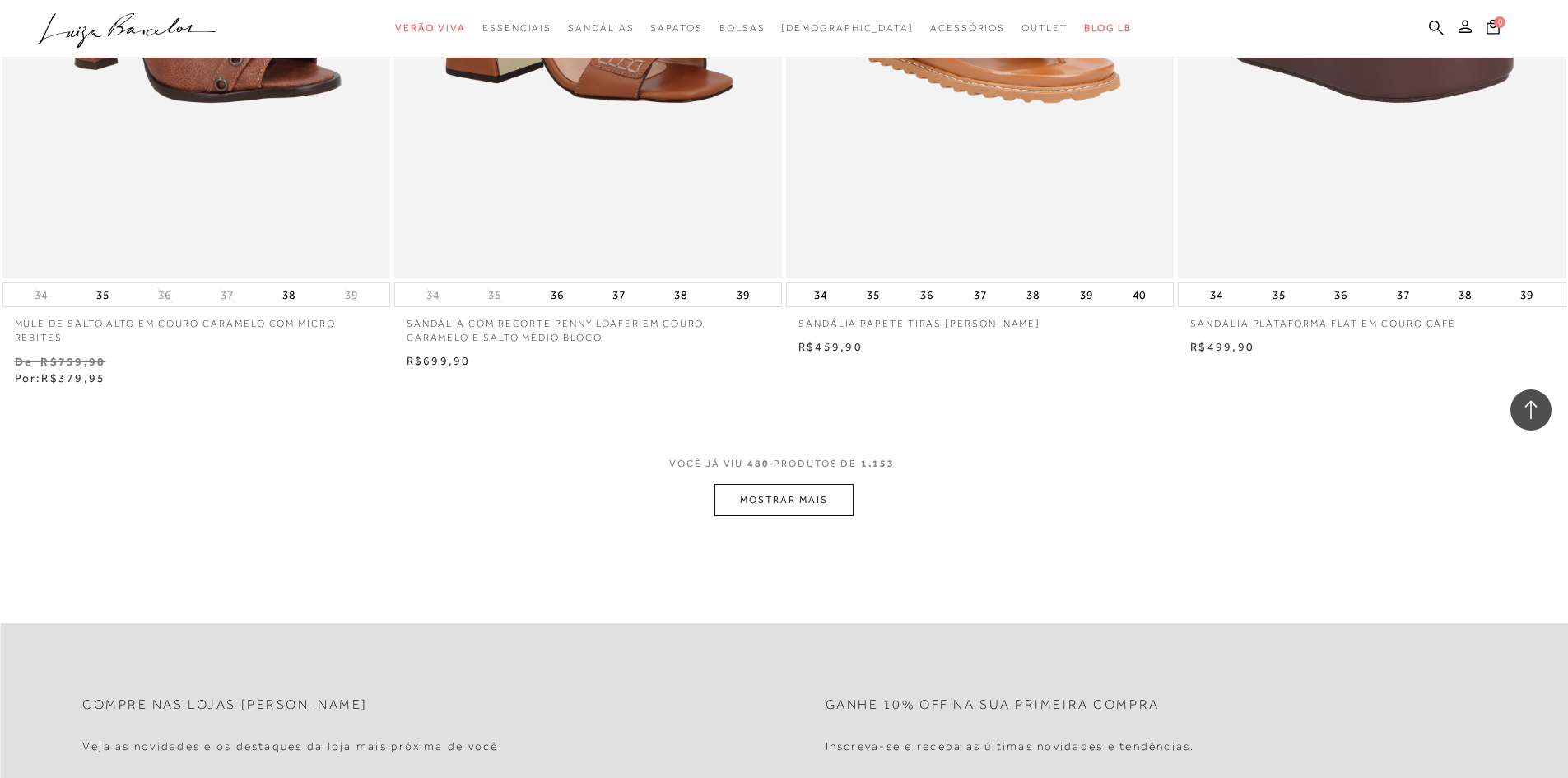
click at [805, 495] on button "MOSTRAR MAIS" at bounding box center [783, 500] width 138 height 32
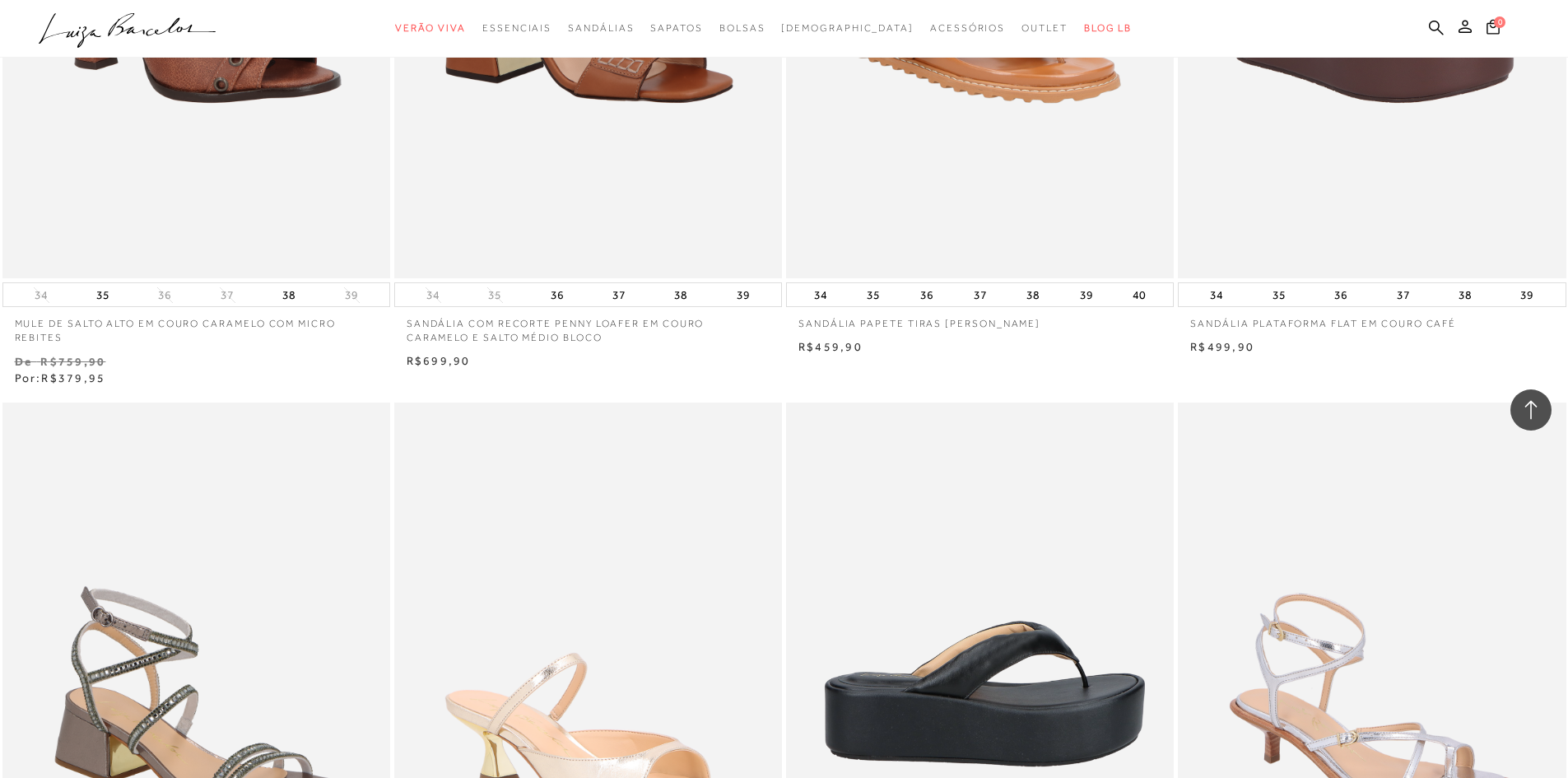
click at [787, 474] on img at bounding box center [980, 694] width 385 height 577
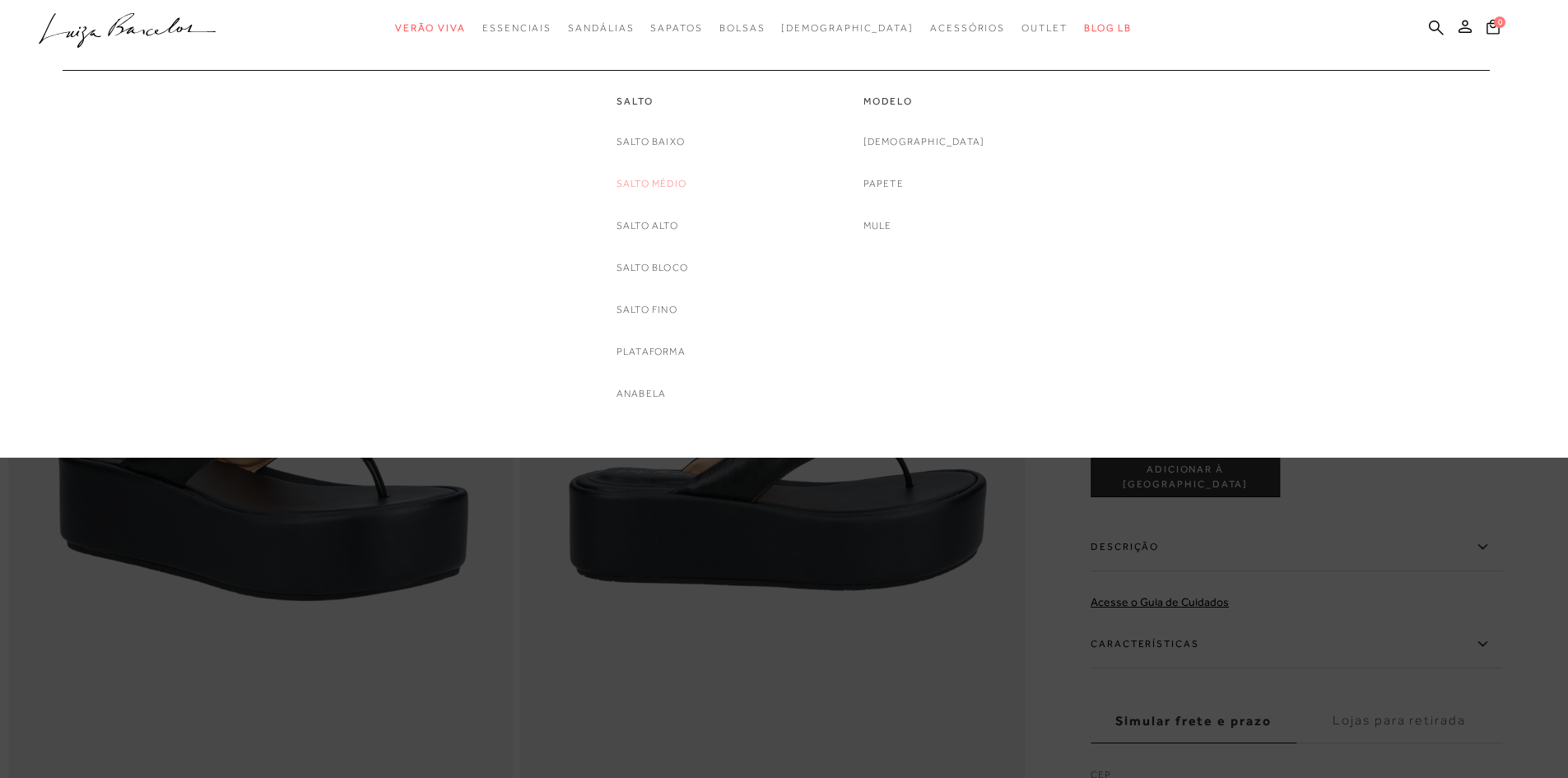
click at [676, 184] on link "Salto Médio" at bounding box center [652, 184] width 70 height 17
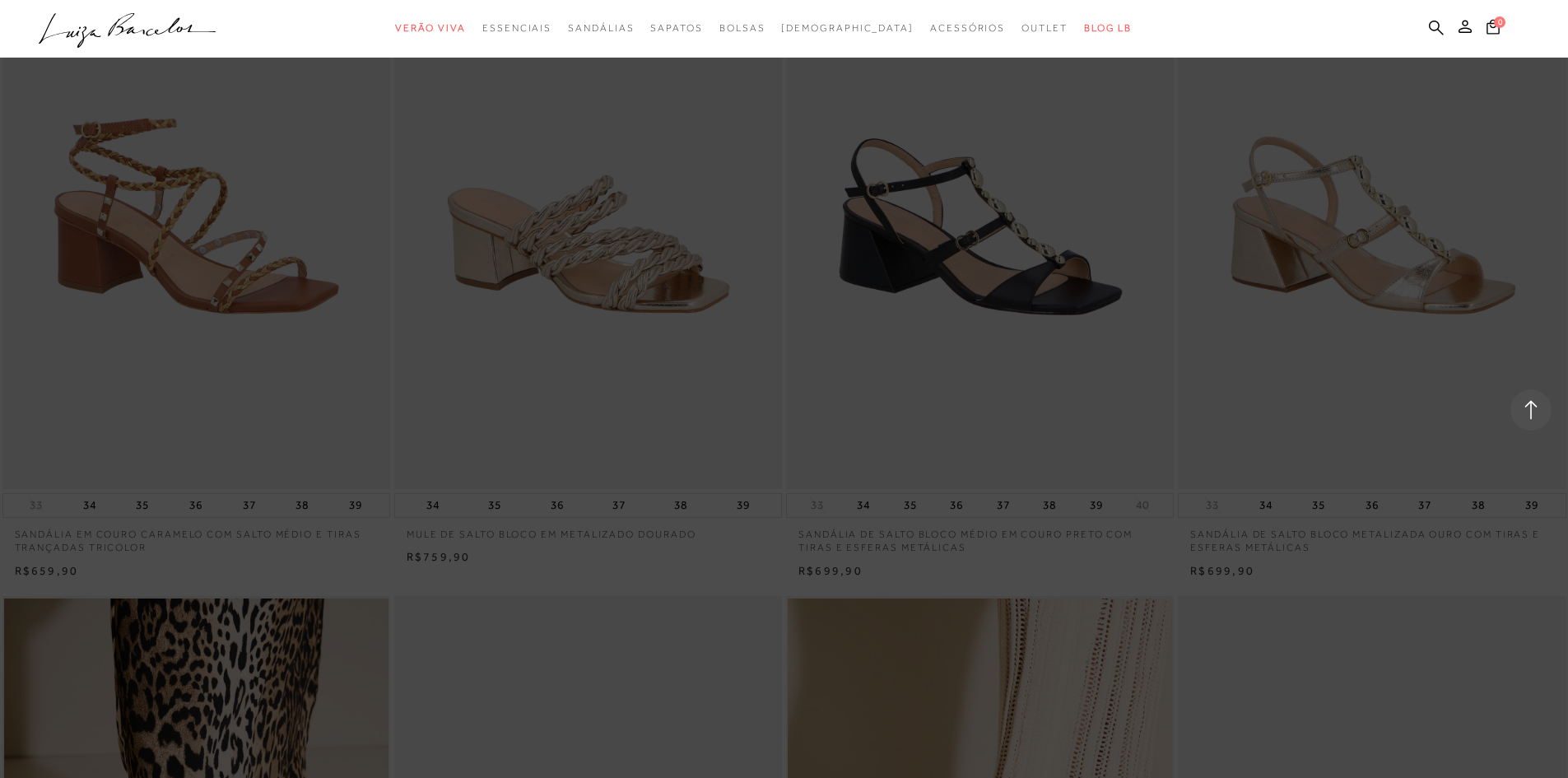
scroll to position [906, 0]
